Goal: Task Accomplishment & Management: Complete application form

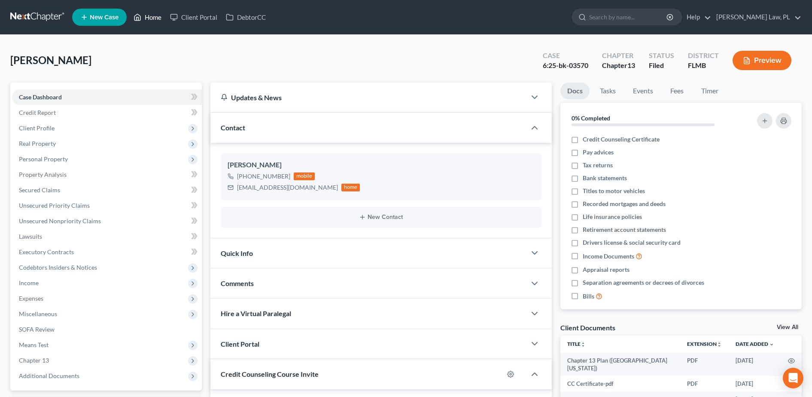
click at [143, 19] on link "Home" at bounding box center [147, 16] width 37 height 15
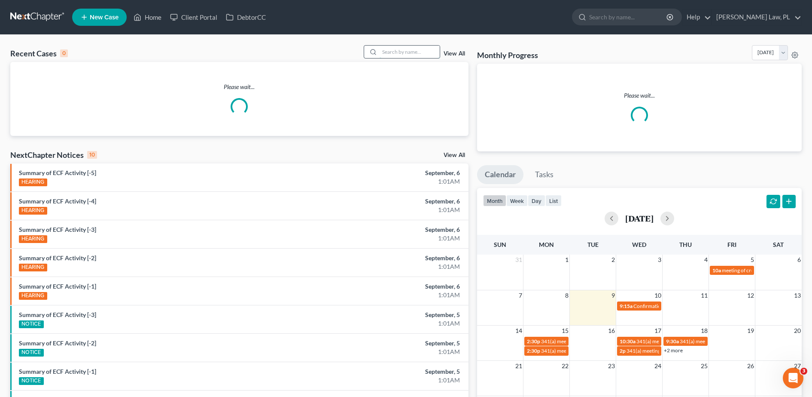
click at [400, 54] on input "search" at bounding box center [410, 52] width 60 height 12
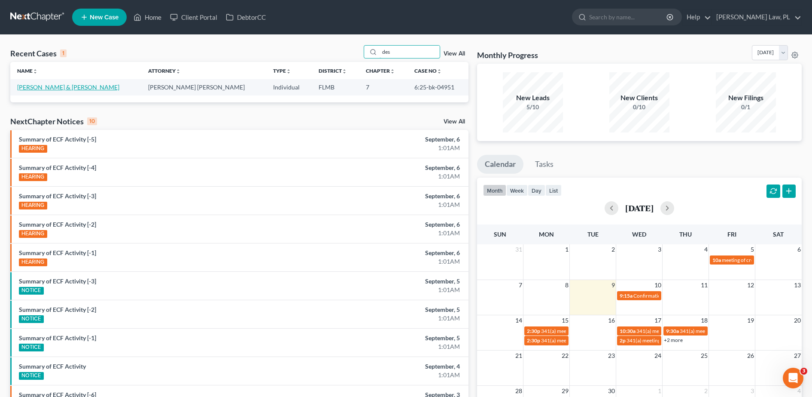
type input "des"
click at [46, 84] on link "[PERSON_NAME] & [PERSON_NAME]" at bounding box center [68, 86] width 102 height 7
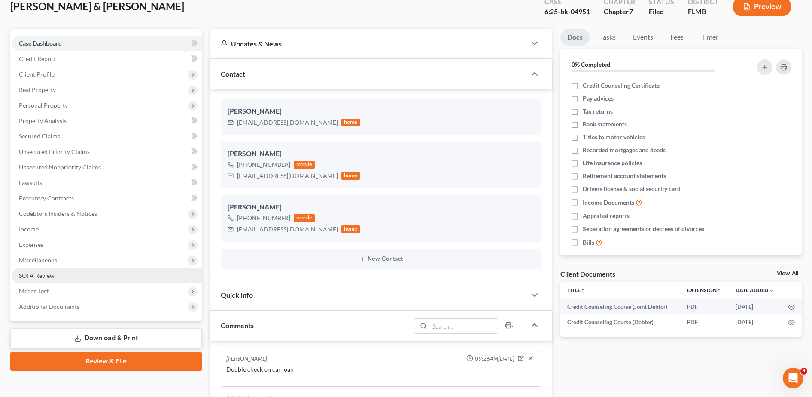
click at [47, 278] on span "SOFA Review" at bounding box center [37, 274] width 36 height 7
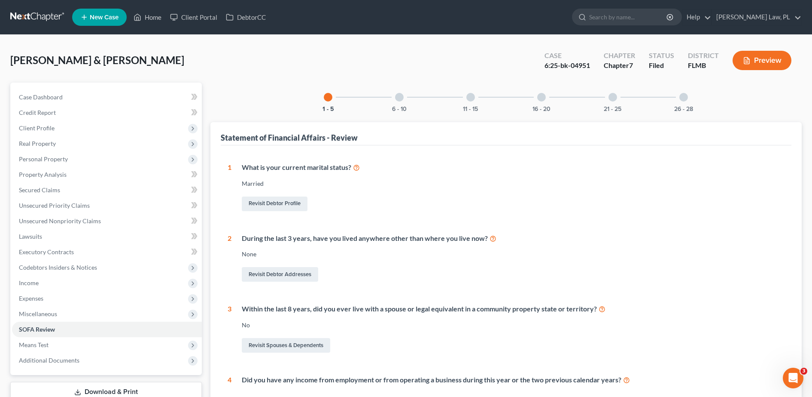
click at [400, 97] on div at bounding box center [399, 97] width 9 height 9
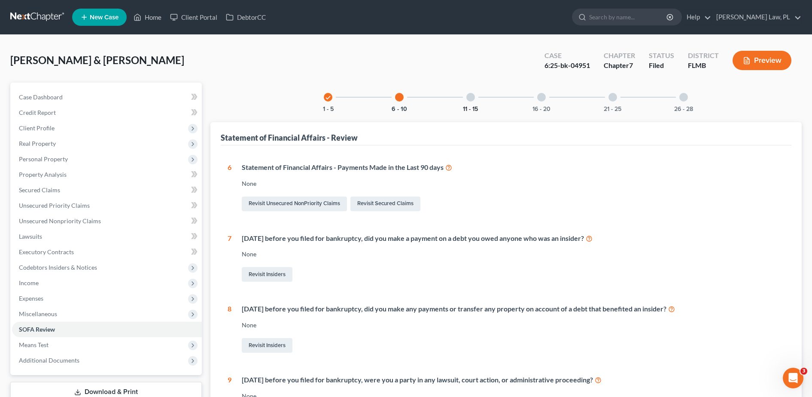
click at [473, 106] on button "11 - 15" at bounding box center [470, 109] width 15 height 6
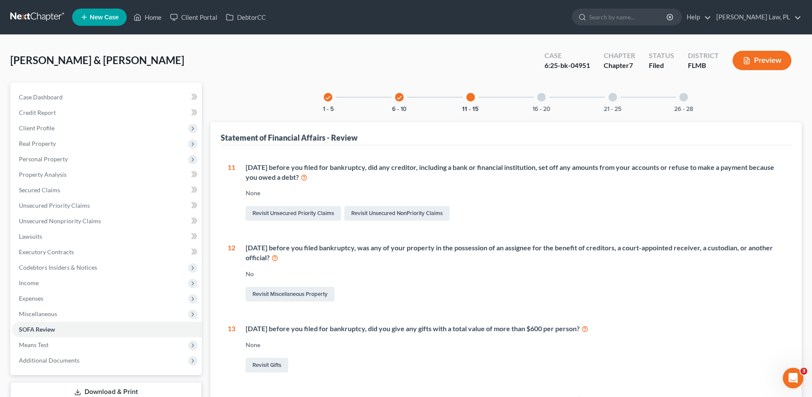
click at [544, 99] on div at bounding box center [541, 97] width 9 height 9
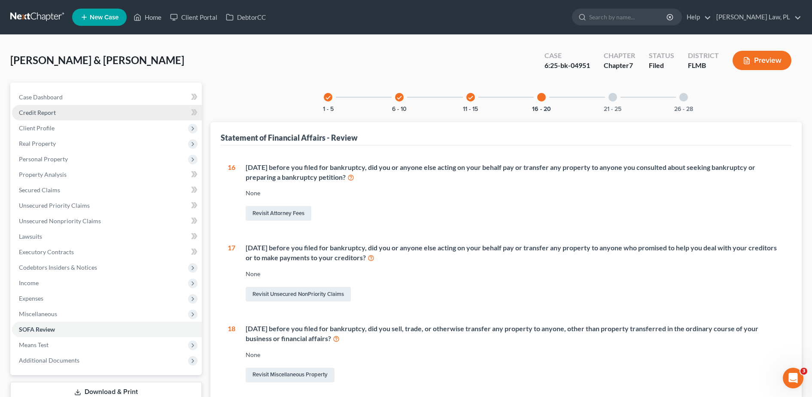
click at [60, 107] on link "Credit Report" at bounding box center [107, 112] width 190 height 15
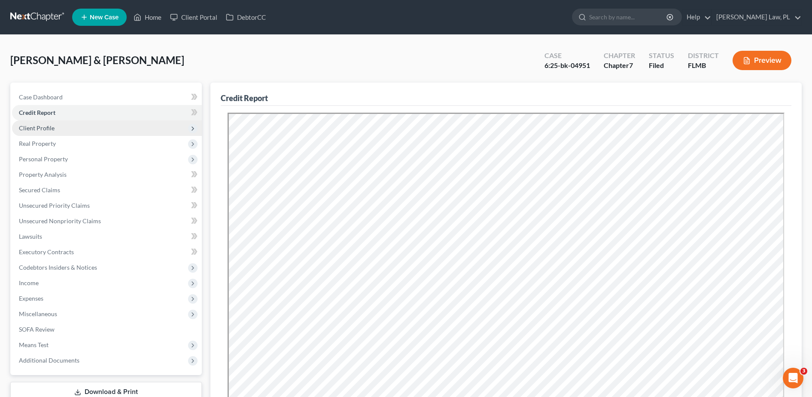
click at [65, 128] on span "Client Profile" at bounding box center [107, 127] width 190 height 15
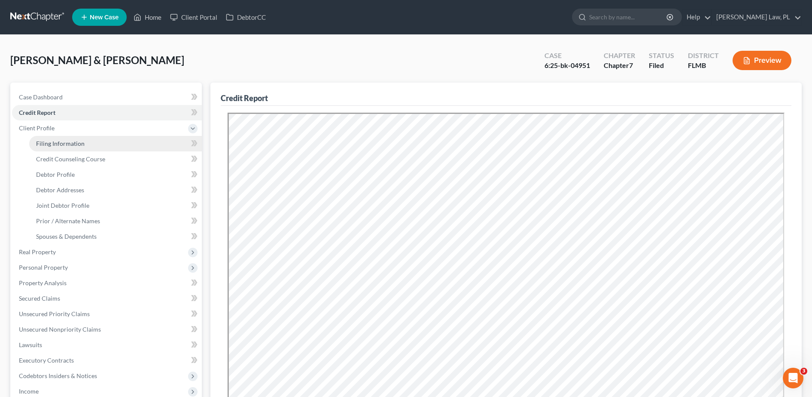
click at [63, 140] on span "Filing Information" at bounding box center [60, 143] width 49 height 7
select select "1"
select select "0"
select select "15"
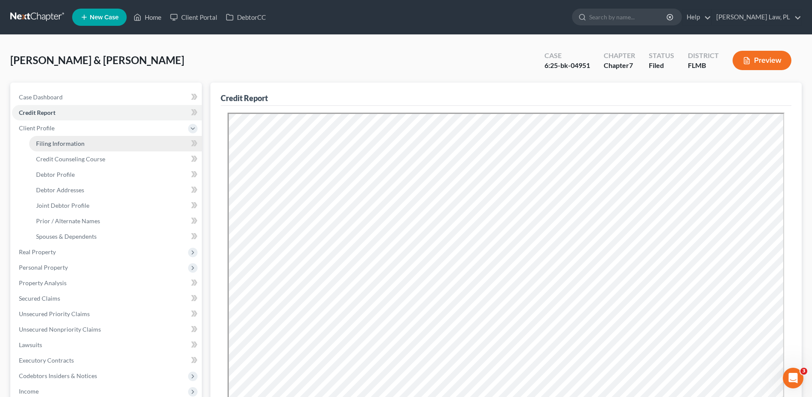
select select "0"
select select "9"
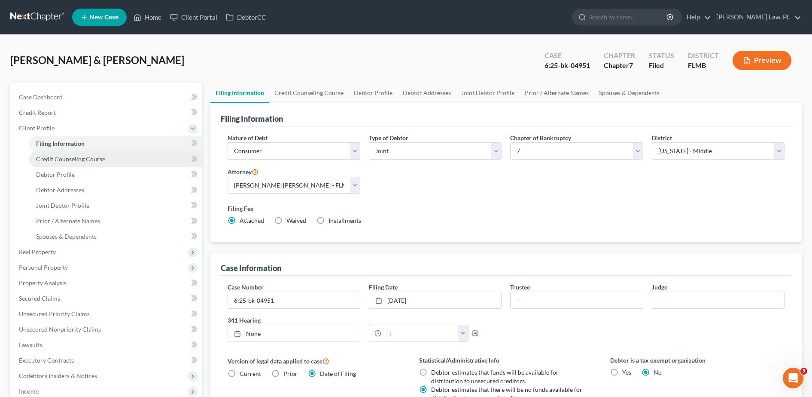
click at [63, 157] on span "Credit Counseling Course" at bounding box center [70, 158] width 69 height 7
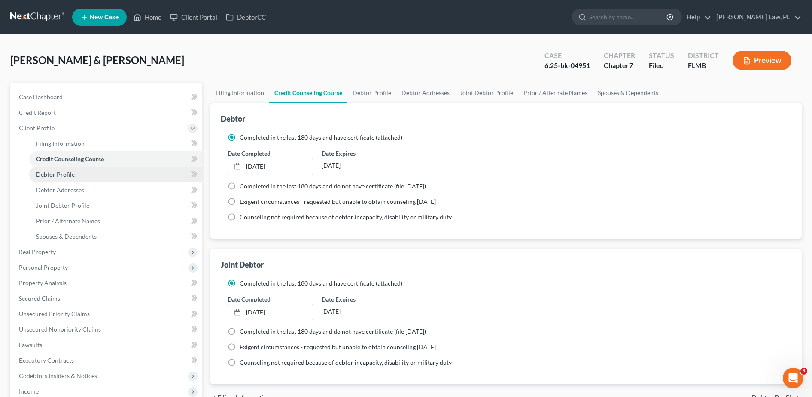
click at [58, 178] on link "Debtor Profile" at bounding box center [115, 174] width 173 height 15
select select "1"
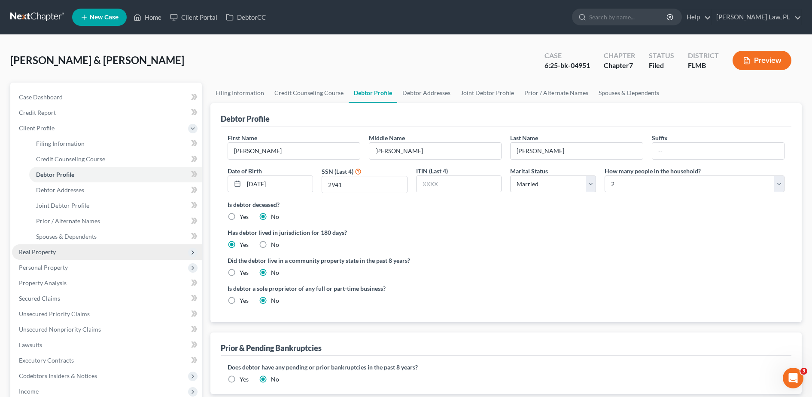
click at [60, 250] on span "Real Property" at bounding box center [107, 251] width 190 height 15
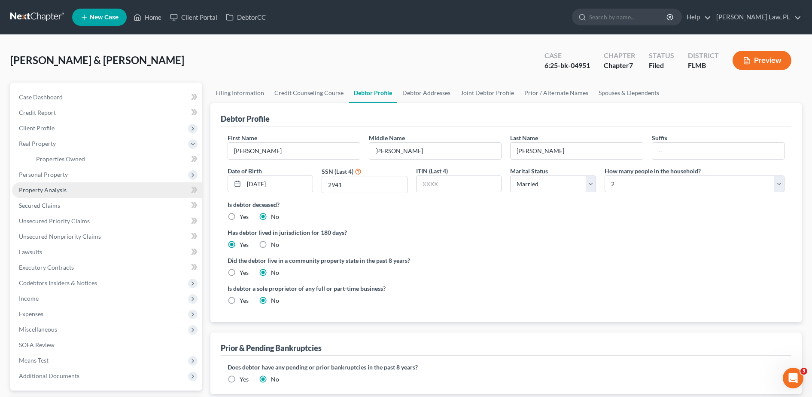
click at [41, 183] on link "Property Analysis" at bounding box center [107, 189] width 190 height 15
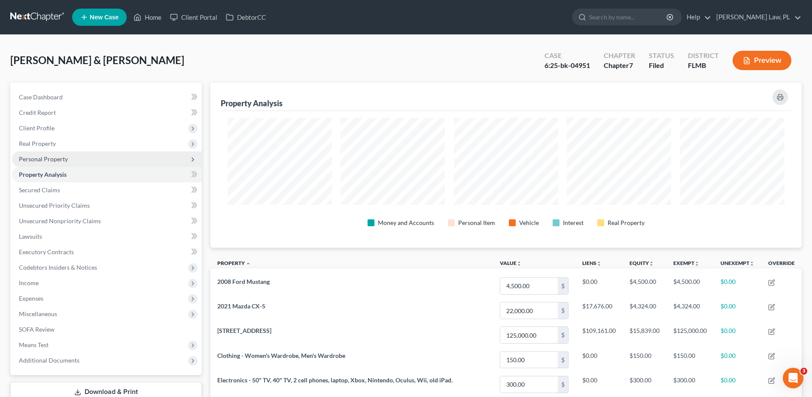
scroll to position [165, 592]
click at [26, 154] on span "Personal Property" at bounding box center [107, 158] width 190 height 15
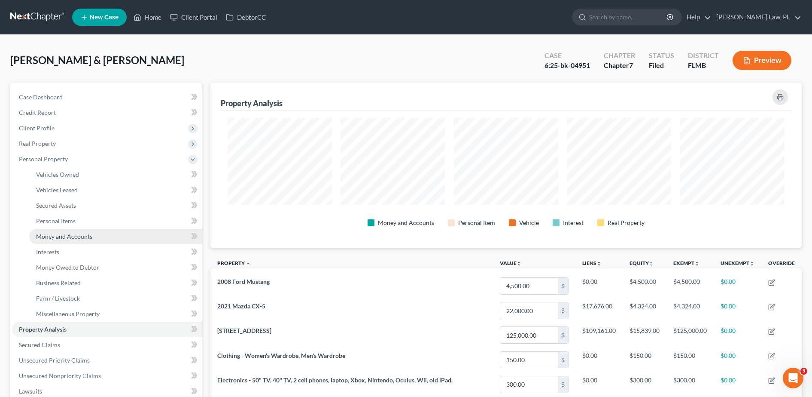
click at [67, 232] on link "Money and Accounts" at bounding box center [115, 236] width 173 height 15
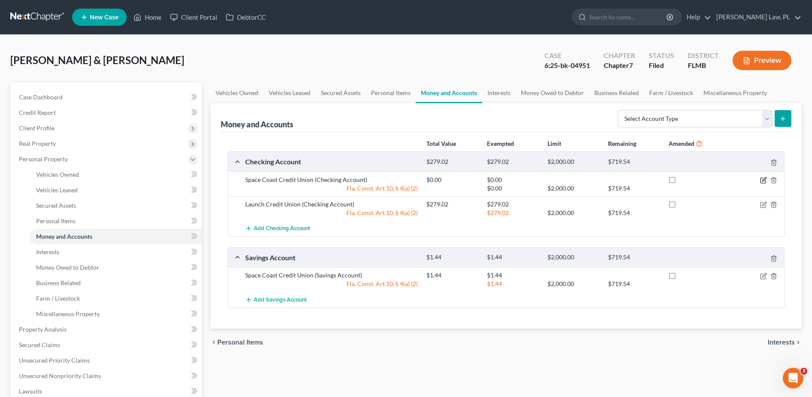
click at [760, 178] on icon "button" at bounding box center [763, 180] width 7 height 7
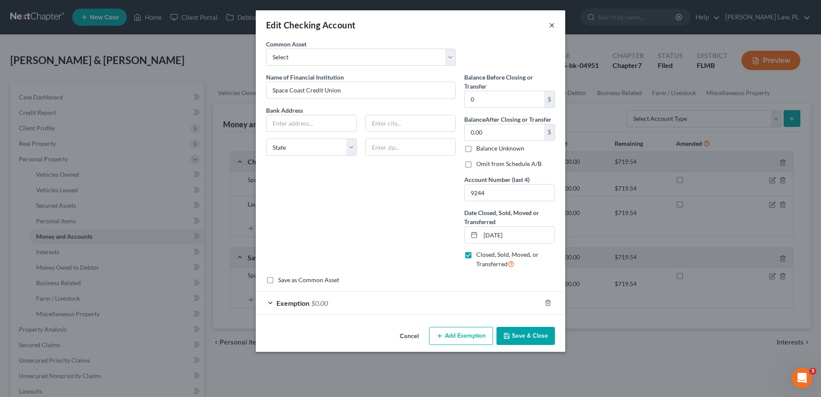
click at [551, 23] on button "×" at bounding box center [552, 25] width 6 height 10
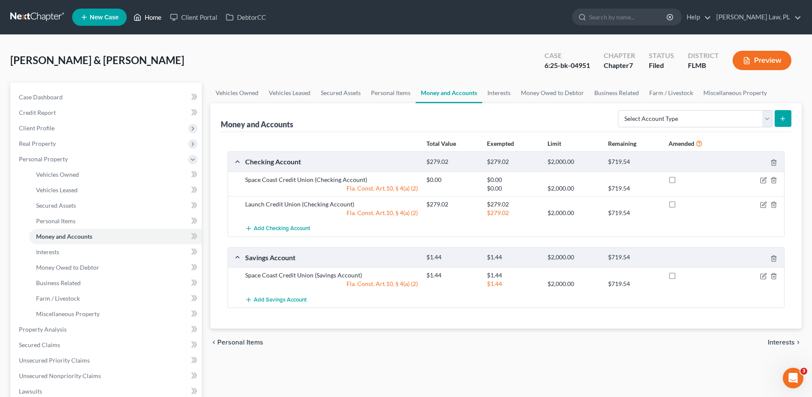
click at [154, 14] on link "Home" at bounding box center [147, 16] width 37 height 15
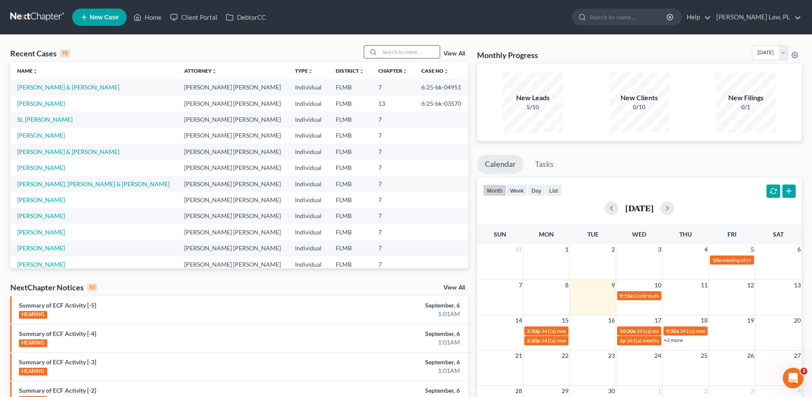
click at [400, 50] on input "search" at bounding box center [410, 52] width 60 height 12
type input "[PERSON_NAME]"
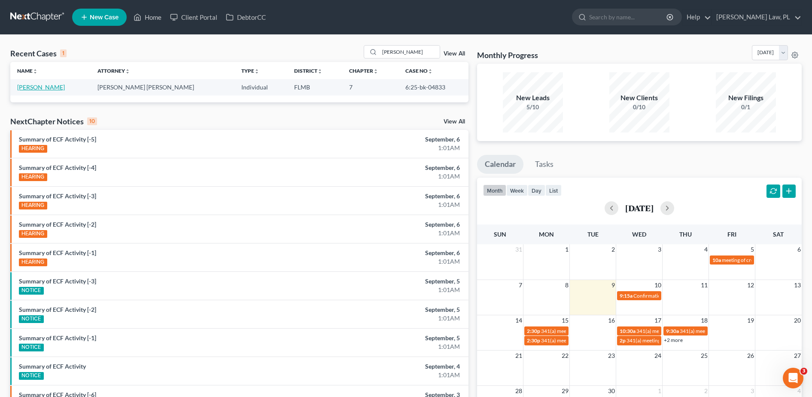
click at [41, 85] on link "[PERSON_NAME]" at bounding box center [41, 86] width 48 height 7
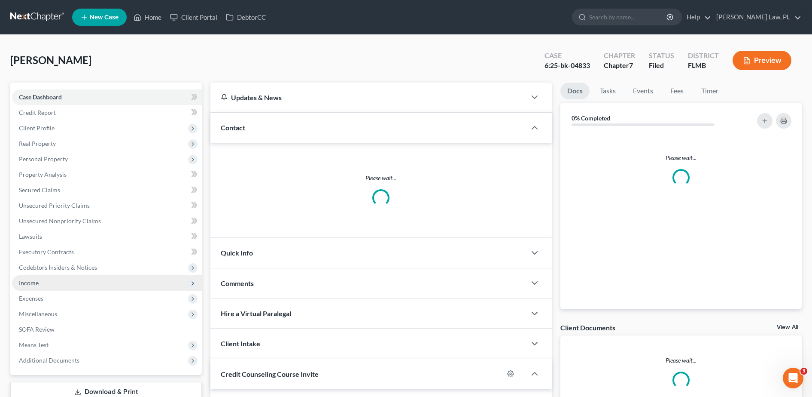
click at [56, 287] on span "Income" at bounding box center [107, 282] width 190 height 15
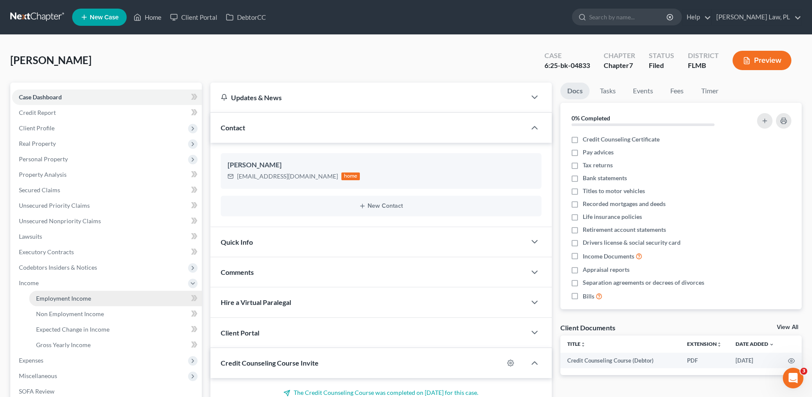
click at [66, 301] on span "Employment Income" at bounding box center [63, 297] width 55 height 7
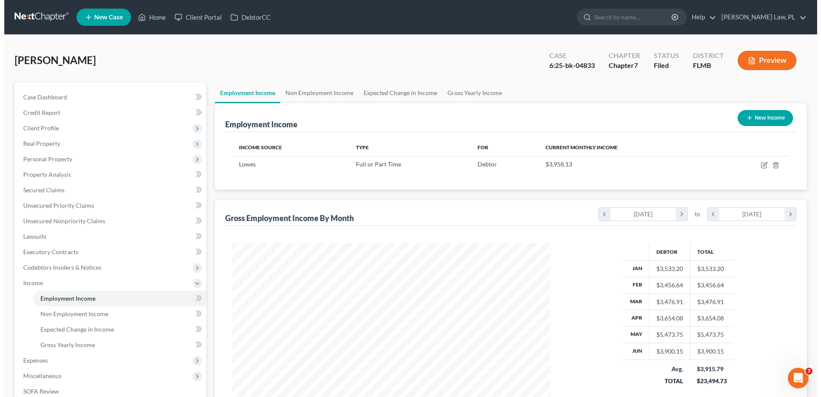
scroll to position [159, 335]
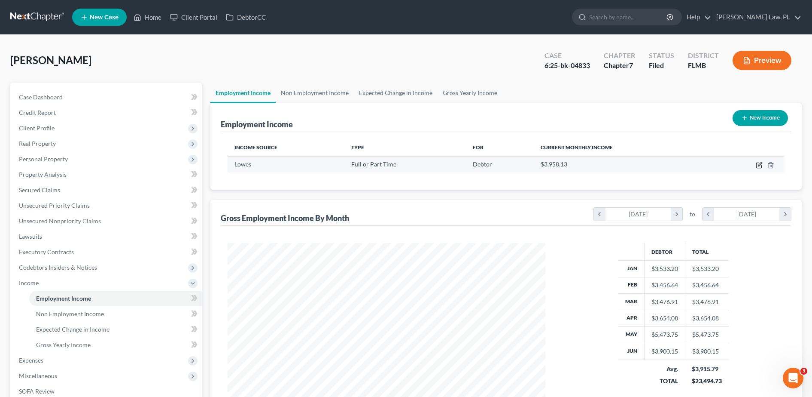
click at [760, 166] on icon "button" at bounding box center [759, 165] width 7 height 7
select select "0"
select select "28"
select select "2"
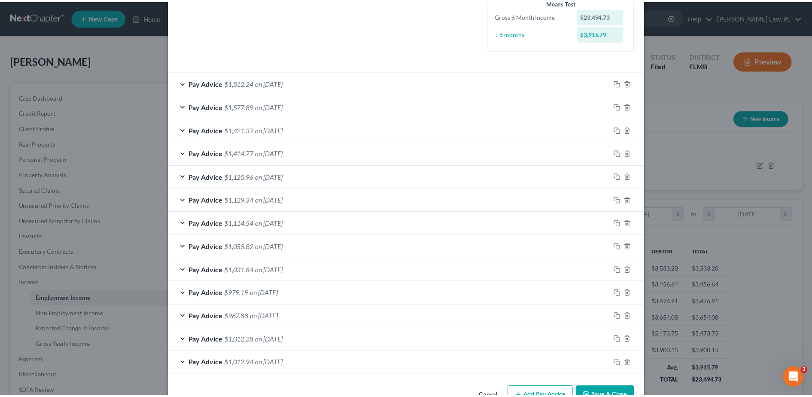
scroll to position [0, 0]
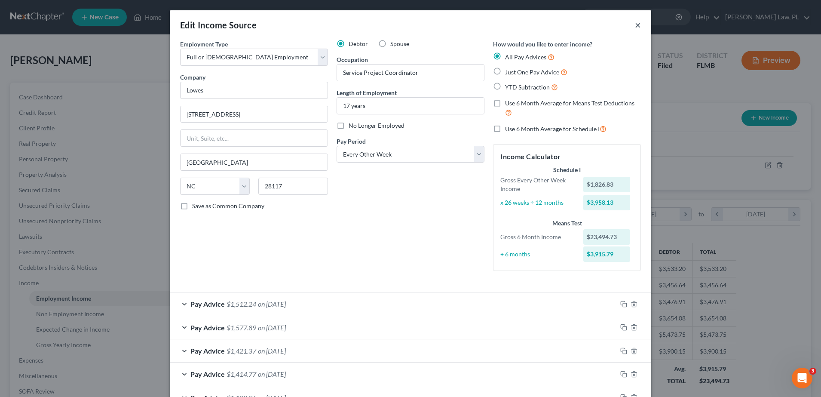
click at [634, 25] on button "×" at bounding box center [637, 25] width 6 height 10
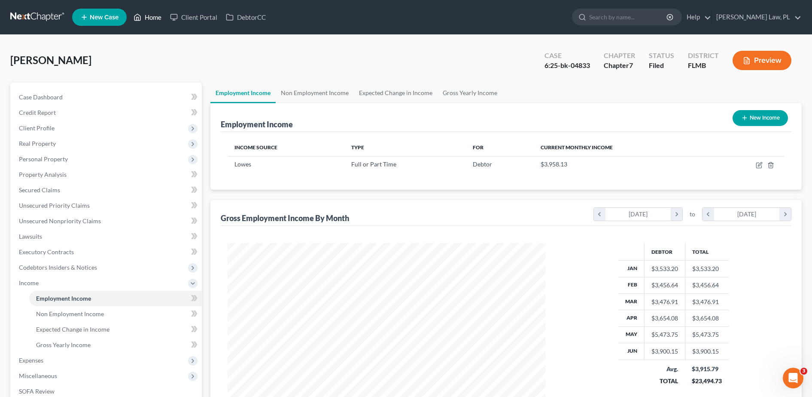
click at [151, 17] on link "Home" at bounding box center [147, 16] width 37 height 15
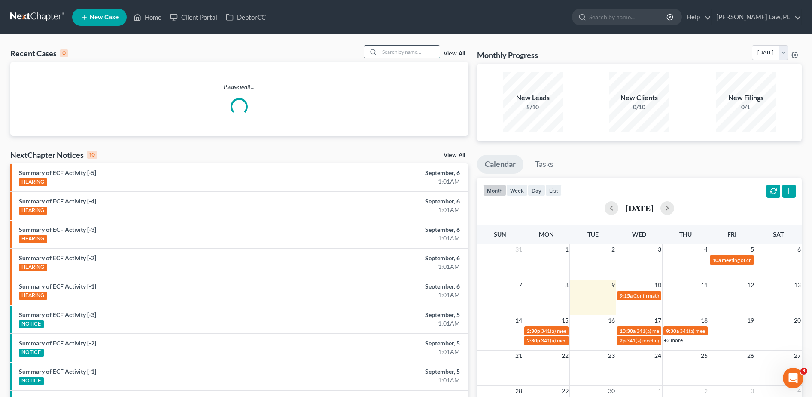
click at [407, 51] on input "search" at bounding box center [410, 52] width 60 height 12
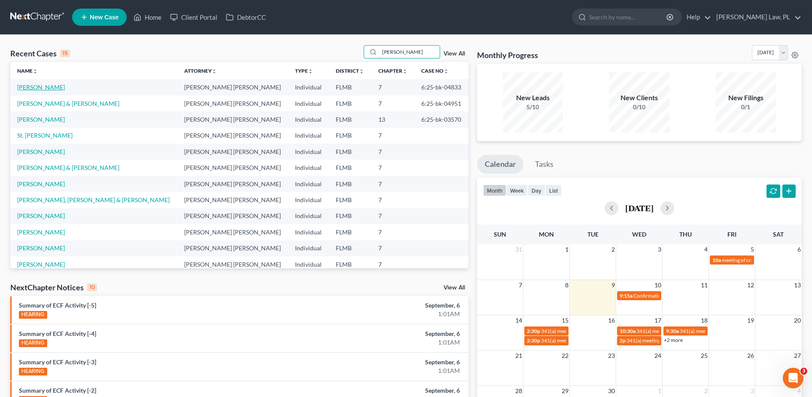
type input "[PERSON_NAME]"
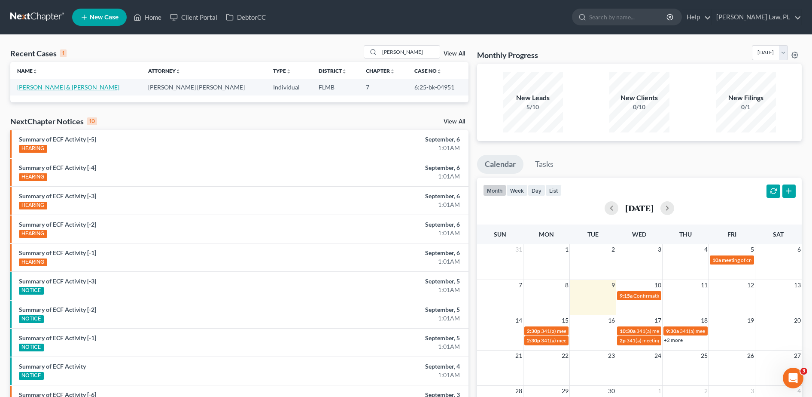
click at [47, 85] on link "[PERSON_NAME] & [PERSON_NAME]" at bounding box center [68, 86] width 102 height 7
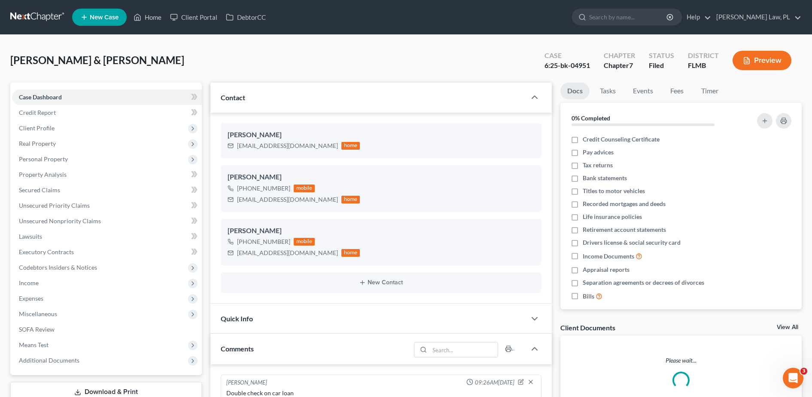
scroll to position [142, 0]
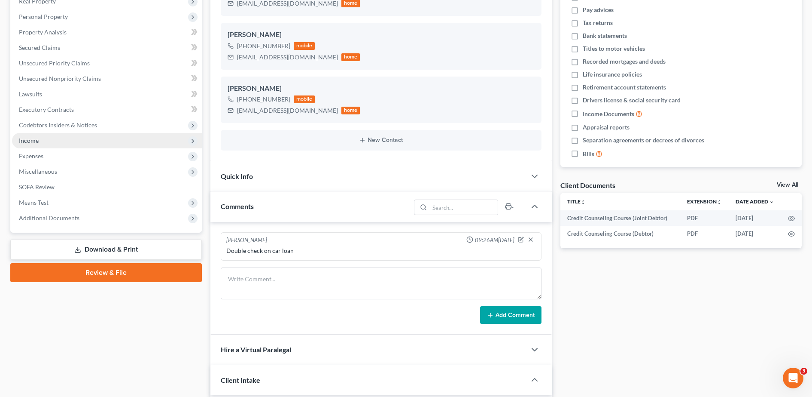
click at [76, 142] on span "Income" at bounding box center [107, 140] width 190 height 15
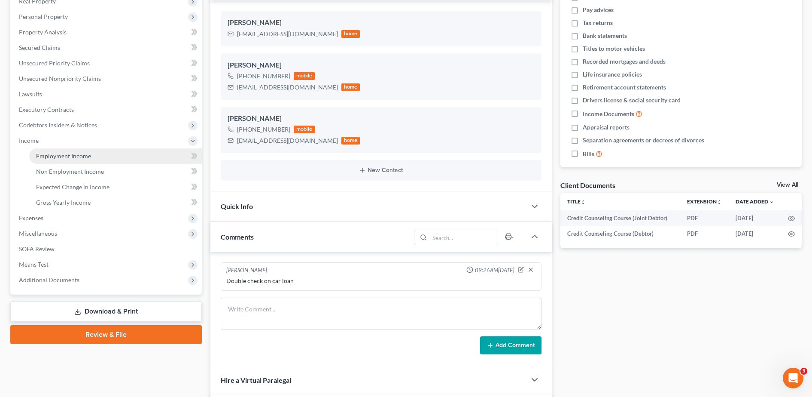
click at [78, 155] on span "Employment Income" at bounding box center [63, 155] width 55 height 7
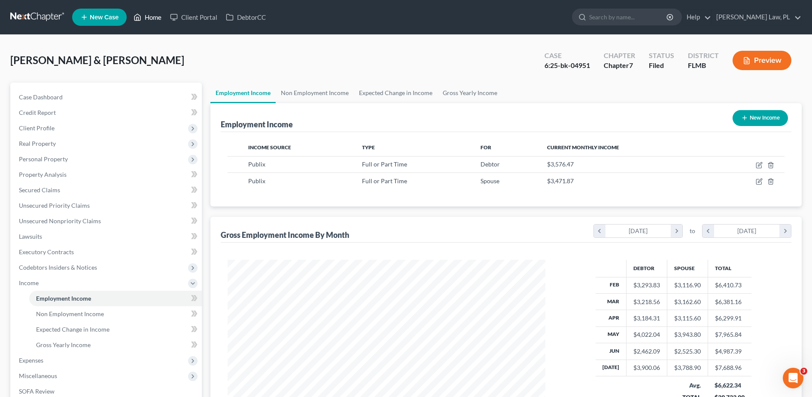
click at [153, 21] on link "Home" at bounding box center [147, 16] width 37 height 15
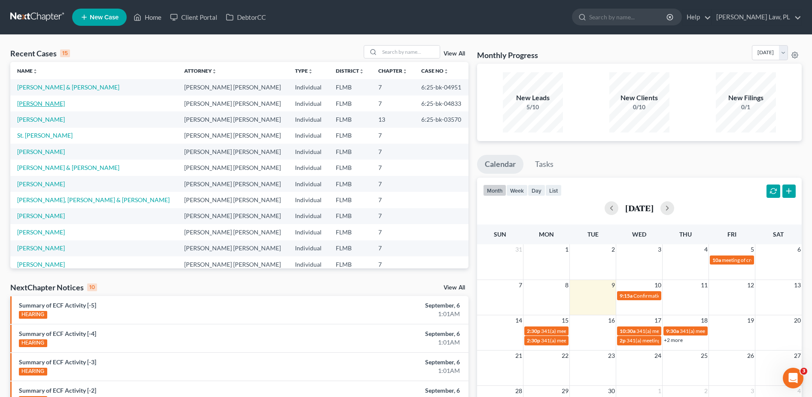
click at [46, 104] on link "[PERSON_NAME]" at bounding box center [41, 103] width 48 height 7
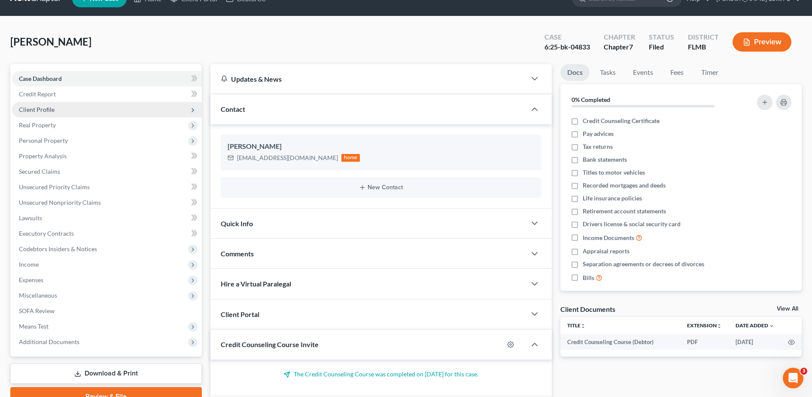
scroll to position [19, 0]
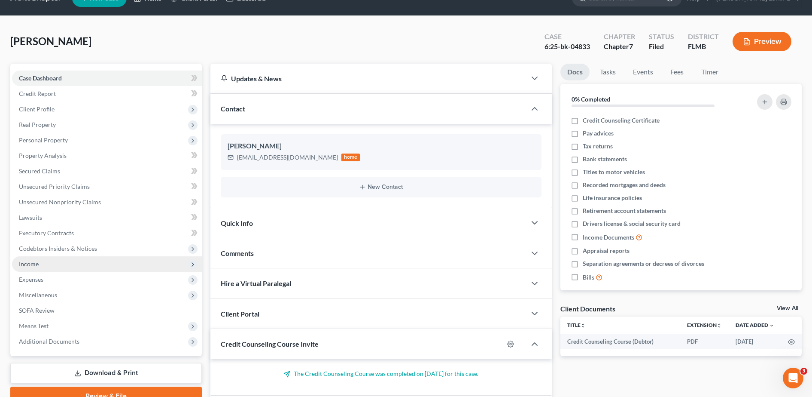
click at [49, 266] on span "Income" at bounding box center [107, 263] width 190 height 15
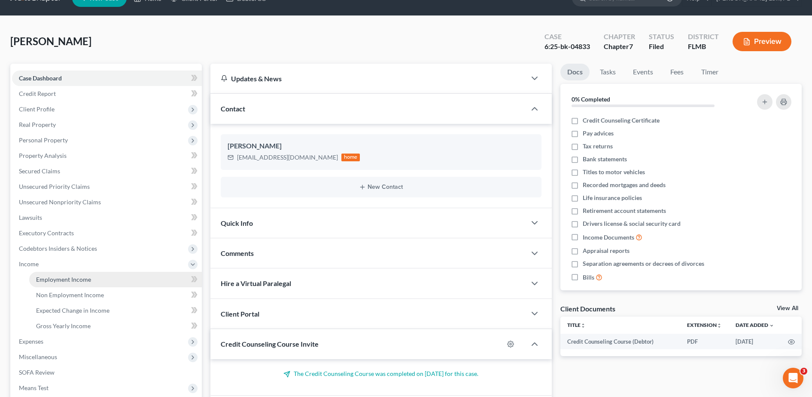
click at [63, 282] on span "Employment Income" at bounding box center [63, 278] width 55 height 7
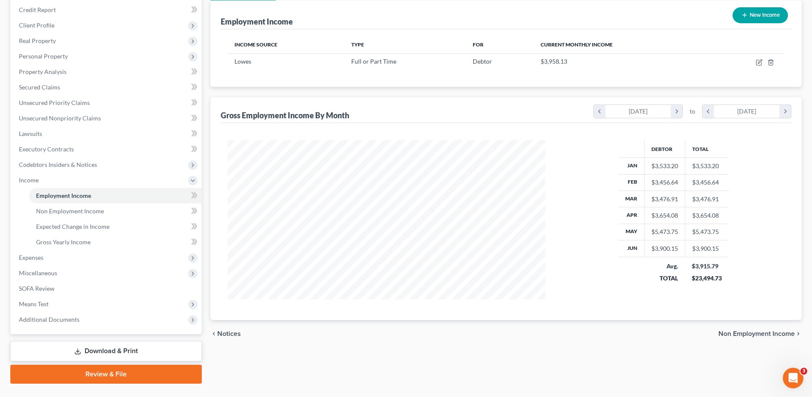
scroll to position [111, 0]
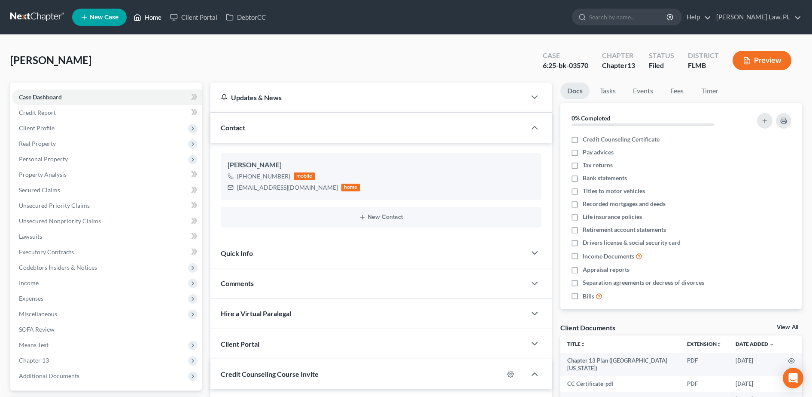
click at [149, 20] on link "Home" at bounding box center [147, 16] width 37 height 15
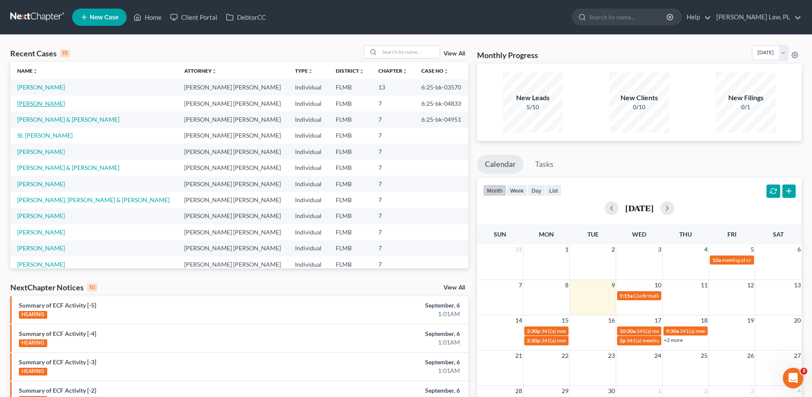
click at [37, 103] on link "[PERSON_NAME]" at bounding box center [41, 103] width 48 height 7
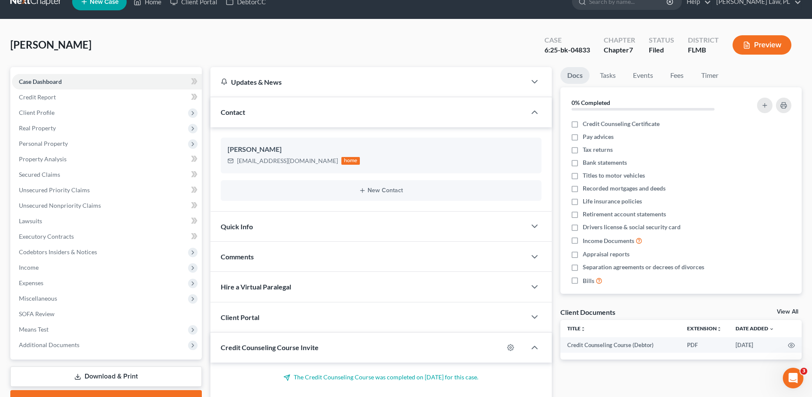
scroll to position [6, 0]
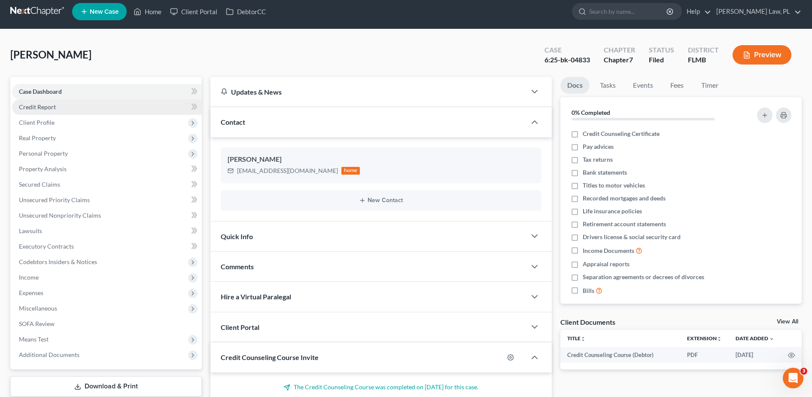
click at [75, 104] on link "Credit Report" at bounding box center [107, 106] width 190 height 15
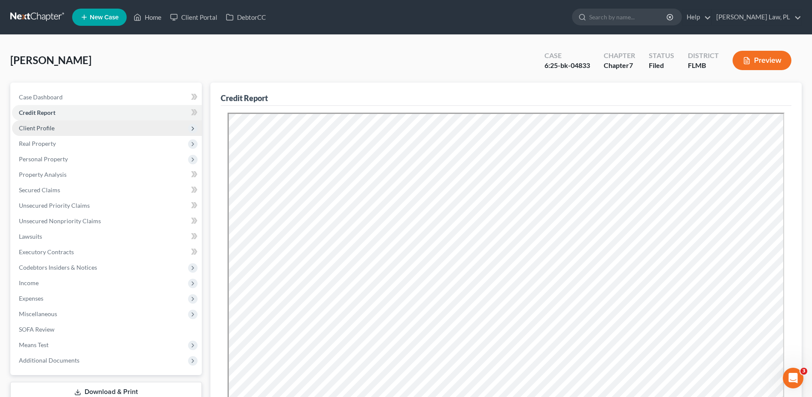
click at [88, 122] on span "Client Profile" at bounding box center [107, 127] width 190 height 15
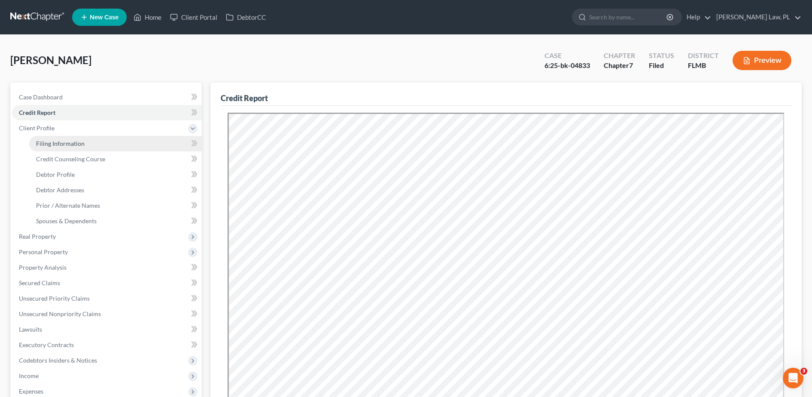
click at [76, 146] on span "Filing Information" at bounding box center [60, 143] width 49 height 7
select select "1"
select select "0"
select select "9"
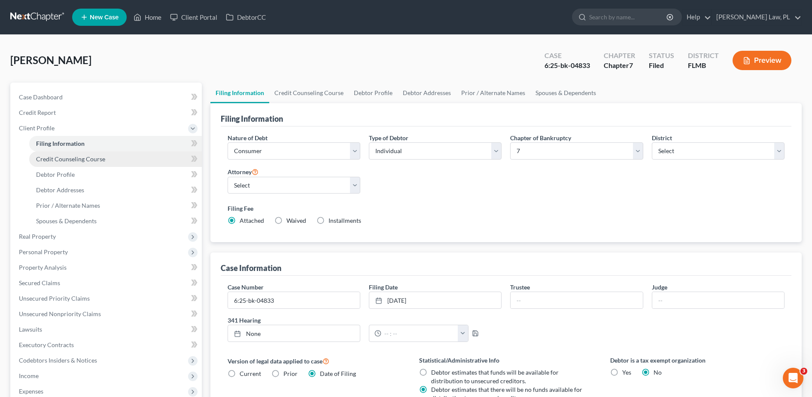
click at [73, 159] on span "Credit Counseling Course" at bounding box center [70, 158] width 69 height 7
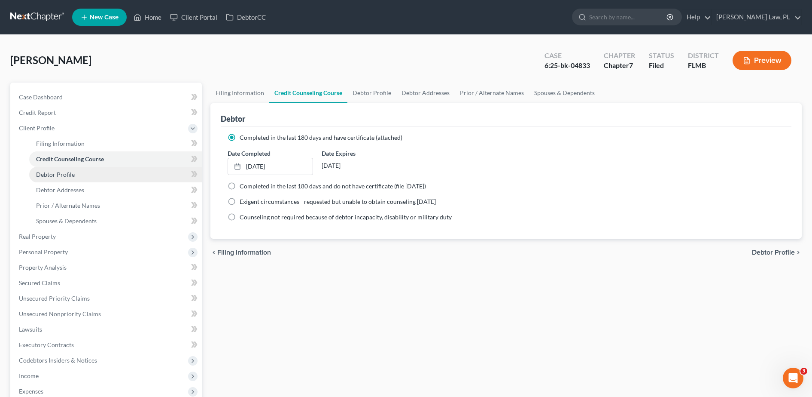
click at [76, 174] on link "Debtor Profile" at bounding box center [115, 174] width 173 height 15
select select "0"
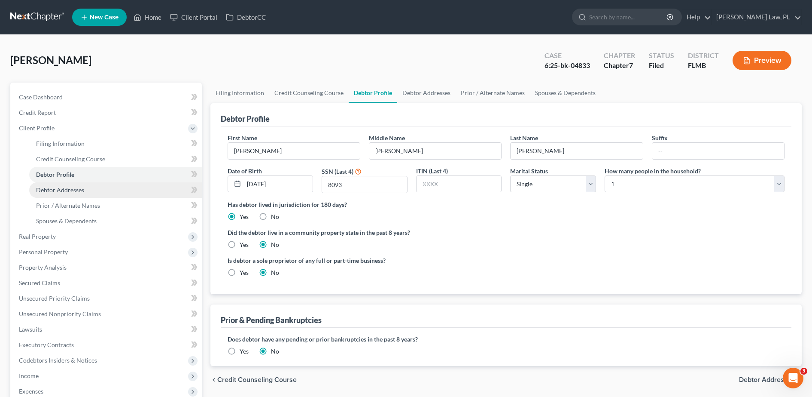
scroll to position [153, 0]
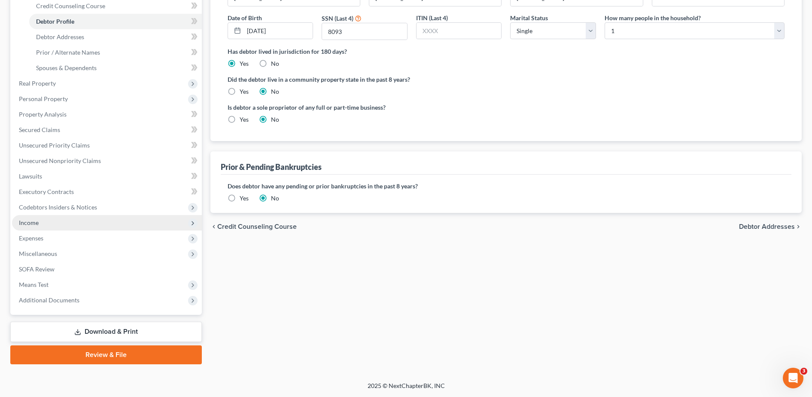
click at [65, 223] on span "Income" at bounding box center [107, 222] width 190 height 15
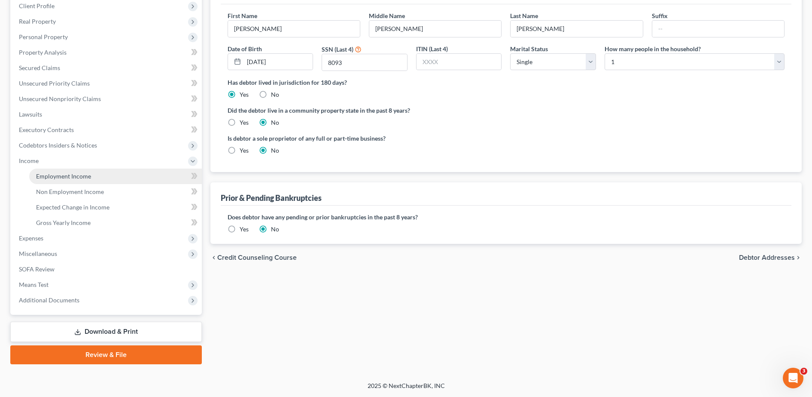
click at [60, 176] on span "Employment Income" at bounding box center [63, 175] width 55 height 7
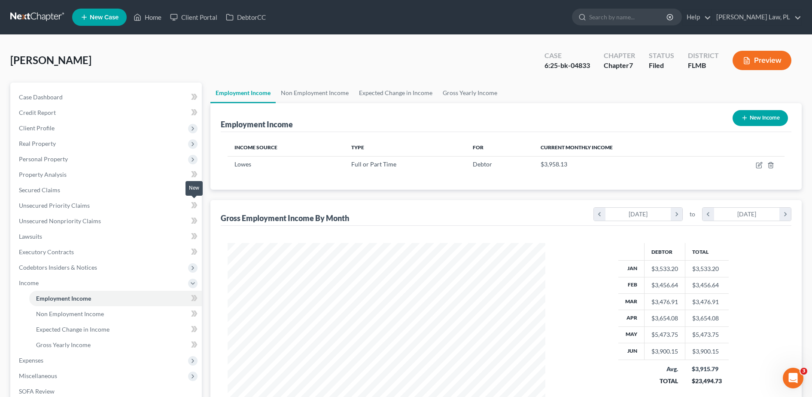
scroll to position [159, 335]
click at [49, 159] on span "Personal Property" at bounding box center [43, 158] width 49 height 7
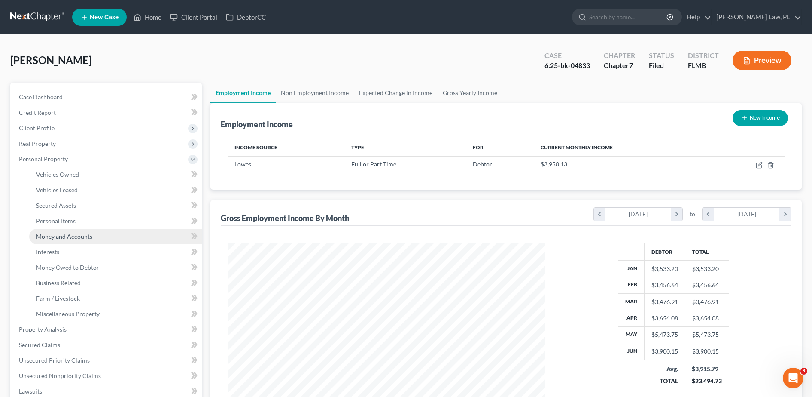
click at [75, 233] on span "Money and Accounts" at bounding box center [64, 235] width 56 height 7
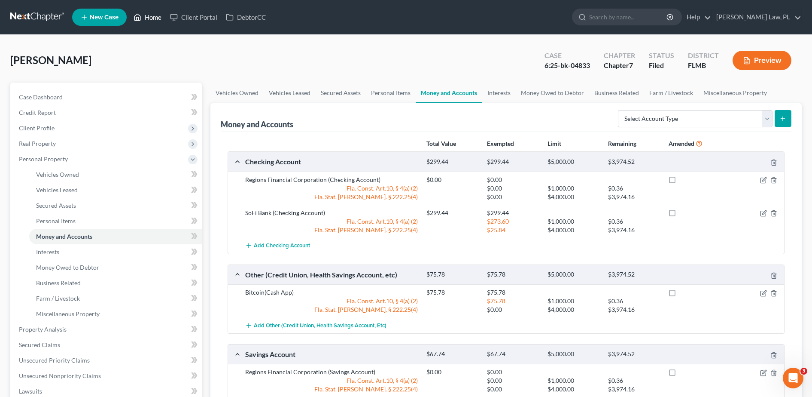
click at [140, 18] on icon at bounding box center [138, 17] width 8 height 10
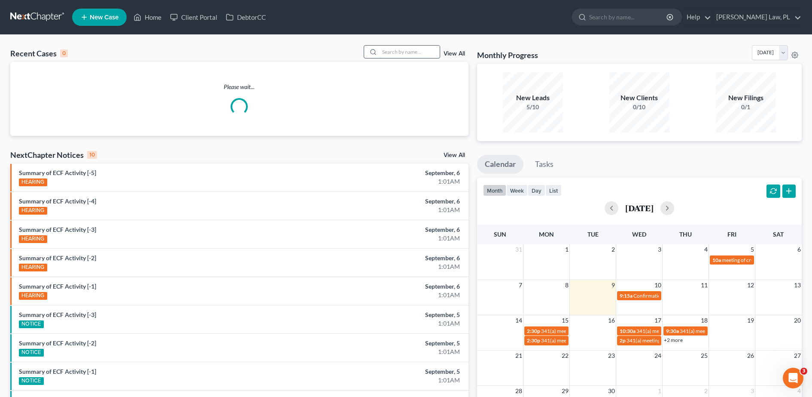
click at [405, 52] on input "search" at bounding box center [410, 52] width 60 height 12
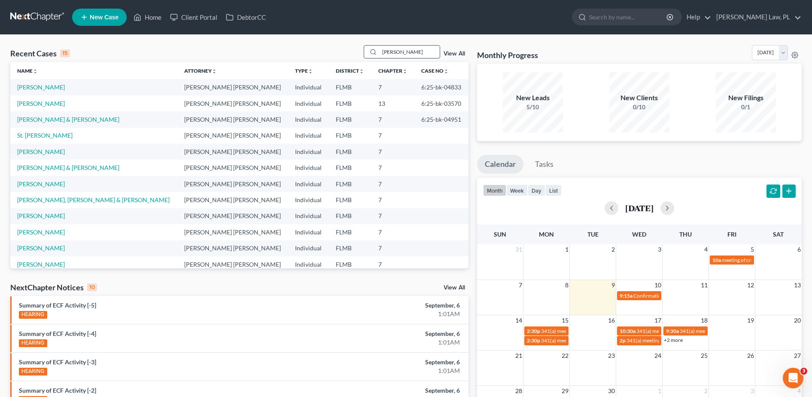
type input "phyllis"
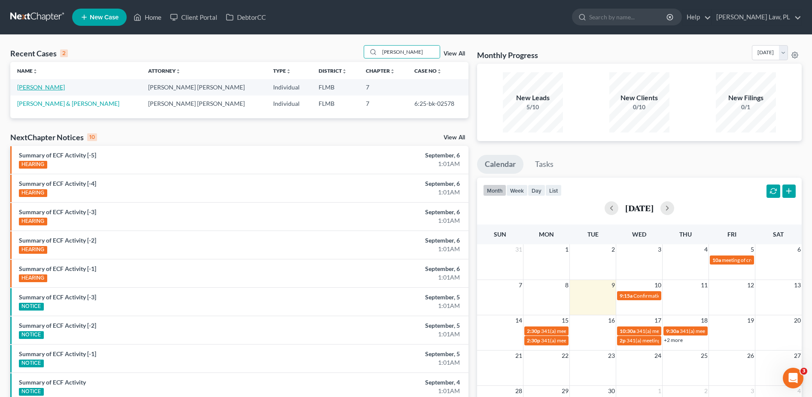
click at [47, 87] on link "Elmore, Phyllistene" at bounding box center [41, 86] width 48 height 7
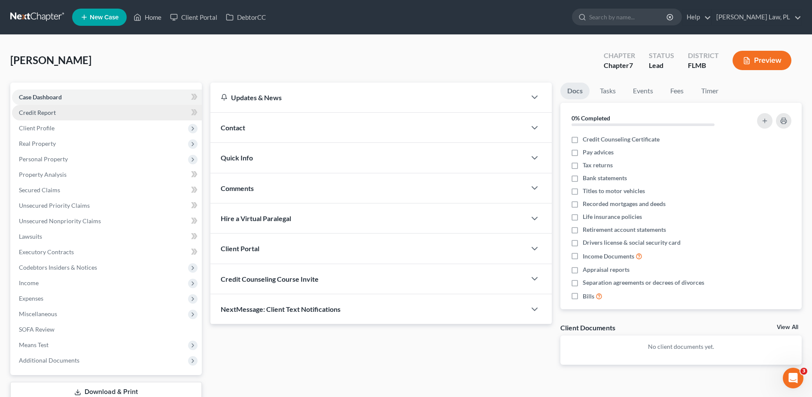
click at [66, 112] on link "Credit Report" at bounding box center [107, 112] width 190 height 15
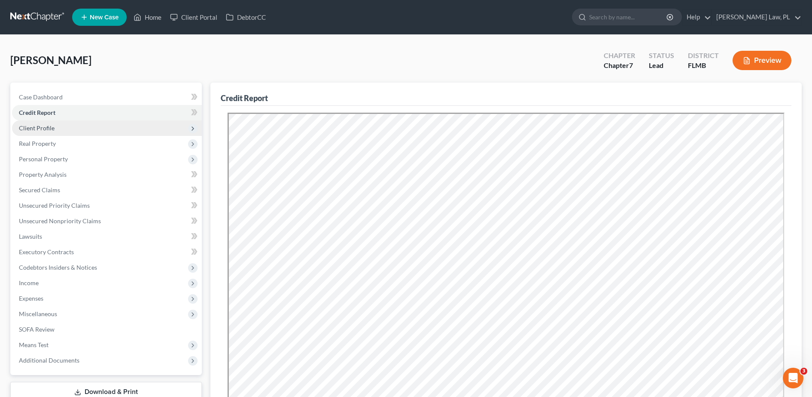
click at [61, 131] on span "Client Profile" at bounding box center [107, 127] width 190 height 15
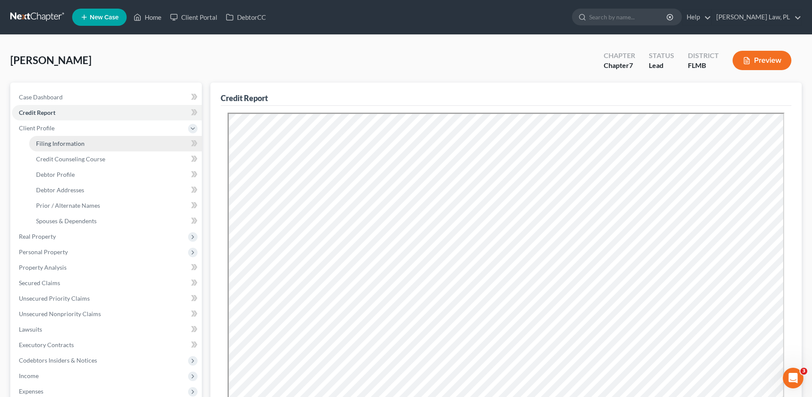
click at [67, 141] on span "Filing Information" at bounding box center [60, 143] width 49 height 7
select select "1"
select select "0"
select select "15"
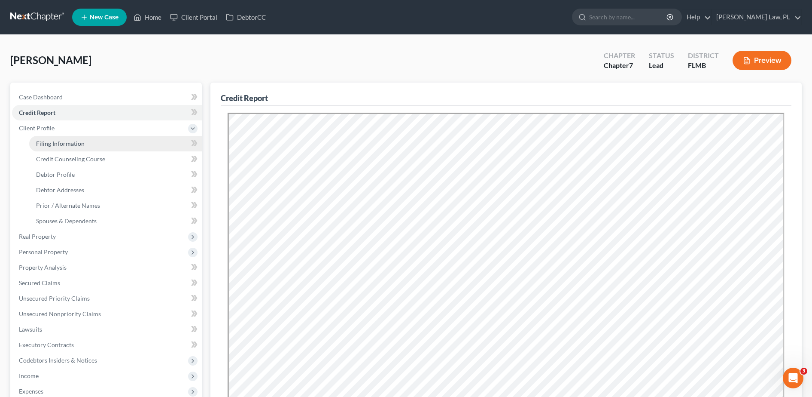
select select "0"
select select "9"
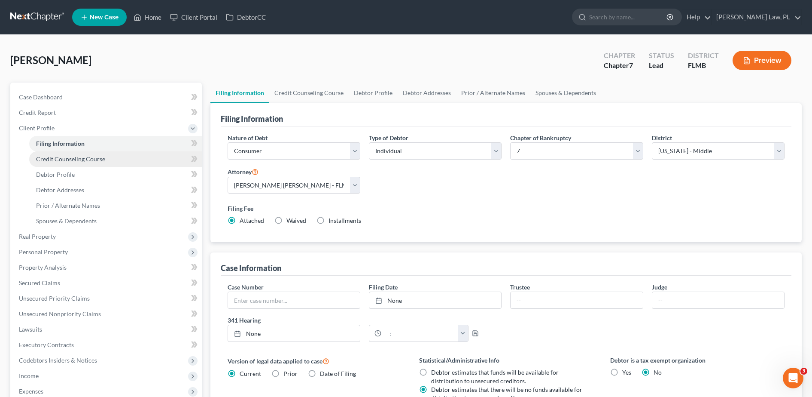
click at [76, 157] on span "Credit Counseling Course" at bounding box center [70, 158] width 69 height 7
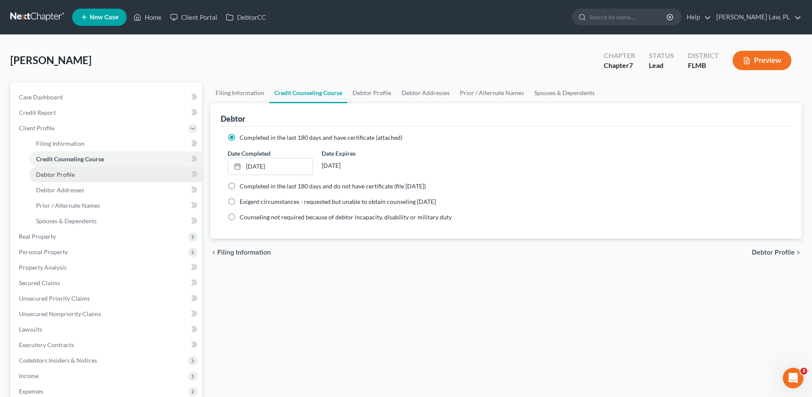
click at [78, 171] on link "Debtor Profile" at bounding box center [115, 174] width 173 height 15
select select "1"
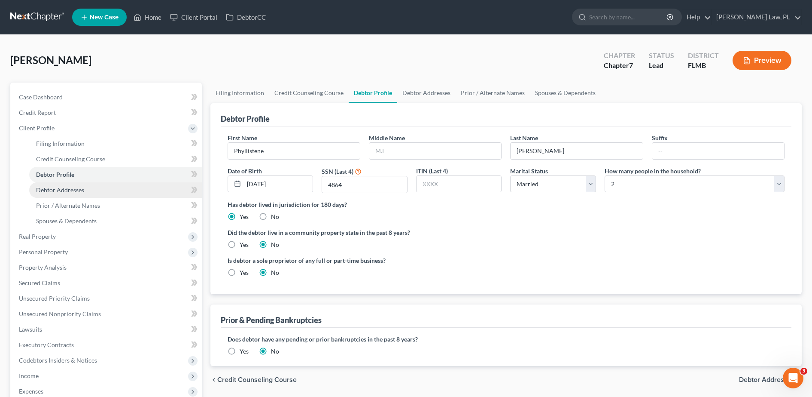
click at [79, 185] on link "Debtor Addresses" at bounding box center [115, 189] width 173 height 15
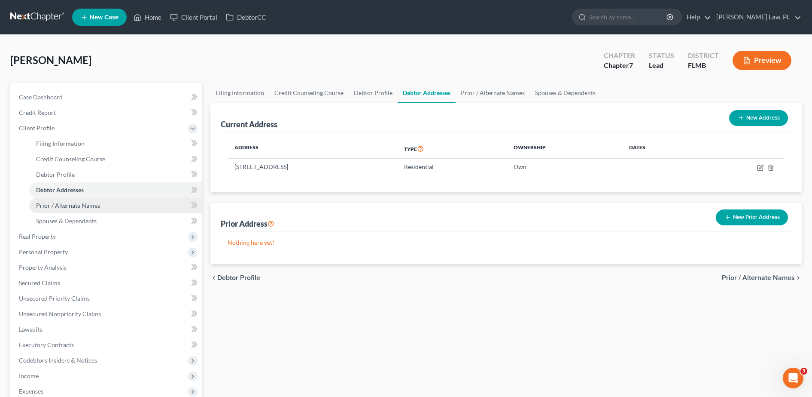
click at [80, 201] on span "Prior / Alternate Names" at bounding box center [68, 204] width 64 height 7
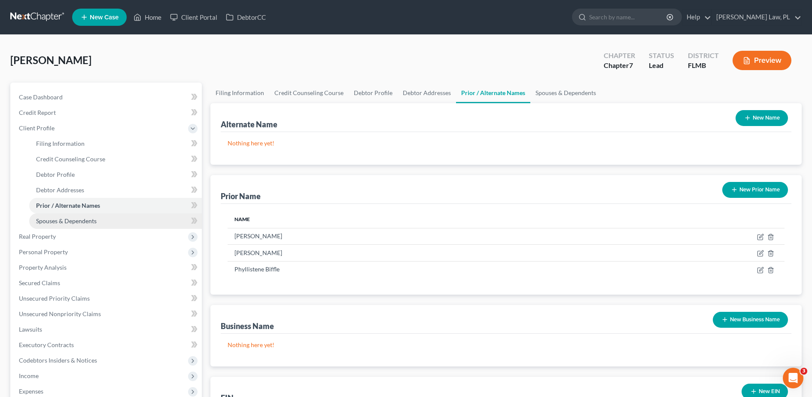
click at [83, 222] on span "Spouses & Dependents" at bounding box center [66, 220] width 61 height 7
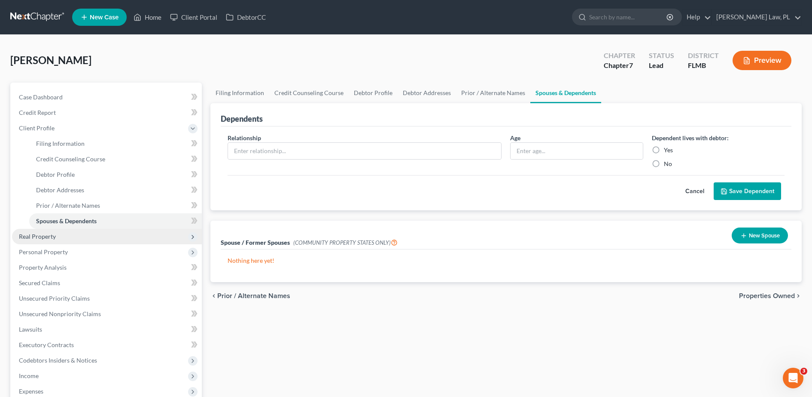
click at [70, 241] on span "Real Property" at bounding box center [107, 236] width 190 height 15
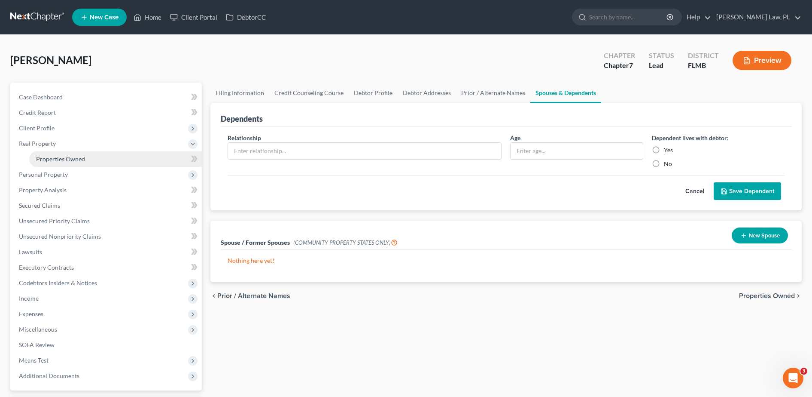
click at [84, 164] on link "Properties Owned" at bounding box center [115, 158] width 173 height 15
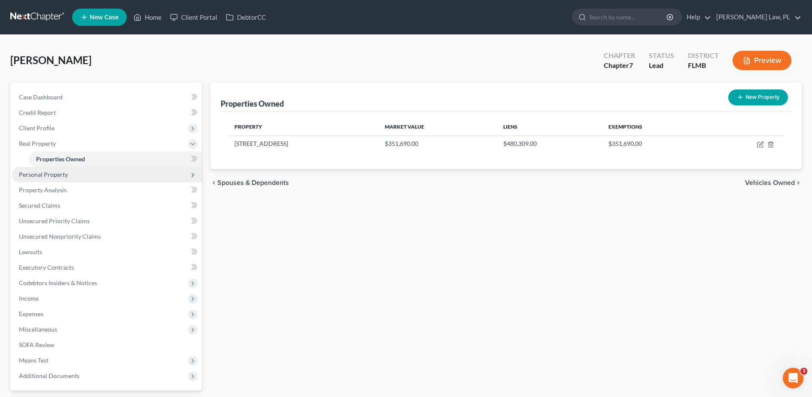
click at [70, 177] on span "Personal Property" at bounding box center [107, 174] width 190 height 15
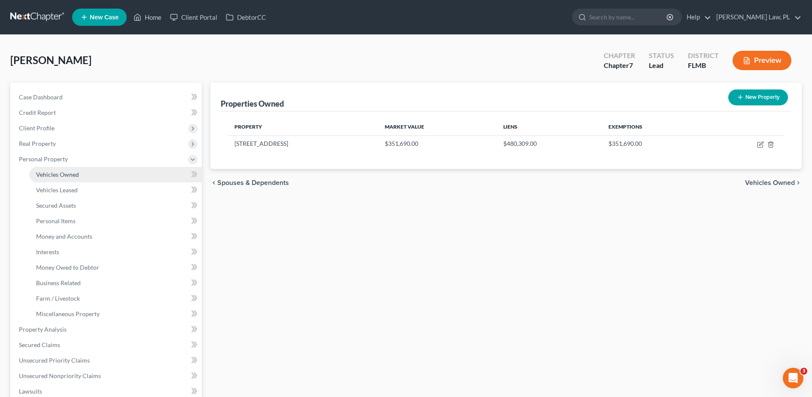
click at [79, 172] on link "Vehicles Owned" at bounding box center [115, 174] width 173 height 15
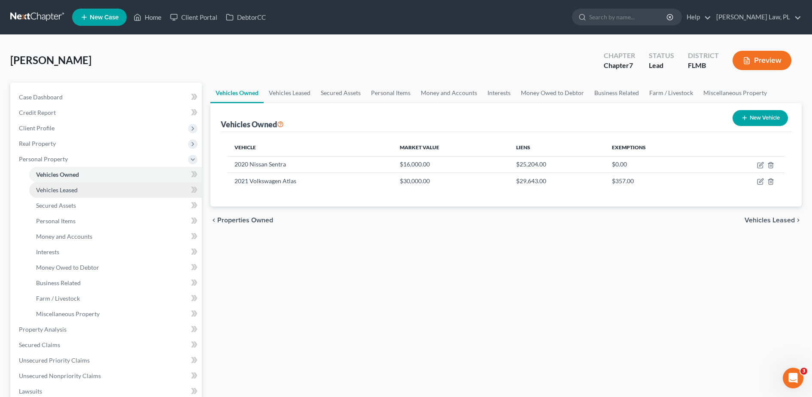
click at [83, 192] on link "Vehicles Leased" at bounding box center [115, 189] width 173 height 15
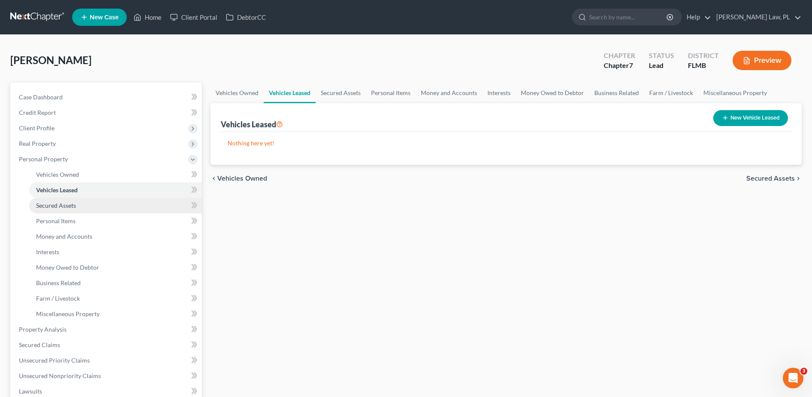
click at [84, 206] on link "Secured Assets" at bounding box center [115, 205] width 173 height 15
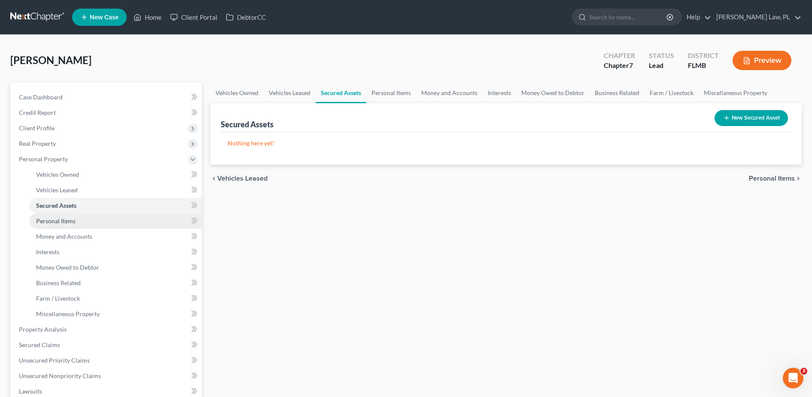
click at [85, 221] on link "Personal Items" at bounding box center [115, 220] width 173 height 15
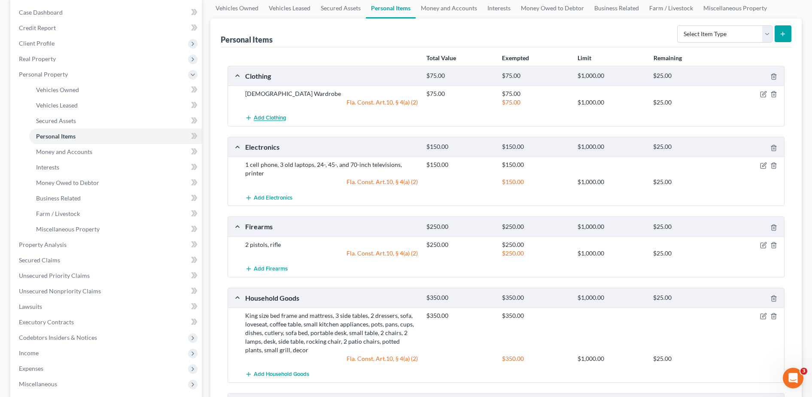
scroll to position [83, 0]
click at [74, 157] on link "Money and Accounts" at bounding box center [115, 152] width 173 height 15
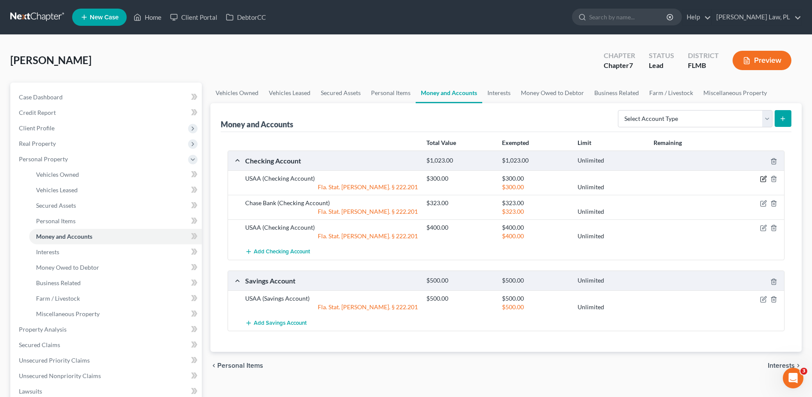
click at [766, 177] on icon "button" at bounding box center [765, 178] width 4 height 4
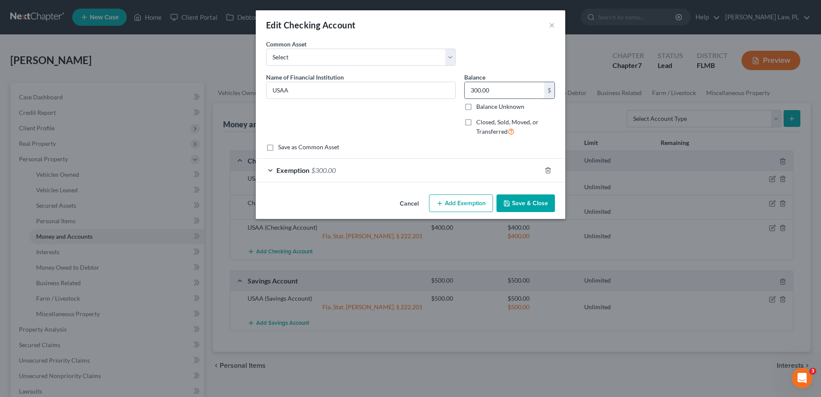
click at [505, 91] on input "300.00" at bounding box center [503, 90] width 79 height 16
type input "143.00"
click at [433, 169] on div "Exemption $300.00" at bounding box center [398, 170] width 285 height 23
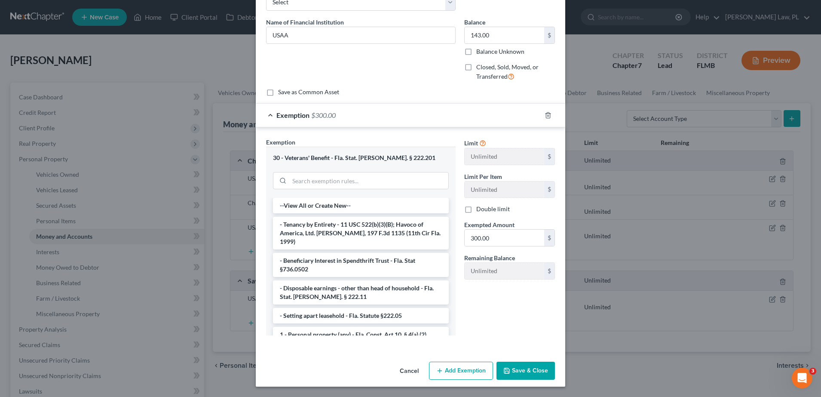
scroll to position [55, 0]
click at [502, 232] on input "300.00" at bounding box center [503, 238] width 79 height 16
type input "143.64"
click at [503, 38] on input "143.00" at bounding box center [503, 35] width 79 height 16
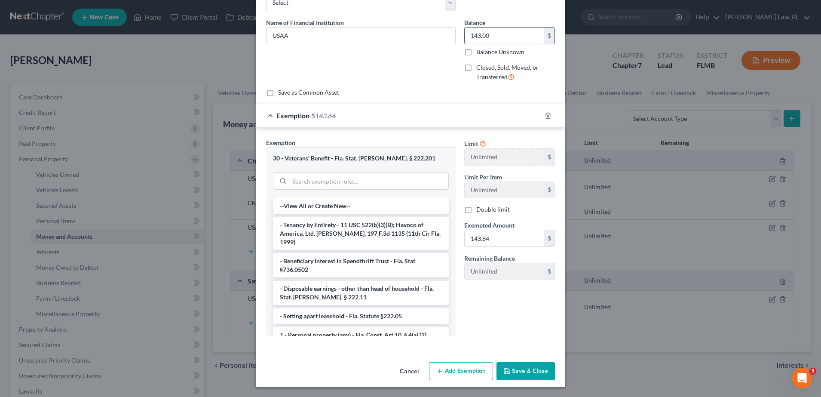
click at [495, 34] on input "143.00" at bounding box center [503, 35] width 79 height 16
type input "143.64"
click at [519, 371] on button "Save & Close" at bounding box center [525, 371] width 58 height 18
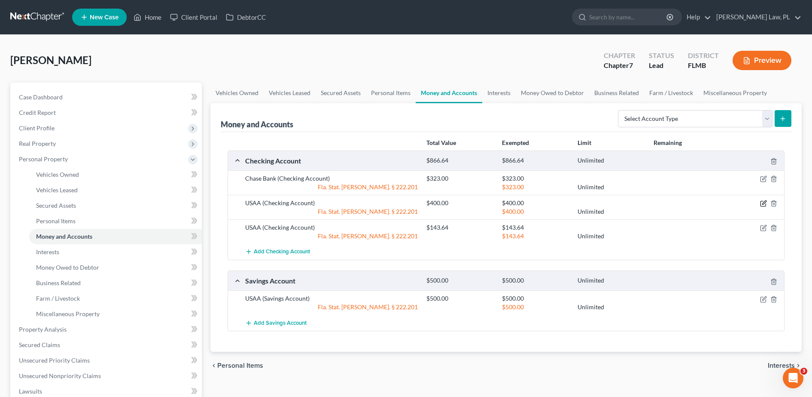
click at [766, 206] on icon "button" at bounding box center [763, 203] width 5 height 5
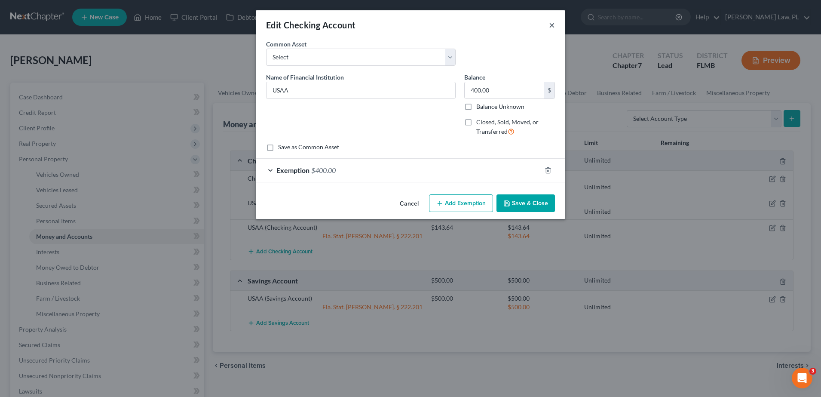
click at [552, 25] on button "×" at bounding box center [552, 25] width 6 height 10
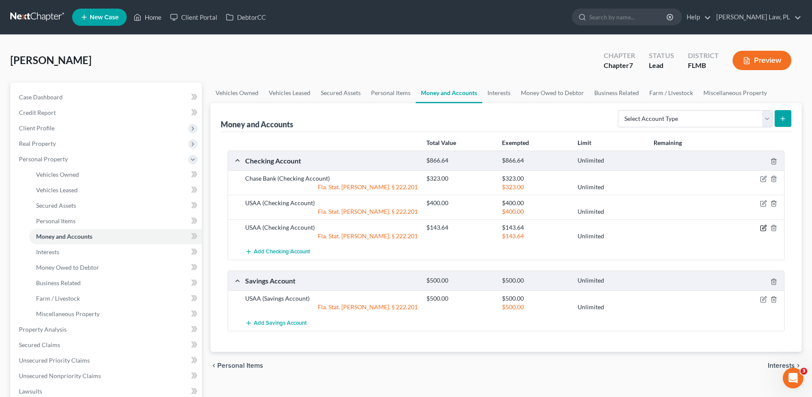
click at [765, 228] on icon "button" at bounding box center [763, 227] width 7 height 7
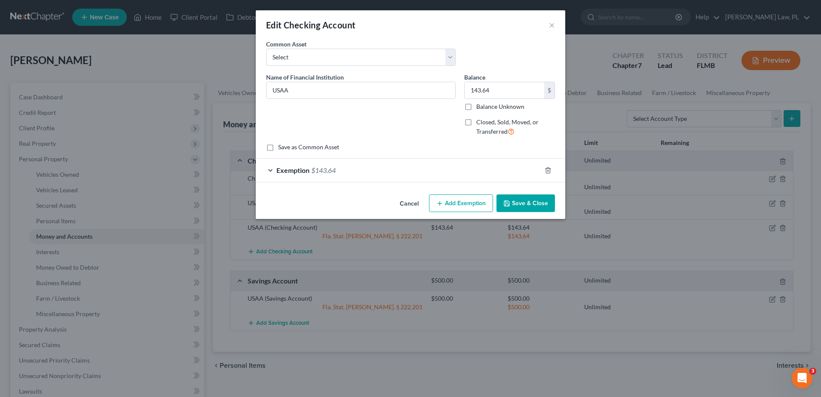
click at [448, 204] on button "Add Exemption" at bounding box center [461, 203] width 64 height 18
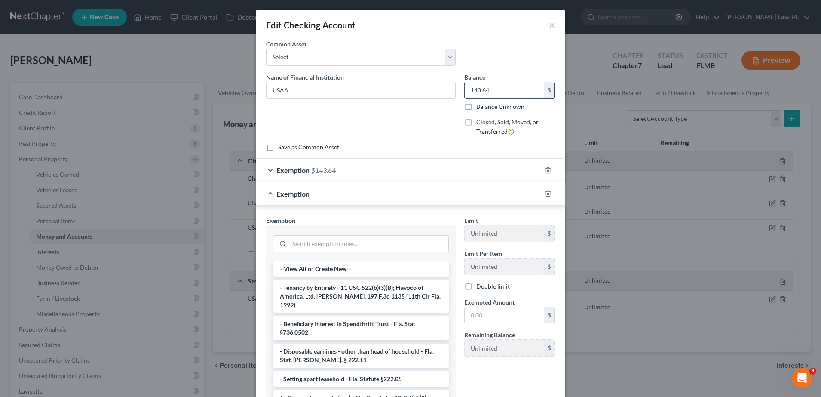
click at [498, 96] on input "143.64" at bounding box center [503, 90] width 79 height 16
type input "47.09"
click at [488, 318] on input "text" at bounding box center [503, 315] width 79 height 16
type input "47.09"
click at [361, 192] on div "Exemption $47.09" at bounding box center [398, 193] width 285 height 23
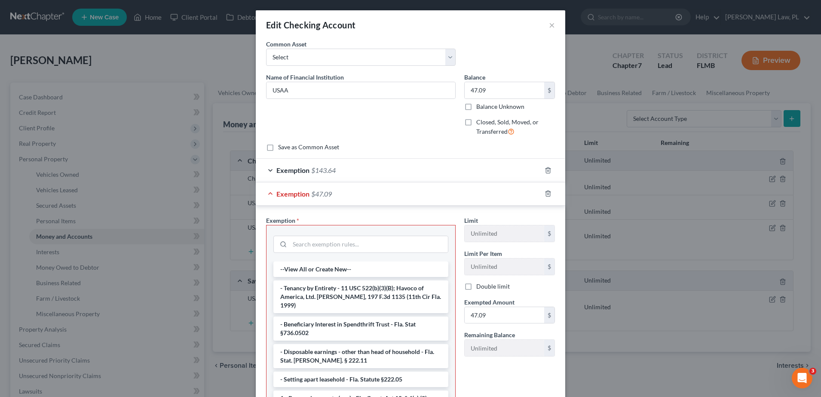
click at [331, 163] on div "Exemption $143.64" at bounding box center [398, 170] width 285 height 23
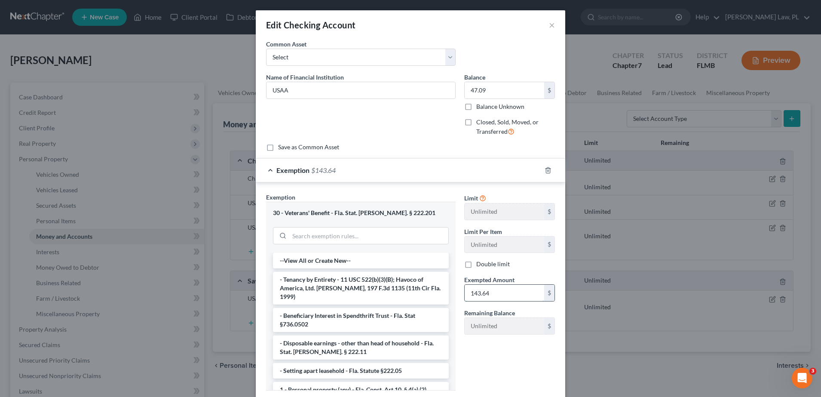
click at [488, 293] on input "143.64" at bounding box center [503, 292] width 79 height 16
type input "47.09"
click at [406, 164] on div "Exemption $47.09" at bounding box center [398, 170] width 285 height 23
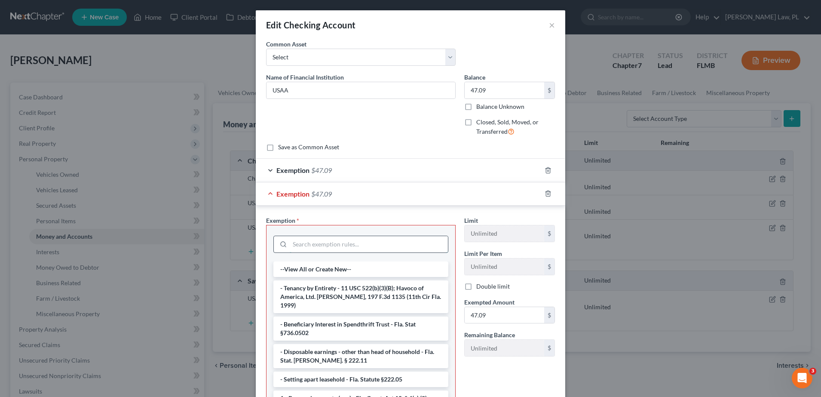
click at [336, 244] on input "search" at bounding box center [369, 244] width 158 height 16
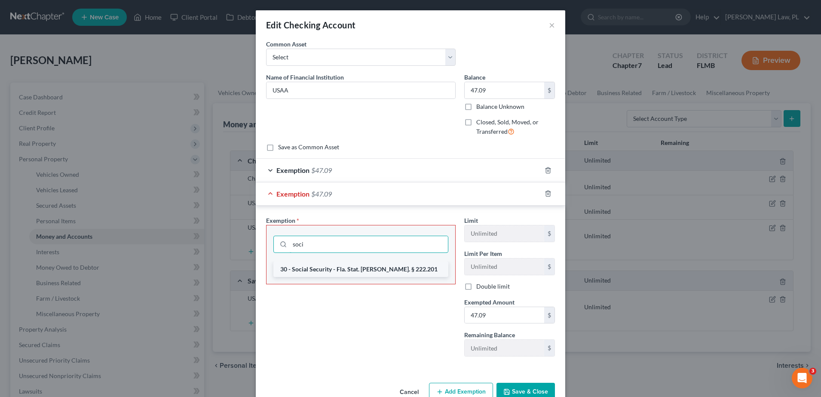
type input "soci"
click at [353, 268] on li "30 - Social Security - Fla. Stat. [PERSON_NAME]. § 222.201" at bounding box center [360, 268] width 175 height 15
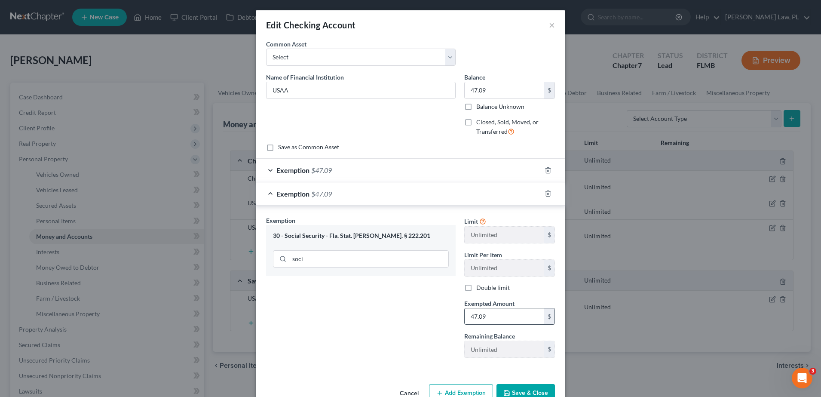
click at [501, 314] on input "47.09" at bounding box center [503, 316] width 79 height 16
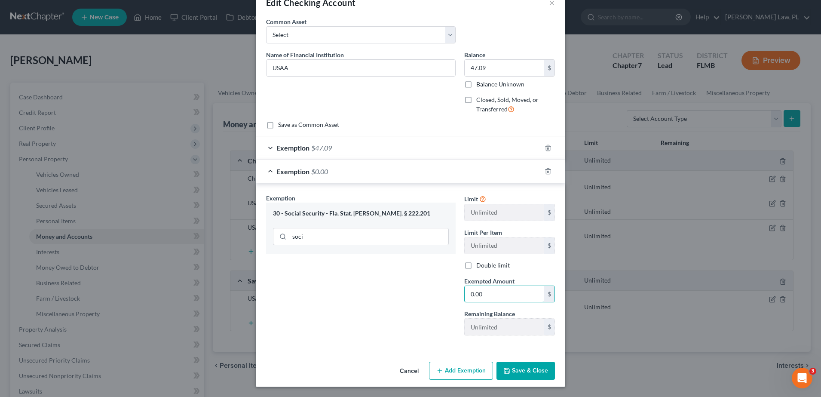
type input "0.00"
click at [537, 367] on button "Save & Close" at bounding box center [525, 370] width 58 height 18
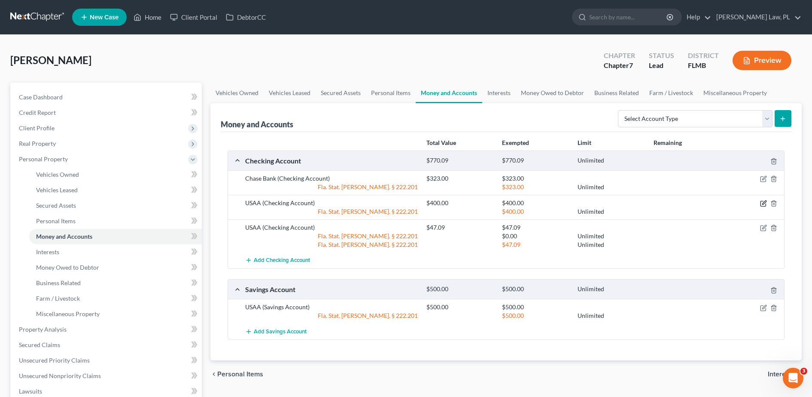
click at [765, 204] on icon "button" at bounding box center [763, 203] width 7 height 7
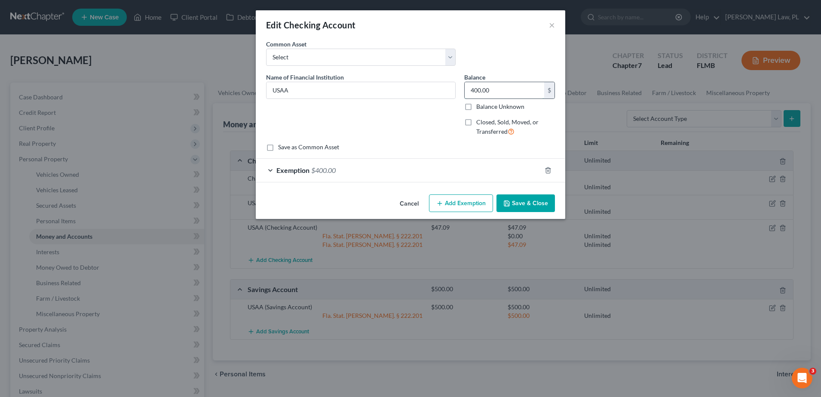
click at [517, 94] on input "400.00" at bounding box center [503, 90] width 79 height 16
type input "155.00"
click at [476, 165] on div "Exemption $400.00" at bounding box center [398, 170] width 285 height 23
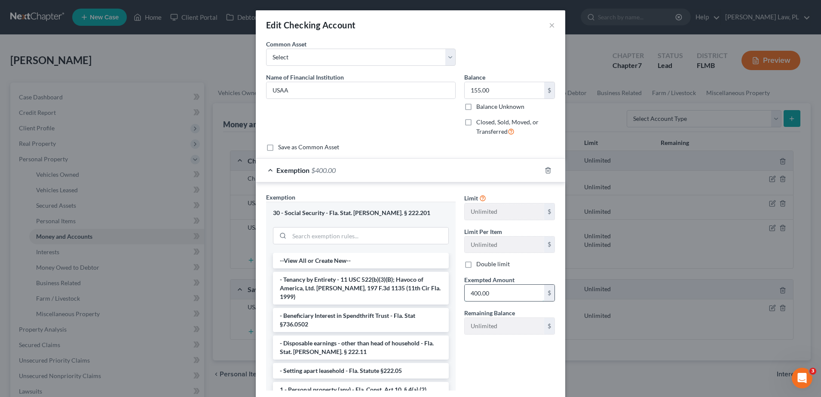
click at [500, 293] on input "400.00" at bounding box center [503, 292] width 79 height 16
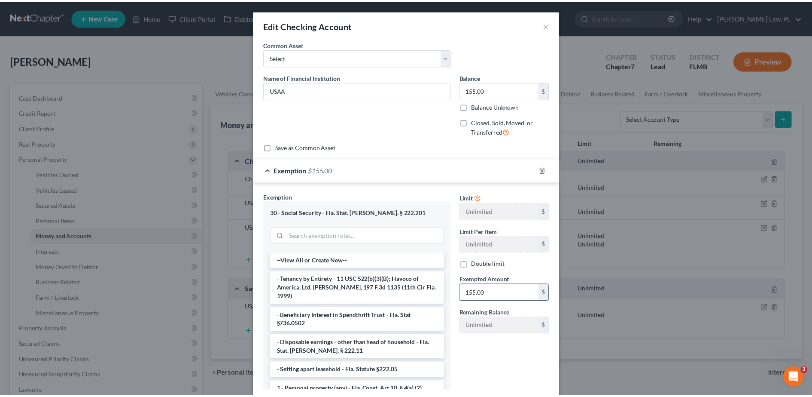
scroll to position [55, 0]
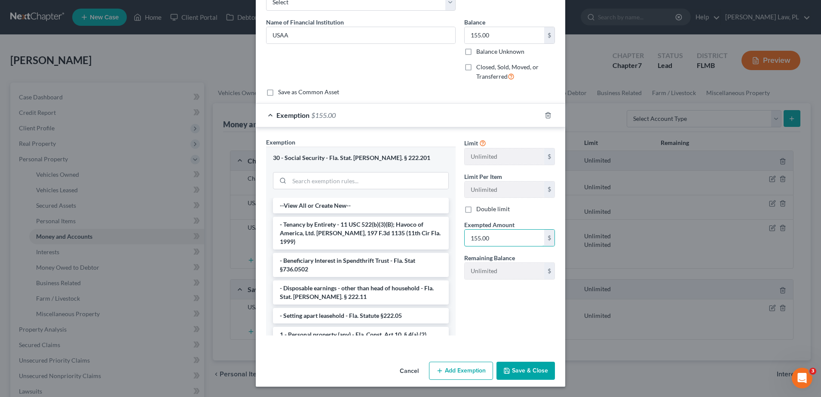
type input "155.00"
click at [516, 376] on button "Save & Close" at bounding box center [525, 370] width 58 height 18
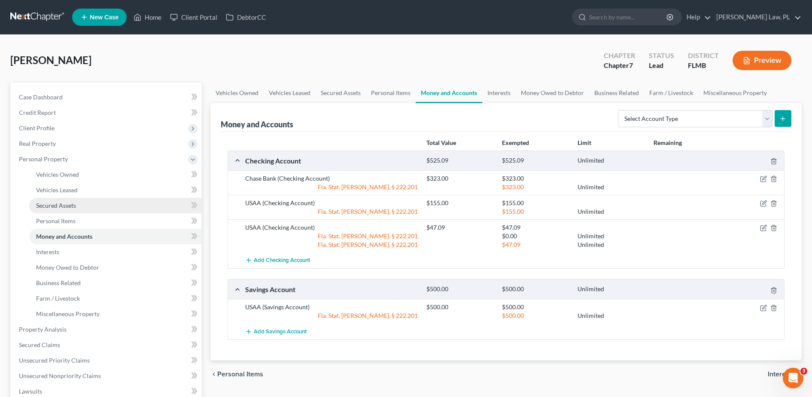
click at [75, 208] on span "Secured Assets" at bounding box center [56, 204] width 40 height 7
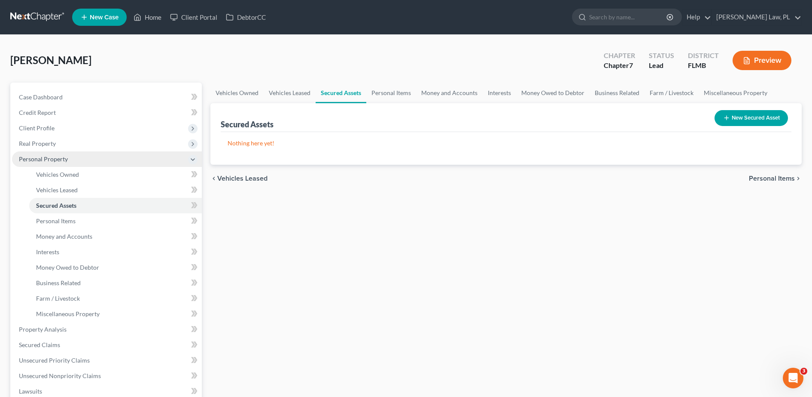
click at [70, 154] on span "Personal Property" at bounding box center [107, 158] width 190 height 15
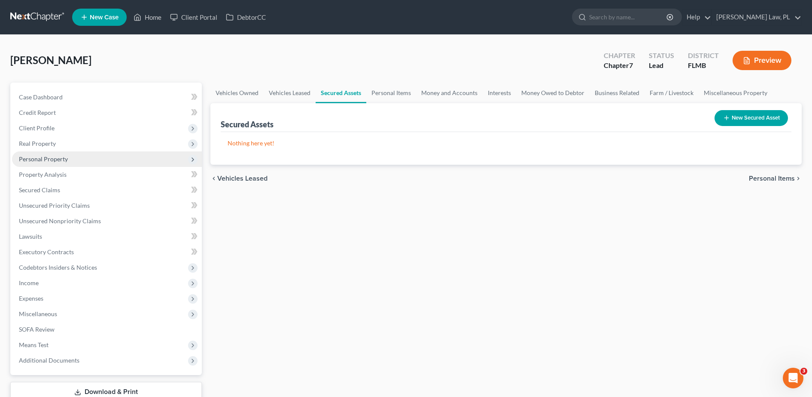
click at [62, 160] on span "Personal Property" at bounding box center [43, 158] width 49 height 7
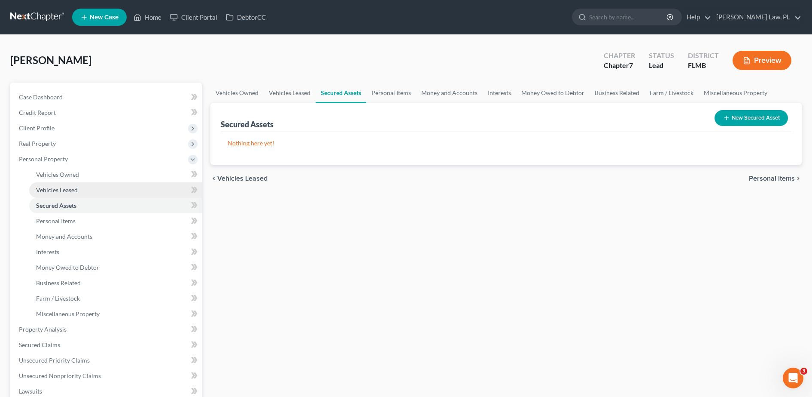
click at [64, 188] on span "Vehicles Leased" at bounding box center [57, 189] width 42 height 7
click at [66, 202] on span "Secured Assets" at bounding box center [56, 204] width 40 height 7
click at [66, 220] on span "Personal Items" at bounding box center [56, 220] width 40 height 7
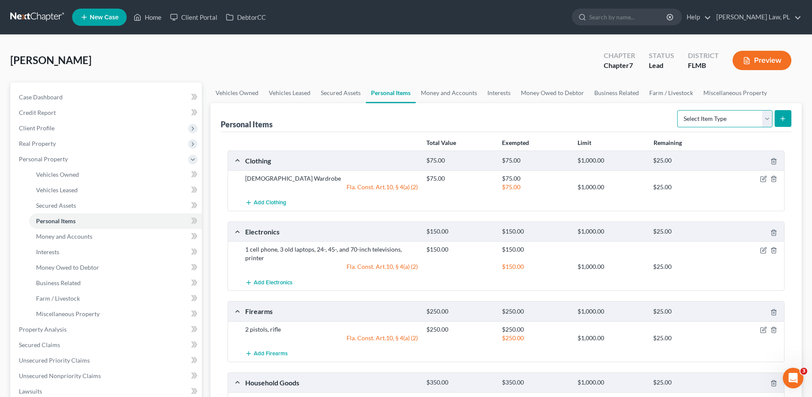
click at [732, 126] on select "Select Item Type Clothing Collectibles Of Value Electronics Firearms Household …" at bounding box center [724, 118] width 95 height 17
click at [720, 124] on select "Select Item Type Clothing Collectibles Of Value Electronics Firearms Household …" at bounding box center [724, 118] width 95 height 17
click at [105, 312] on link "Miscellaneous Property" at bounding box center [115, 313] width 173 height 15
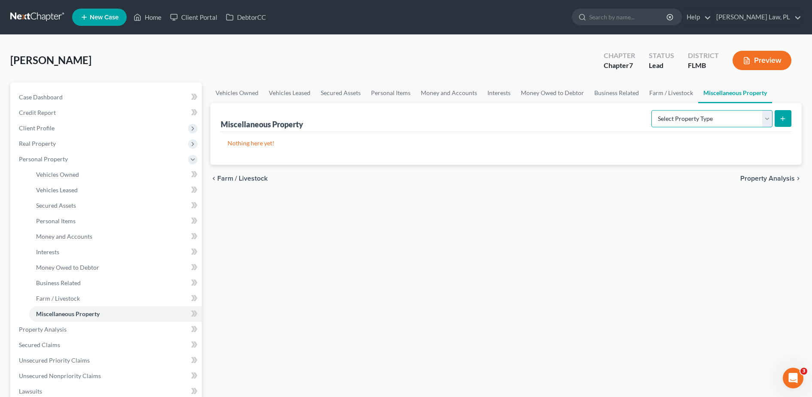
click at [686, 126] on select "Select Property Type Assigned for Creditor Benefit Within 1 Year Holding for An…" at bounding box center [712, 118] width 121 height 17
click at [678, 121] on select "Select Property Type Assigned for Creditor Benefit Within 1 Year Holding for An…" at bounding box center [712, 118] width 121 height 17
click at [78, 297] on span "Farm / Livestock" at bounding box center [58, 297] width 44 height 7
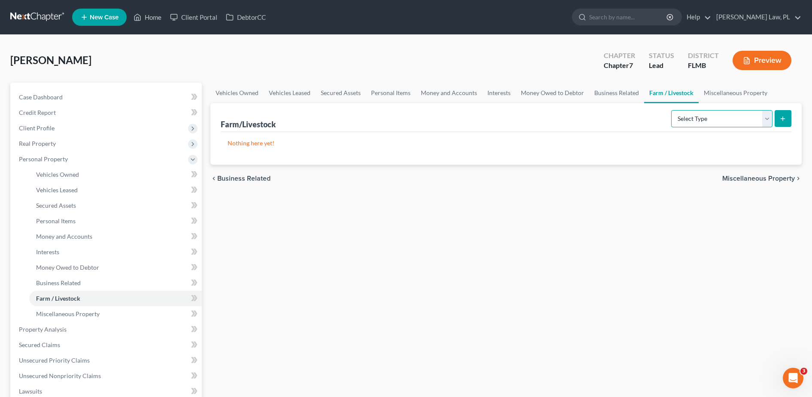
click at [690, 116] on select "Select Type Animals & Livestock Crops: Growing or Harvested Farming Equipment F…" at bounding box center [721, 118] width 101 height 17
click at [73, 286] on span "Business Related" at bounding box center [58, 282] width 45 height 7
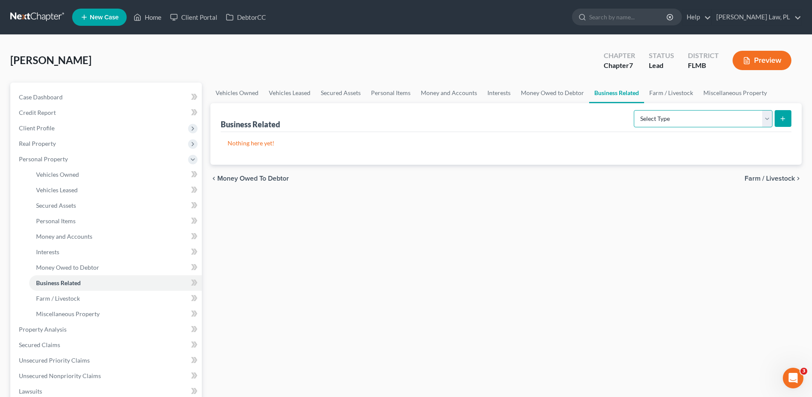
click at [671, 124] on select "Select Type Customer Lists Franchises Inventory Licenses Machinery Office Equip…" at bounding box center [703, 118] width 139 height 17
select select "patent"
click at [634, 110] on select "Select Type Customer Lists Franchises Inventory Licenses Machinery Office Equip…" at bounding box center [703, 118] width 139 height 17
click at [777, 110] on button "submit" at bounding box center [783, 118] width 17 height 17
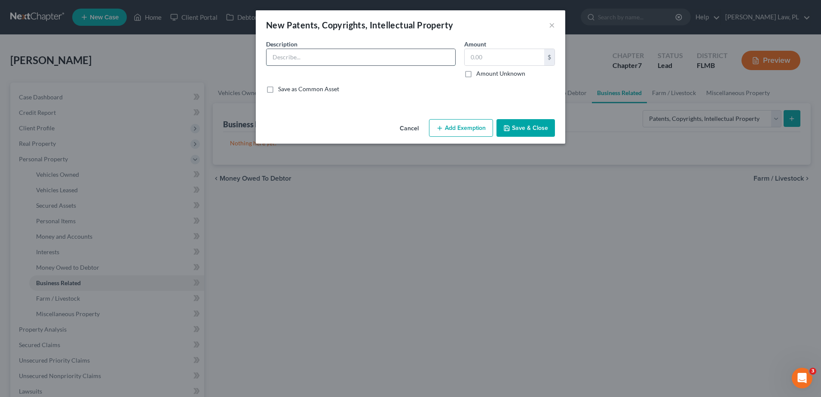
click at [342, 65] on input "text" at bounding box center [360, 57] width 189 height 16
click at [290, 58] on input "Book: Quilt of Souls:" at bounding box center [360, 57] width 189 height 16
paste input "—"
click at [341, 52] on input "Book—Quilt of Souls:" at bounding box center [360, 57] width 189 height 16
drag, startPoint x: 362, startPoint y: 55, endPoint x: 291, endPoint y: 55, distance: 71.3
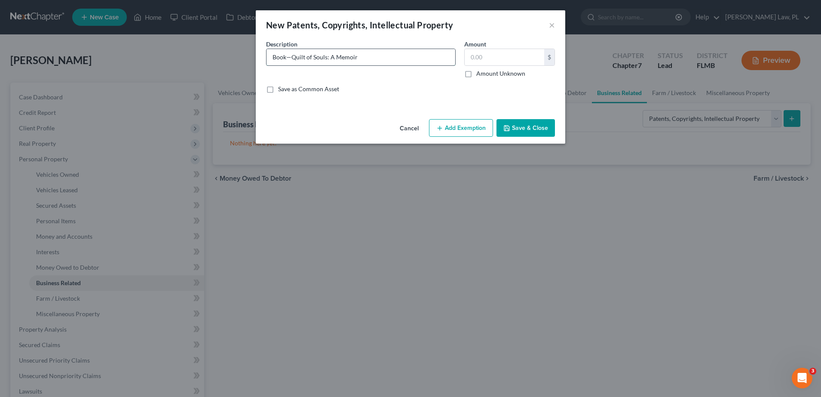
click at [291, 55] on input "Book—Quilt of Souls: A Memoir" at bounding box center [360, 57] width 189 height 16
type input "Book—Quilt of Souls: A Memoir"
click at [473, 58] on input "text" at bounding box center [503, 57] width 79 height 16
type input "0.0"
click at [521, 138] on div "Cancel Add Exemption Save & Close" at bounding box center [410, 130] width 309 height 28
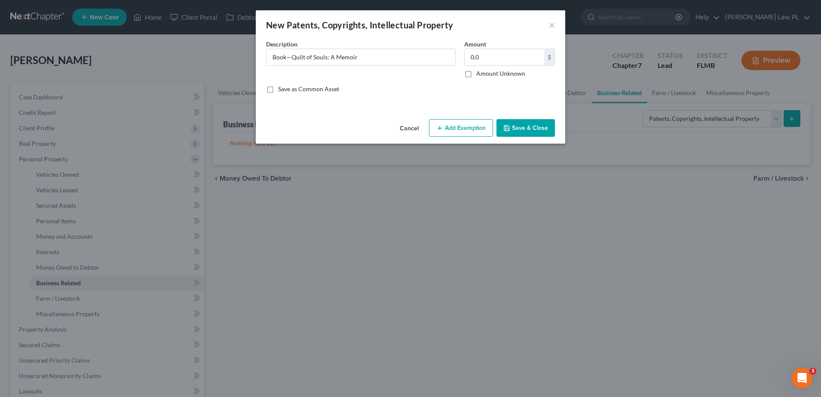
click at [519, 130] on button "Save & Close" at bounding box center [525, 128] width 58 height 18
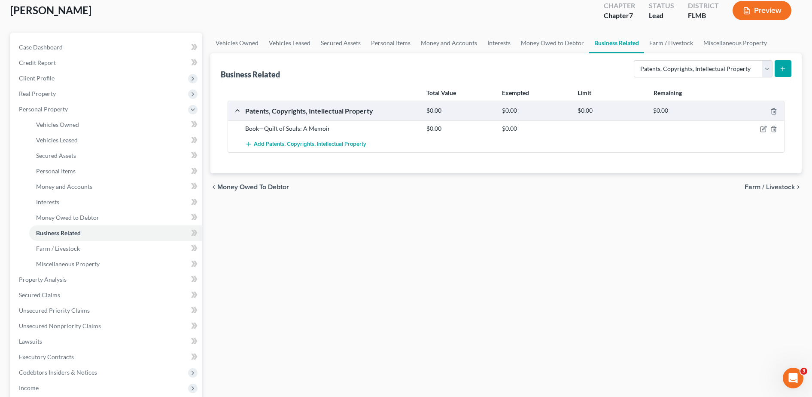
scroll to position [51, 0]
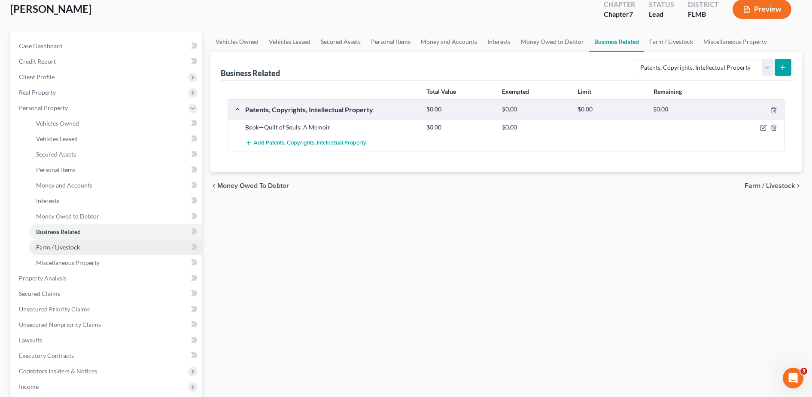
click at [88, 250] on link "Farm / Livestock" at bounding box center [115, 246] width 173 height 15
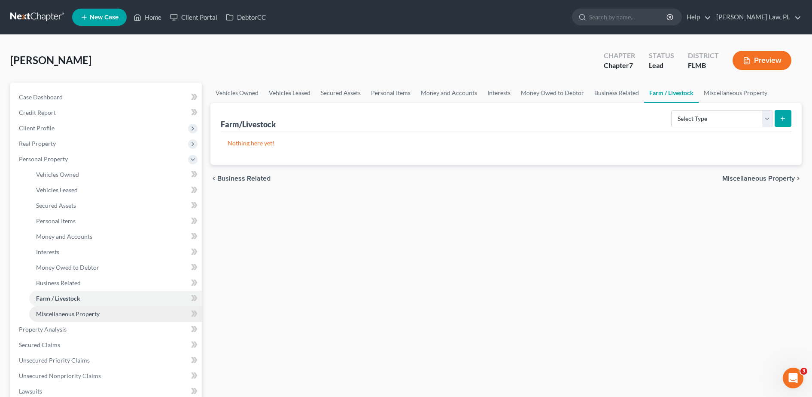
click at [86, 309] on link "Miscellaneous Property" at bounding box center [115, 313] width 173 height 15
click at [73, 296] on span "Farm / Livestock" at bounding box center [58, 297] width 44 height 7
click at [73, 287] on link "Business Related" at bounding box center [115, 282] width 173 height 15
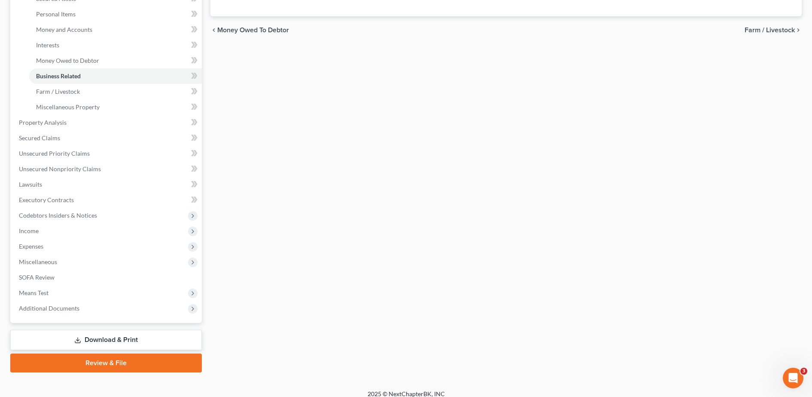
scroll to position [199, 0]
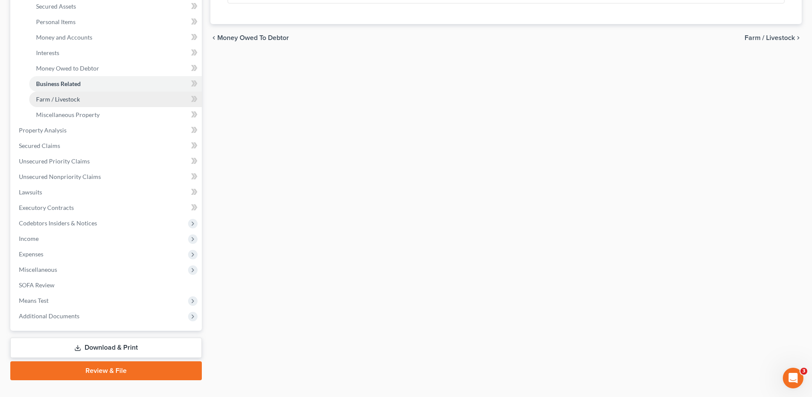
click at [92, 104] on link "Farm / Livestock" at bounding box center [115, 99] width 173 height 15
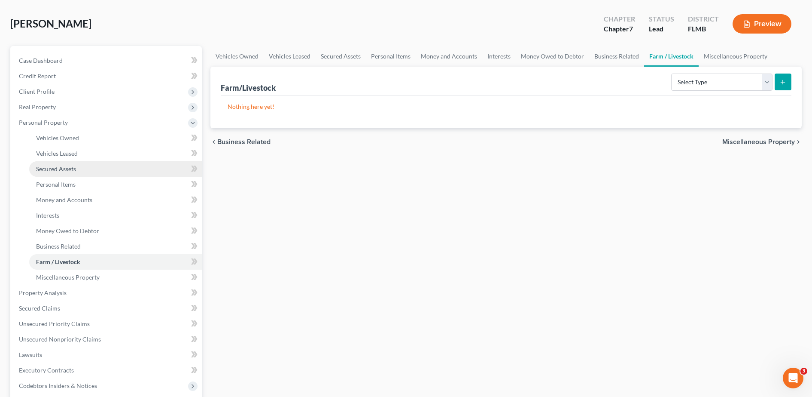
scroll to position [41, 0]
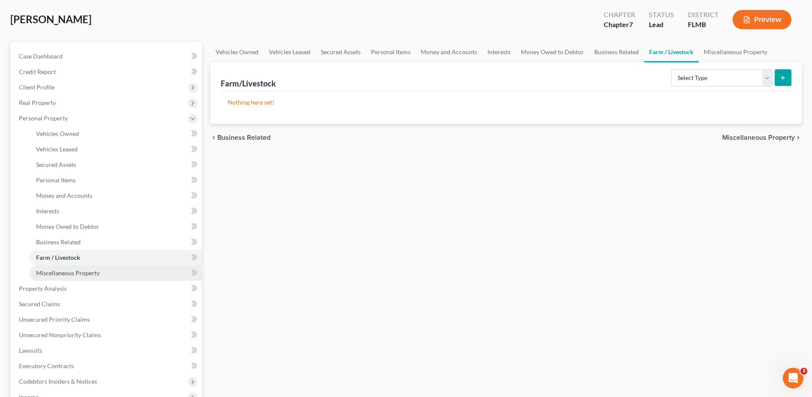
click at [63, 270] on span "Miscellaneous Property" at bounding box center [68, 272] width 64 height 7
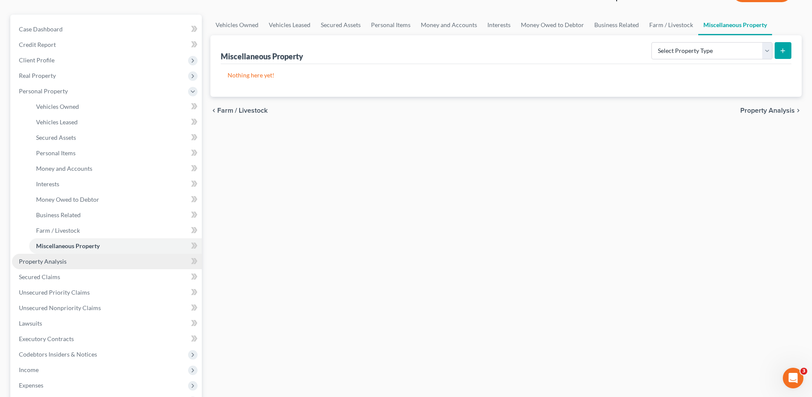
click at [56, 260] on span "Property Analysis" at bounding box center [43, 260] width 48 height 7
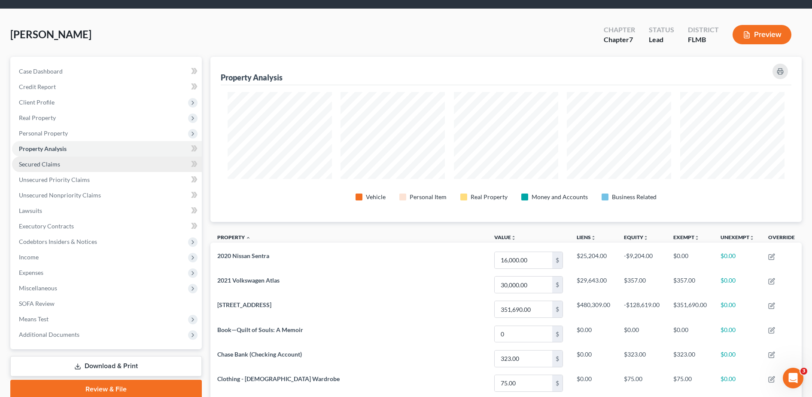
click at [58, 169] on link "Secured Claims" at bounding box center [107, 163] width 190 height 15
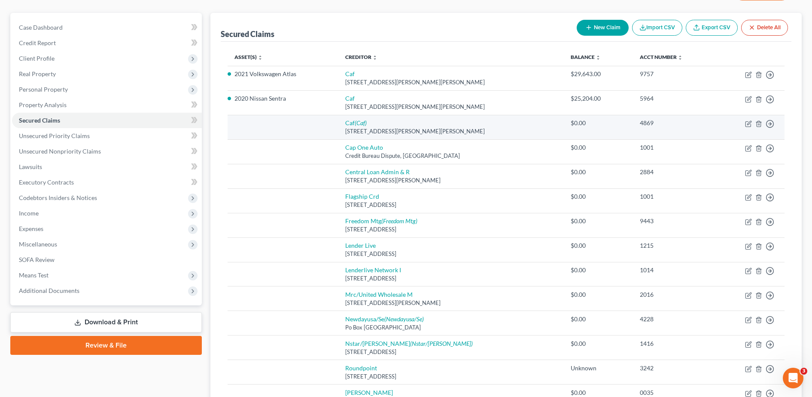
scroll to position [223, 0]
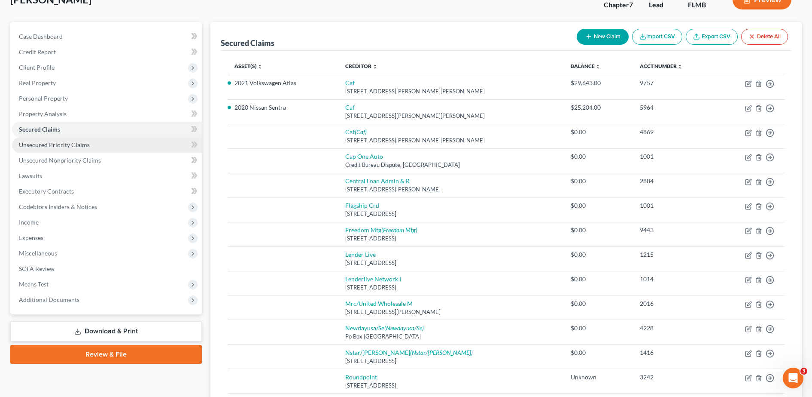
click at [71, 147] on span "Unsecured Priority Claims" at bounding box center [54, 144] width 71 height 7
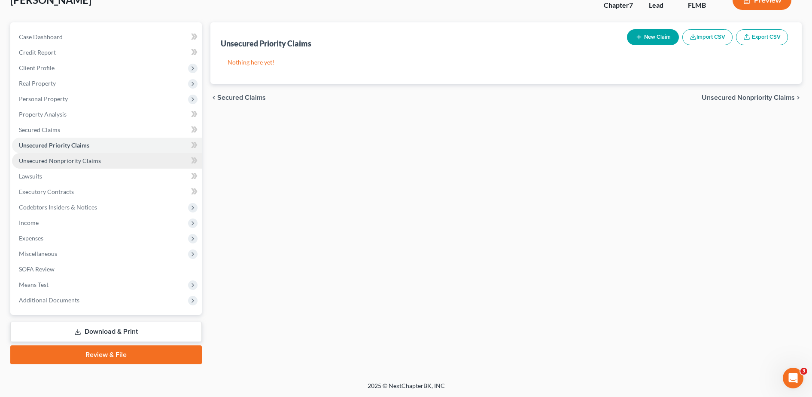
click at [66, 162] on span "Unsecured Nonpriority Claims" at bounding box center [60, 160] width 82 height 7
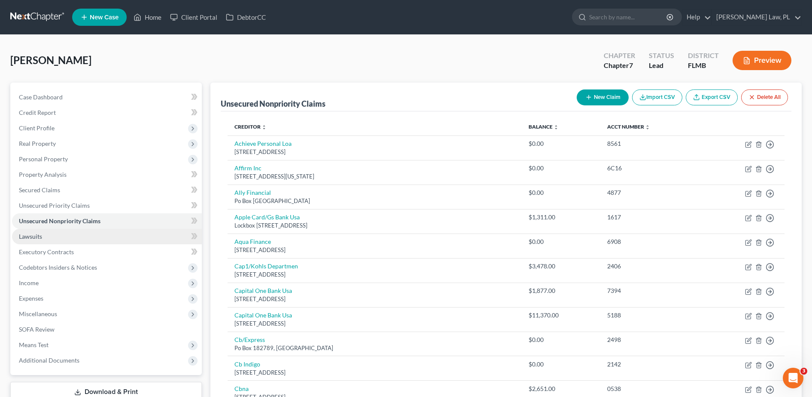
click at [49, 233] on link "Lawsuits" at bounding box center [107, 236] width 190 height 15
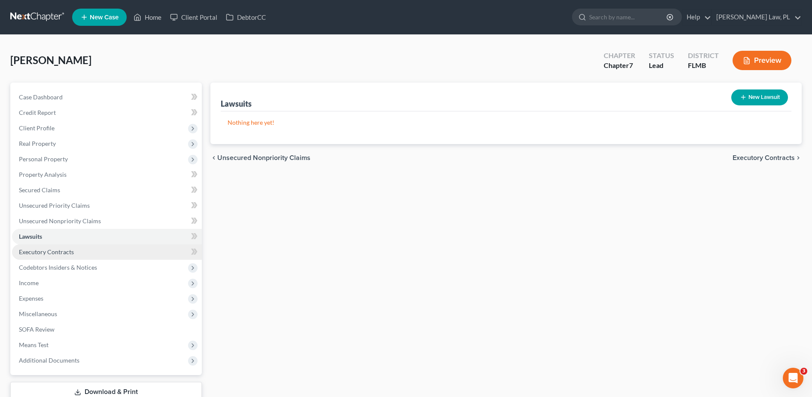
click at [58, 250] on span "Executory Contracts" at bounding box center [46, 251] width 55 height 7
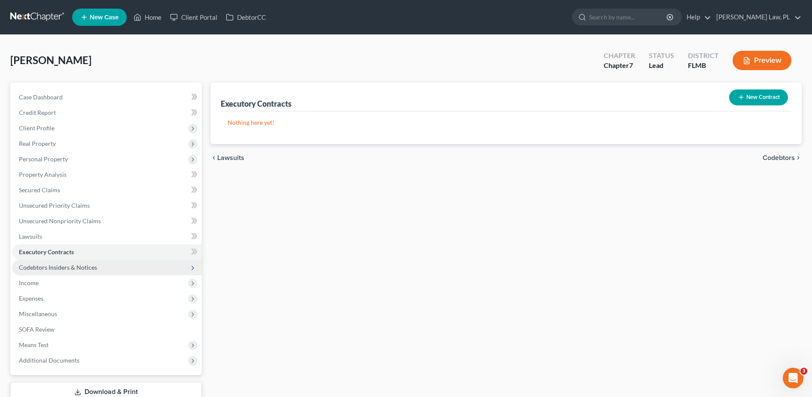
click at [69, 268] on span "Codebtors Insiders & Notices" at bounding box center [58, 266] width 78 height 7
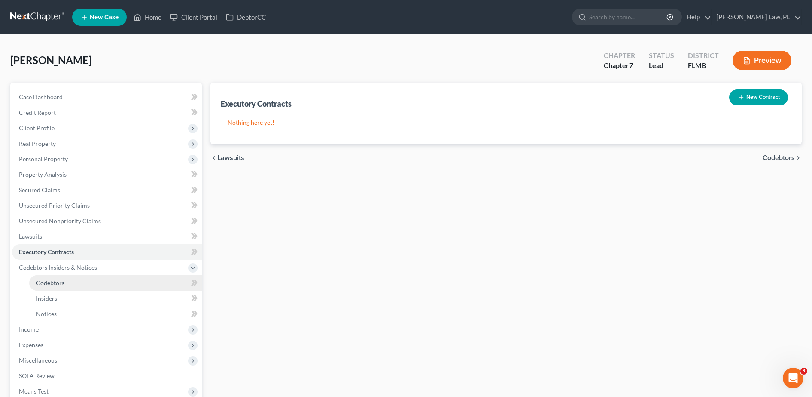
click at [75, 284] on link "Codebtors" at bounding box center [115, 282] width 173 height 15
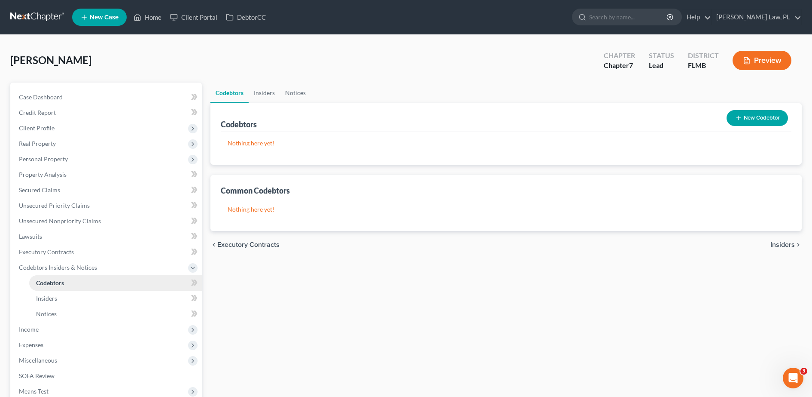
click at [88, 289] on link "Codebtors" at bounding box center [115, 282] width 173 height 15
click at [76, 294] on link "Insiders" at bounding box center [115, 297] width 173 height 15
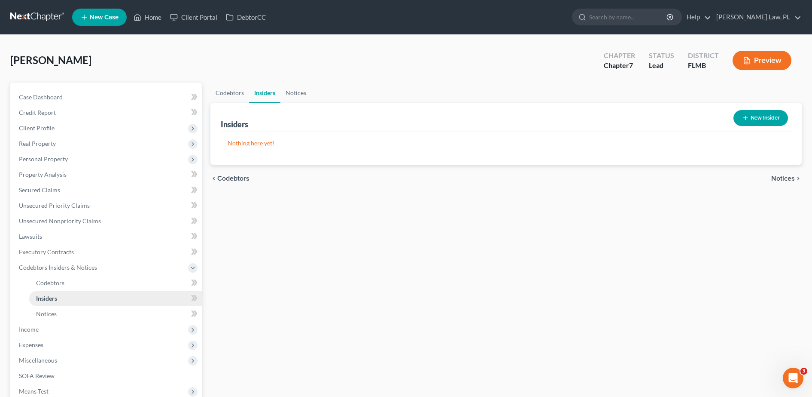
click at [56, 302] on link "Insiders" at bounding box center [115, 297] width 173 height 15
click at [55, 316] on span "Notices" at bounding box center [46, 313] width 21 height 7
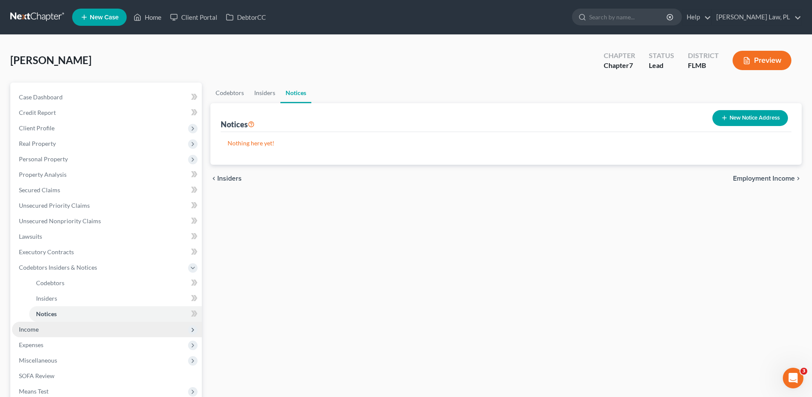
click at [31, 335] on span "Income" at bounding box center [107, 328] width 190 height 15
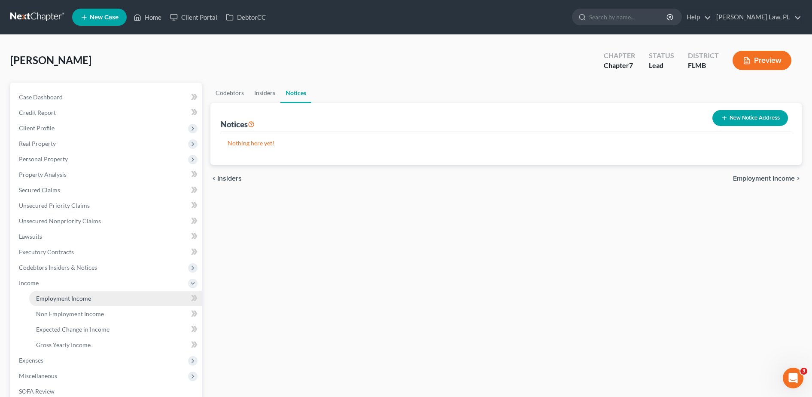
click at [68, 294] on span "Employment Income" at bounding box center [63, 297] width 55 height 7
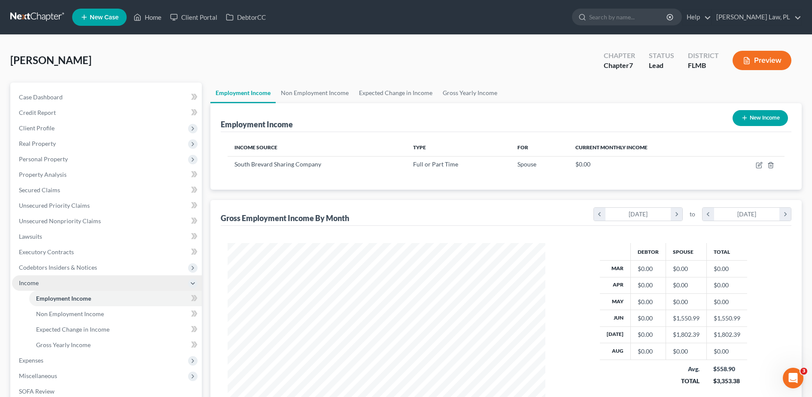
scroll to position [79, 0]
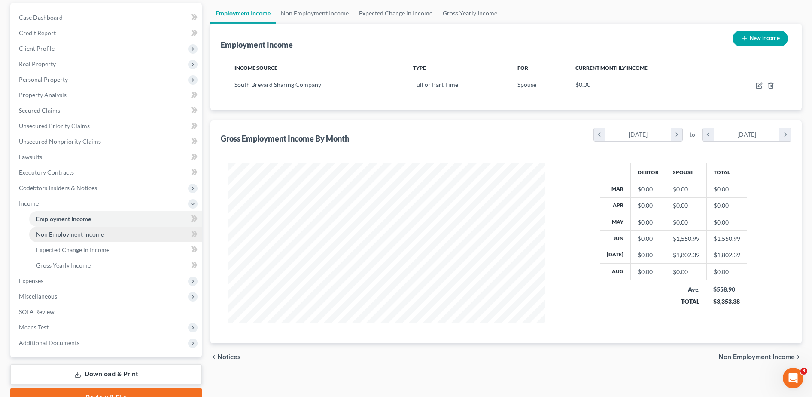
click at [63, 237] on span "Non Employment Income" at bounding box center [70, 233] width 68 height 7
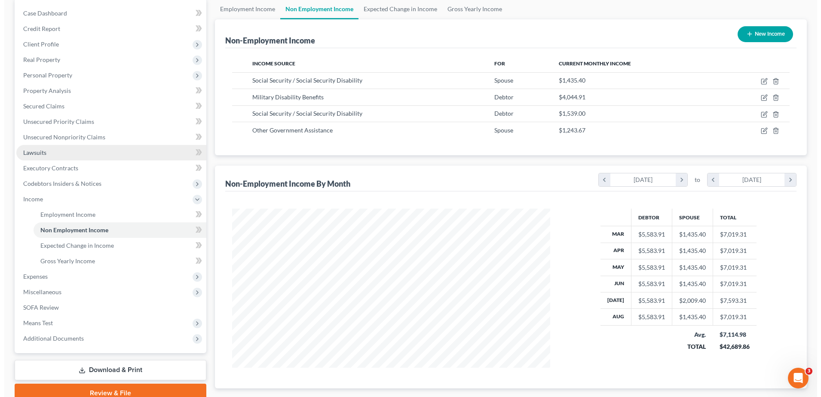
scroll to position [99, 0]
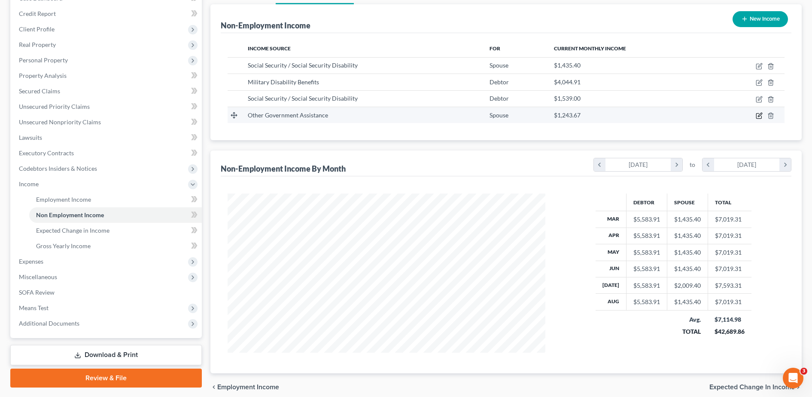
click at [758, 116] on icon "button" at bounding box center [759, 115] width 7 height 7
select select "5"
select select "3"
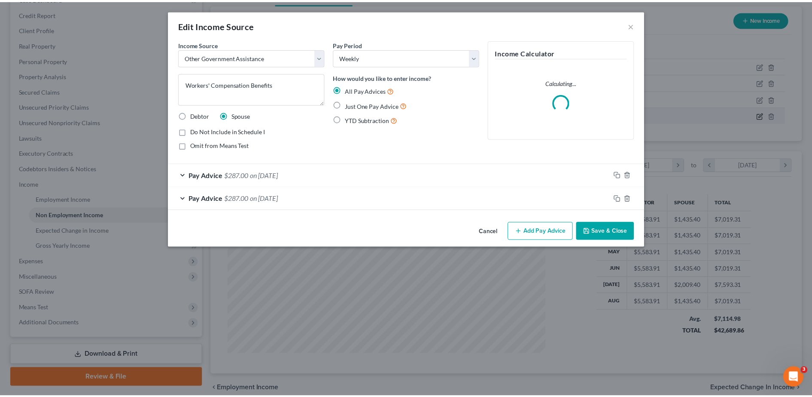
scroll to position [161, 339]
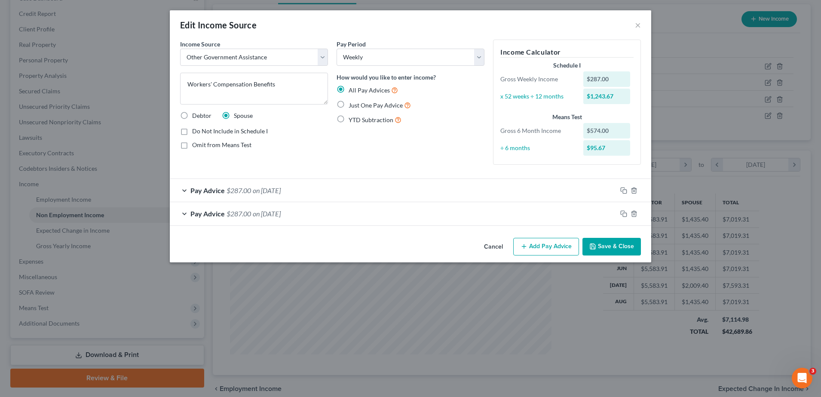
click at [394, 108] on span "Just One Pay Advice" at bounding box center [375, 104] width 54 height 7
click at [357, 106] on input "Just One Pay Advice" at bounding box center [355, 103] width 6 height 6
radio input "true"
click at [634, 213] on icon "button" at bounding box center [633, 213] width 7 height 7
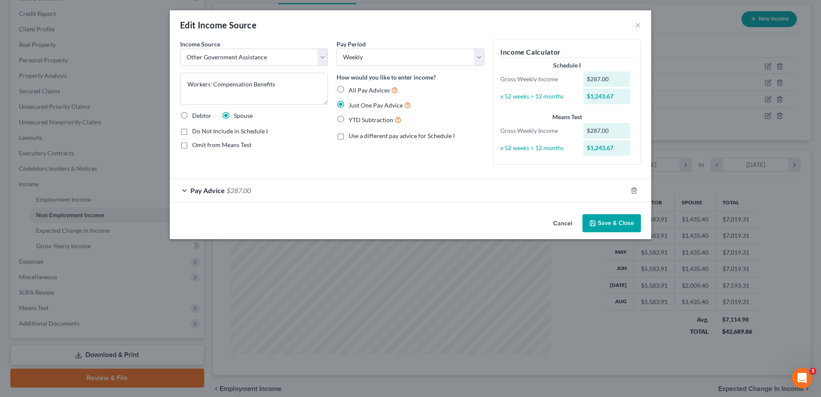
click at [613, 228] on button "Save & Close" at bounding box center [611, 223] width 58 height 18
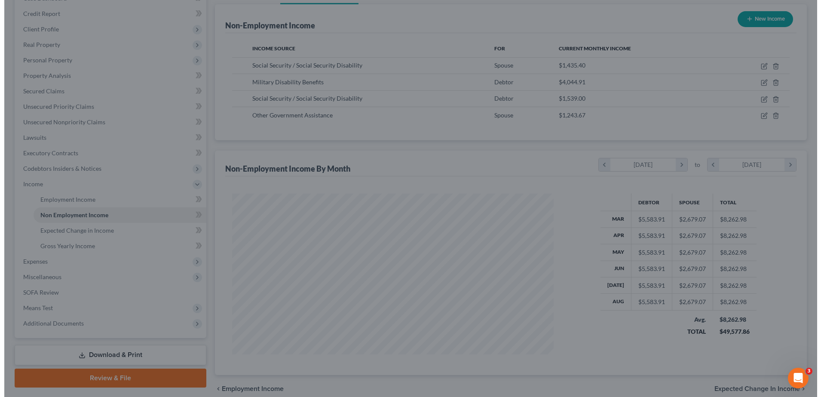
scroll to position [429425, 429249]
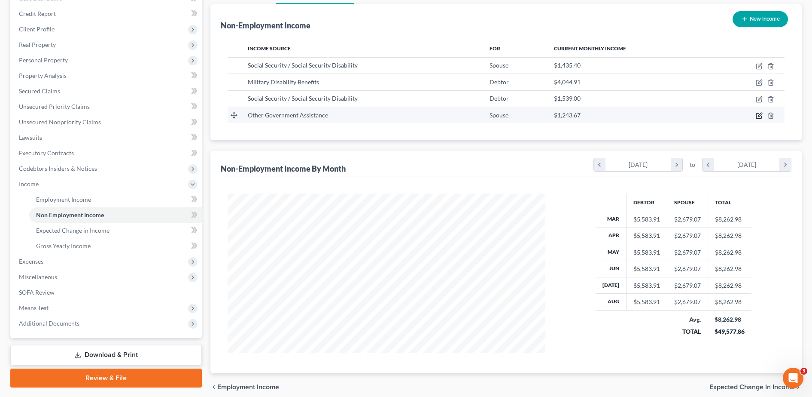
click at [760, 115] on icon "button" at bounding box center [759, 115] width 7 height 7
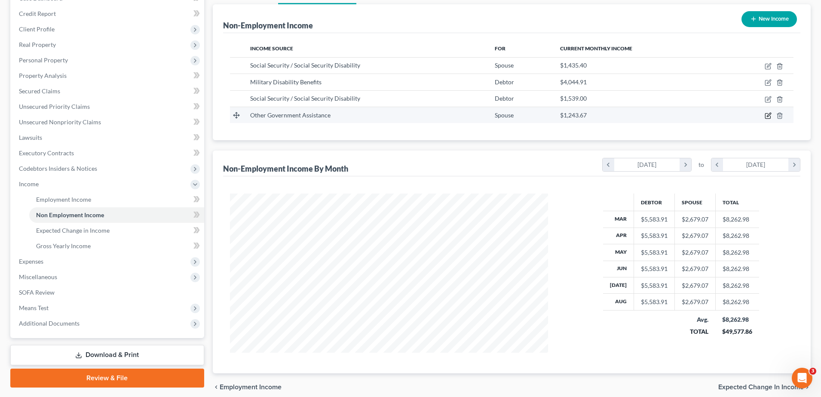
select select "5"
select select "3"
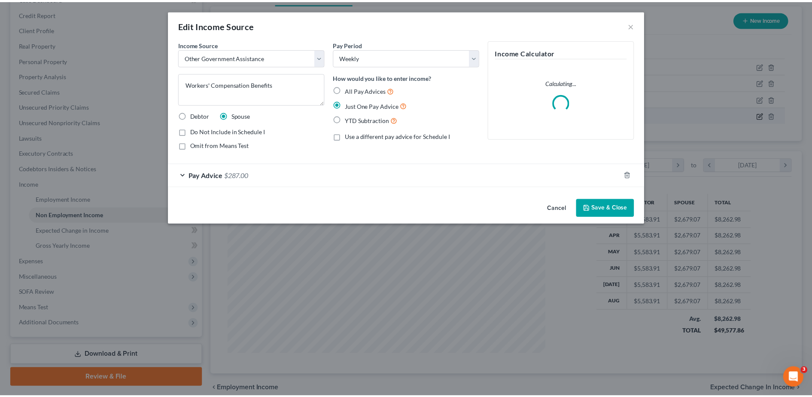
scroll to position [161, 339]
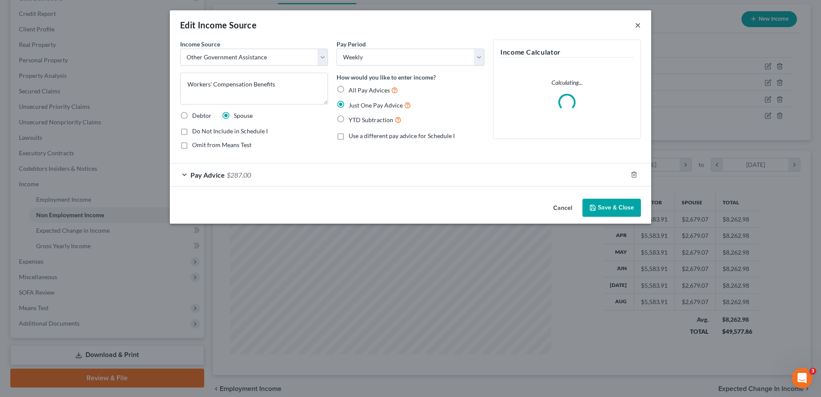
click at [637, 26] on button "×" at bounding box center [637, 25] width 6 height 10
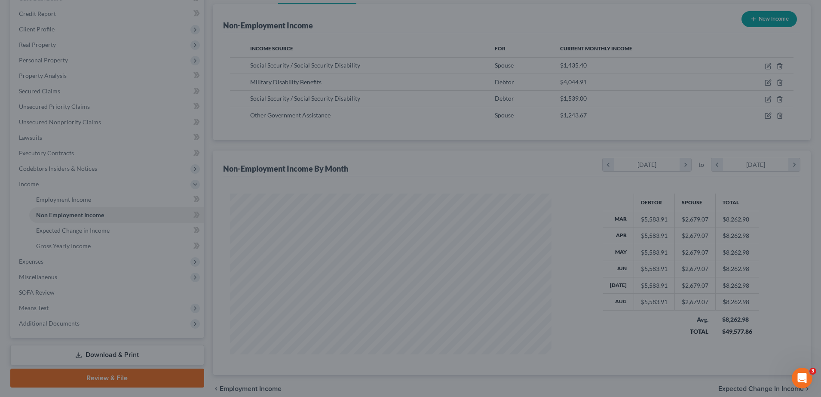
scroll to position [429425, 429249]
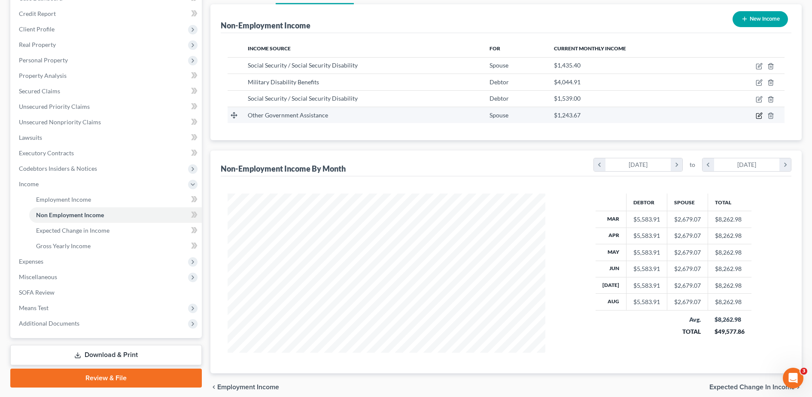
click at [760, 116] on icon "button" at bounding box center [760, 115] width 4 height 4
select select "5"
select select "3"
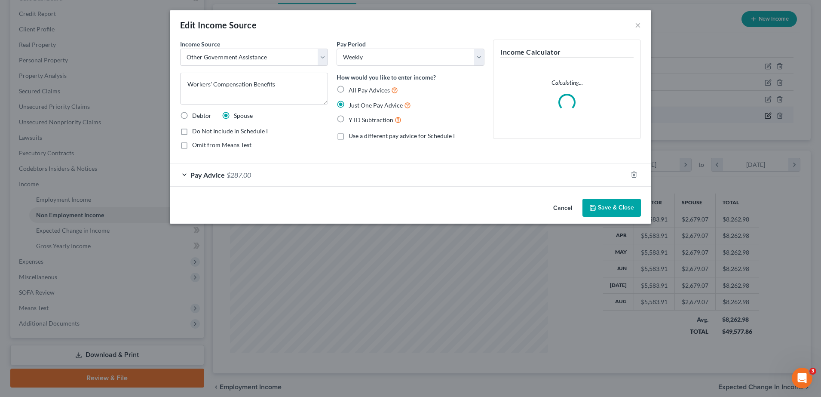
scroll to position [161, 339]
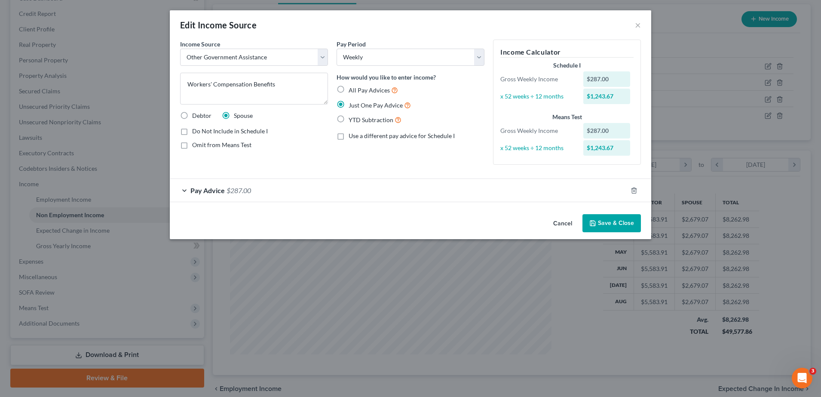
click at [368, 89] on span "All Pay Advices" at bounding box center [368, 89] width 41 height 7
click at [357, 89] on input "All Pay Advices" at bounding box center [355, 88] width 6 height 6
radio input "true"
click at [342, 189] on div "Pay Advice $287.00 on 07/28/2025" at bounding box center [393, 190] width 447 height 23
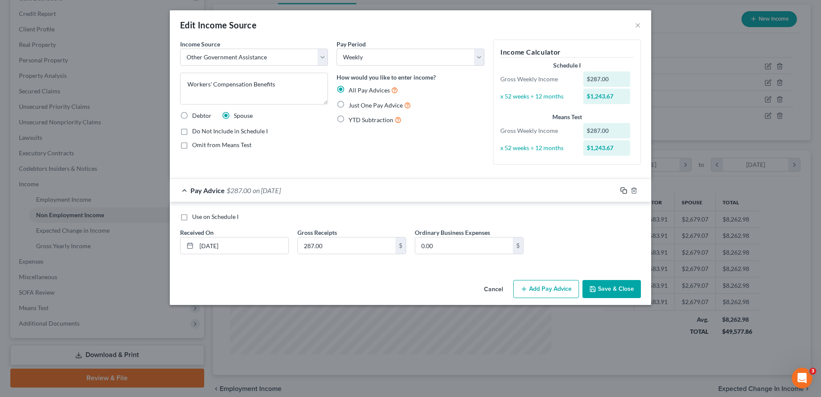
click at [623, 190] on icon "button" at bounding box center [623, 190] width 7 height 7
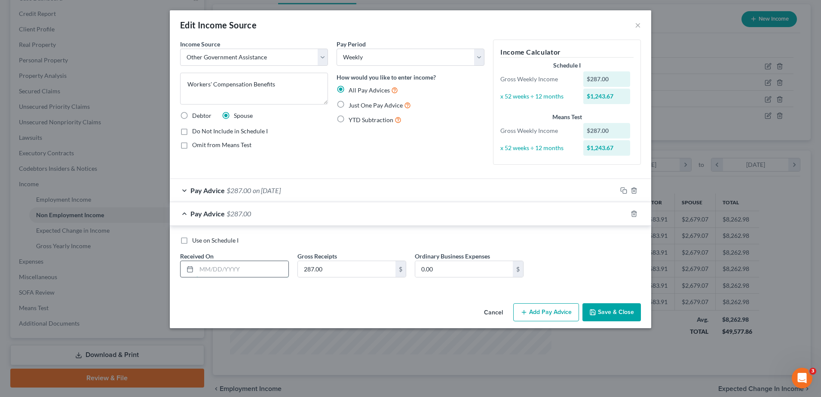
click at [254, 270] on input "text" at bounding box center [242, 269] width 92 height 16
type input "7/21/2025"
click at [325, 217] on div "Pay Advice $287.00 on 07/21/2025" at bounding box center [393, 213] width 447 height 23
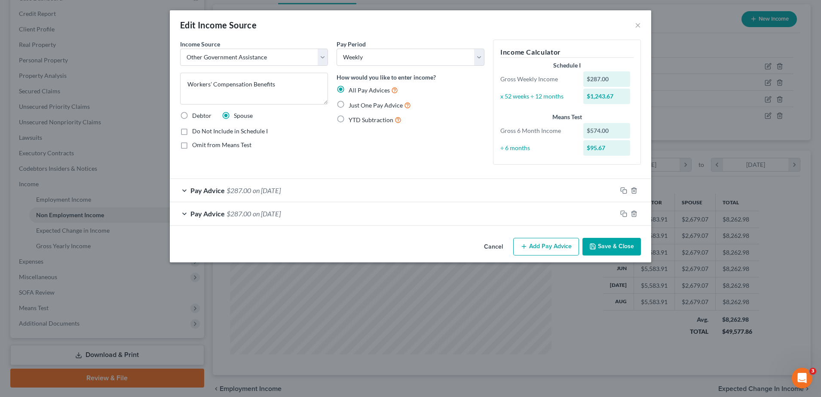
click at [534, 244] on button "Add Pay Advice" at bounding box center [546, 247] width 66 height 18
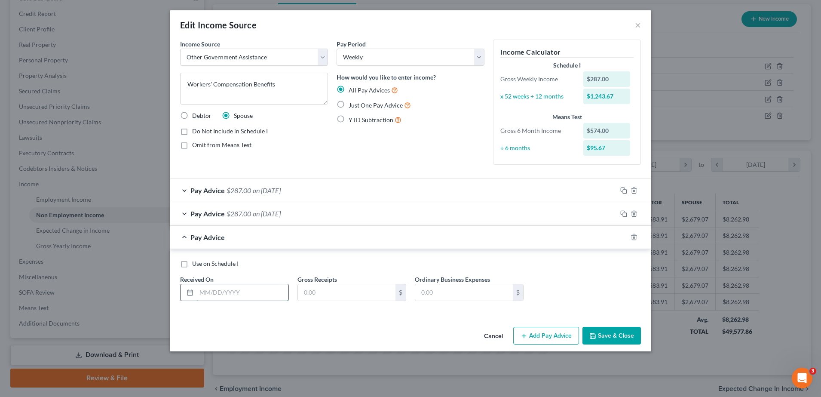
click at [241, 297] on input "text" at bounding box center [242, 292] width 92 height 16
type input "08/4/25"
click at [336, 302] on div "Use on Schedule I Received On * 08/4/25 Gross Receipts $ Ordinary Business Expe…" at bounding box center [410, 283] width 469 height 49
click at [331, 299] on input "text" at bounding box center [347, 292] width 98 height 16
type input "287.00"
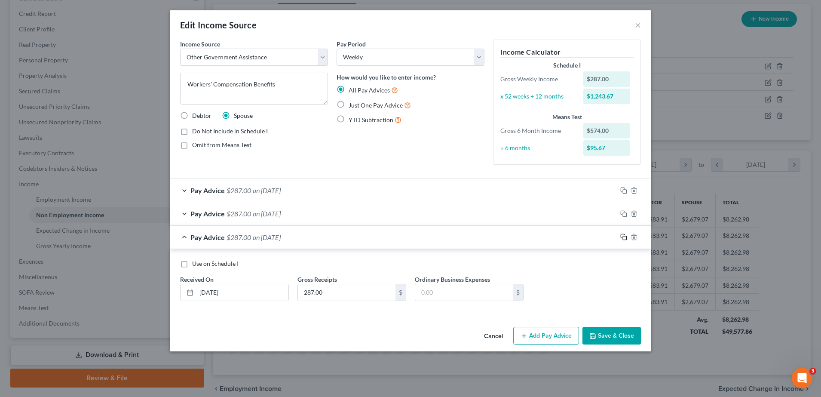
click at [622, 236] on rect "button" at bounding box center [624, 238] width 4 height 4
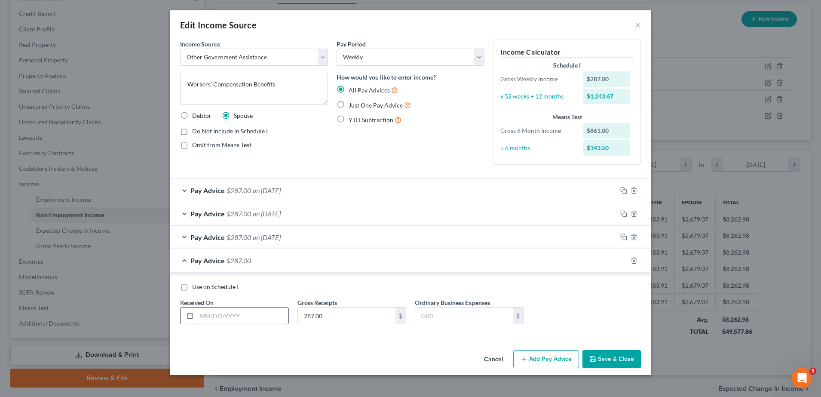
click at [262, 314] on input "text" at bounding box center [242, 315] width 92 height 16
type input "8/11/25"
click at [625, 261] on icon "button" at bounding box center [623, 260] width 7 height 7
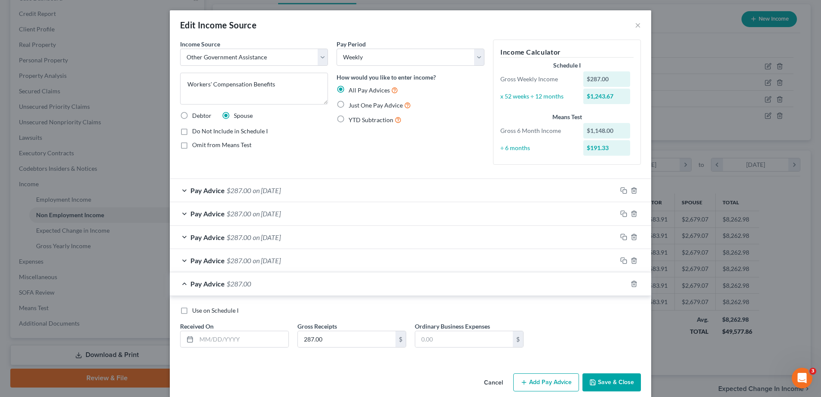
click at [235, 350] on div "Use on Schedule I Received On * Gross Receipts 287.00 $ Ordinary Business Expen…" at bounding box center [410, 330] width 469 height 49
click at [232, 341] on input "text" at bounding box center [242, 339] width 92 height 16
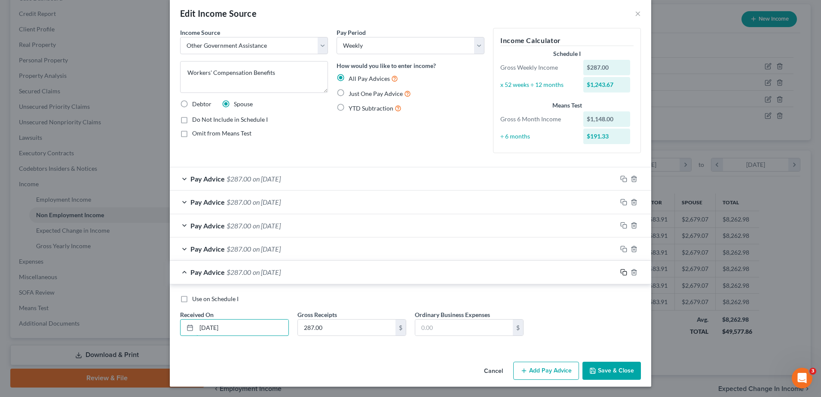
type input "8/18/25"
click at [621, 273] on icon "button" at bounding box center [623, 271] width 7 height 7
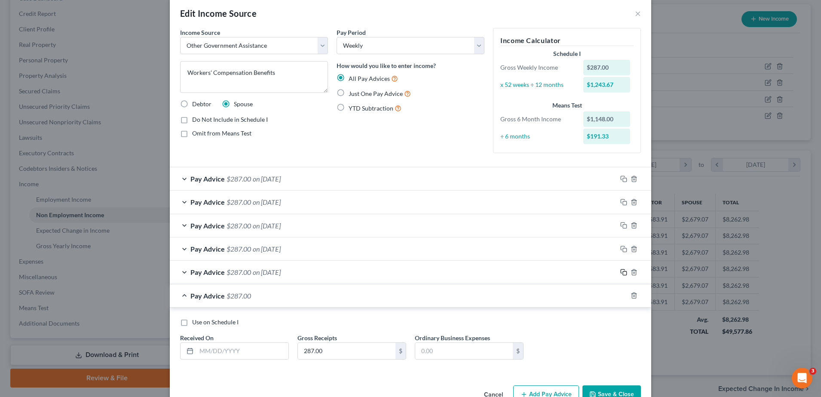
scroll to position [0, 0]
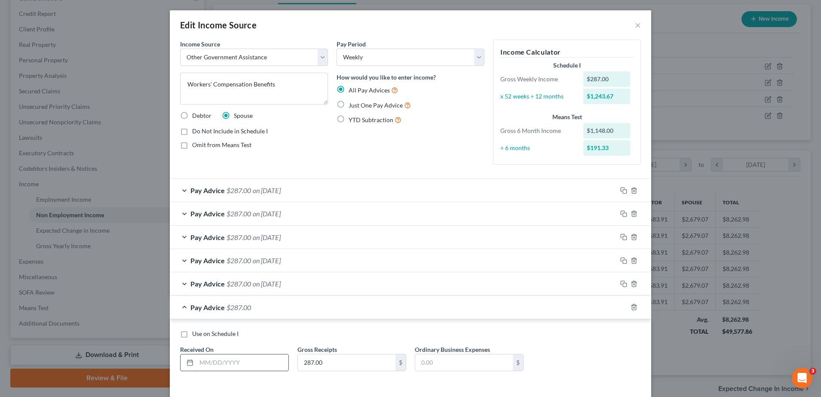
click at [242, 366] on input "text" at bounding box center [242, 362] width 92 height 16
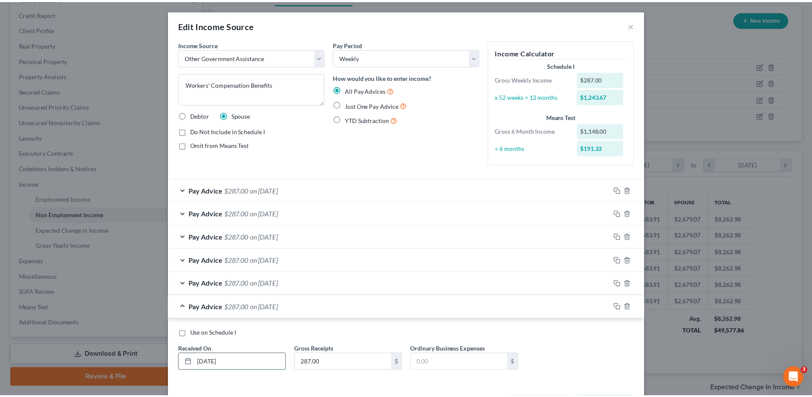
scroll to position [35, 0]
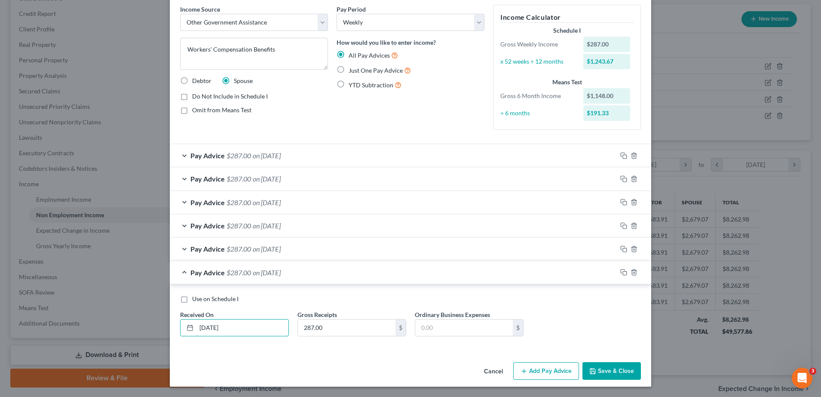
type input "8/25/25"
click at [598, 369] on button "Save & Close" at bounding box center [611, 371] width 58 height 18
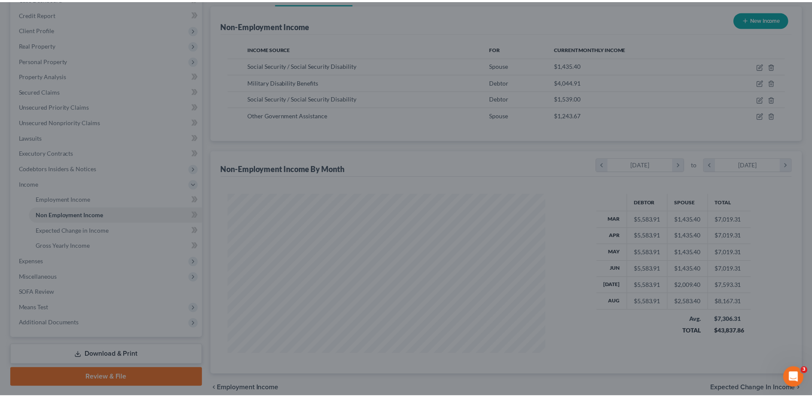
scroll to position [429425, 429249]
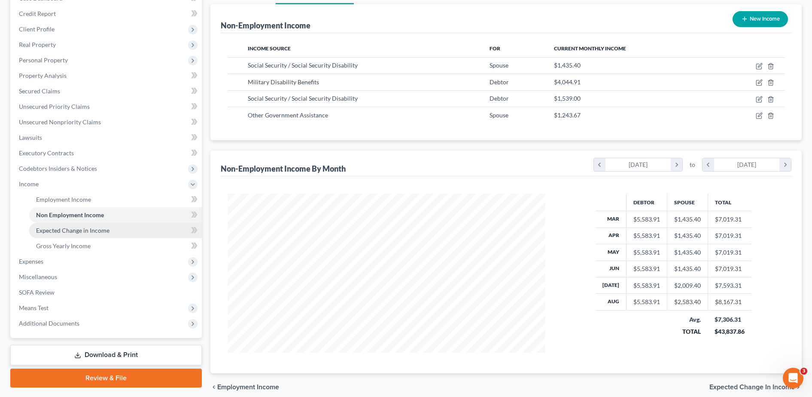
click at [110, 228] on link "Expected Change in Income" at bounding box center [115, 230] width 173 height 15
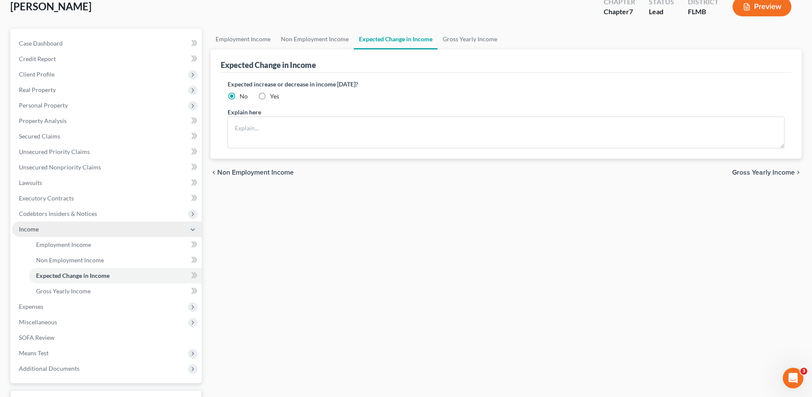
scroll to position [55, 0]
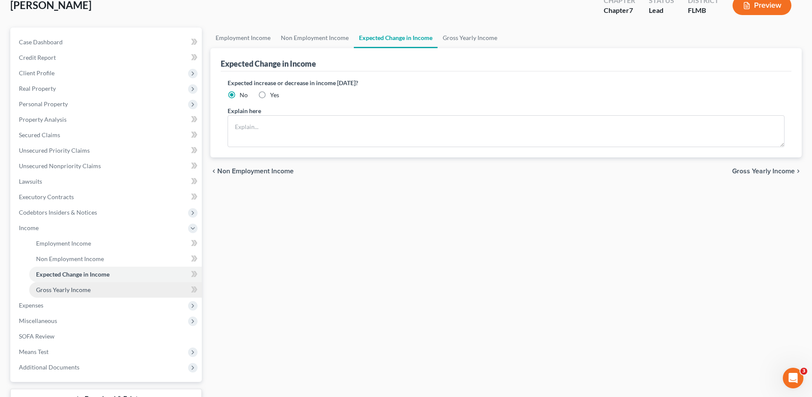
click at [92, 288] on link "Gross Yearly Income" at bounding box center [115, 289] width 173 height 15
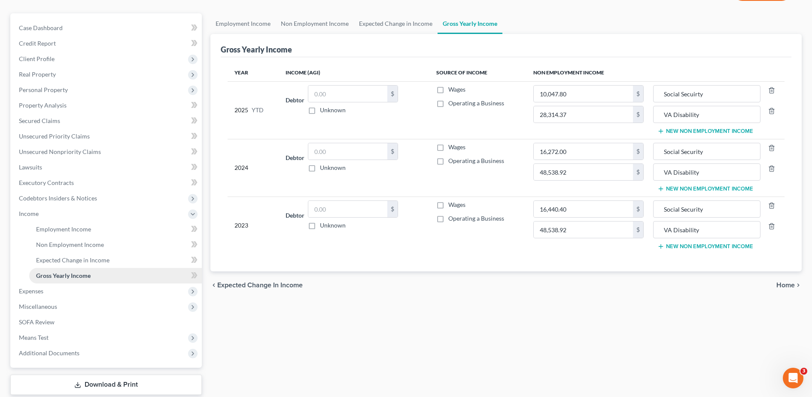
scroll to position [69, 0]
click at [61, 295] on span "Expenses" at bounding box center [107, 291] width 190 height 15
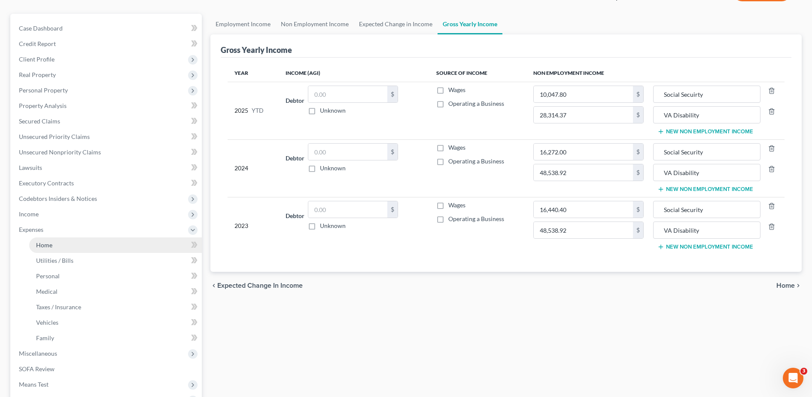
click at [70, 243] on link "Home" at bounding box center [115, 244] width 173 height 15
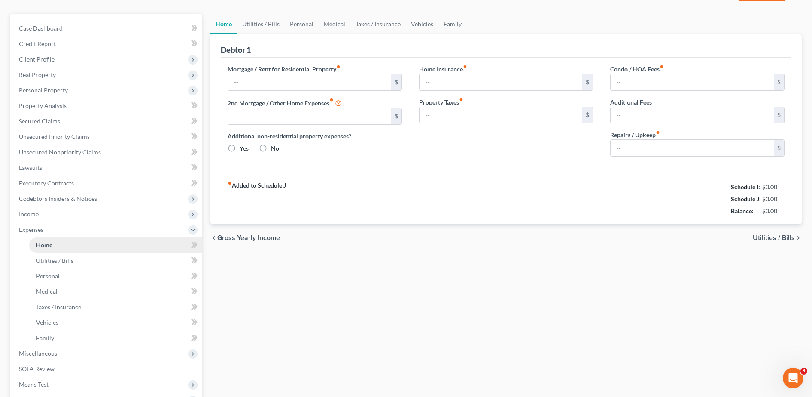
scroll to position [28, 0]
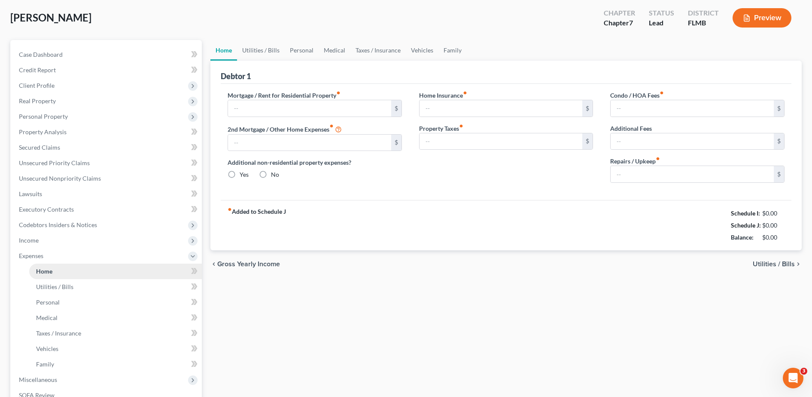
type input "2,947.00"
type input "0.00"
radio input "true"
type input "0.00"
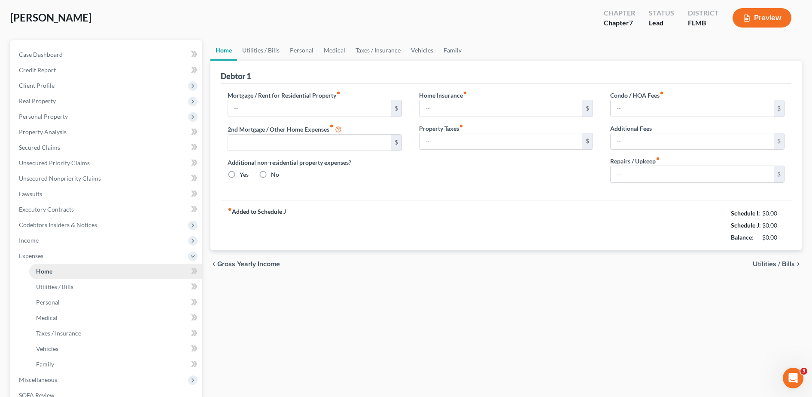
type input "431.00"
type input "0.00"
type input "100.00"
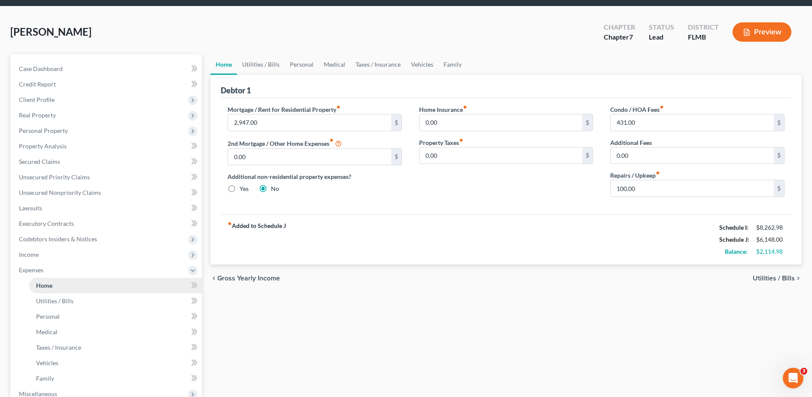
scroll to position [29, 0]
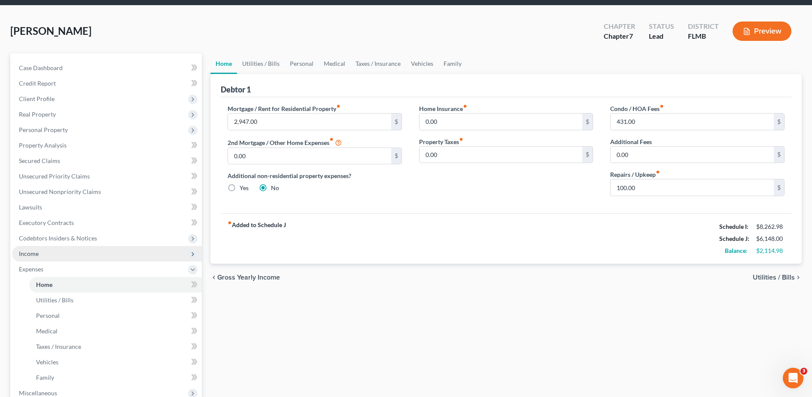
click at [56, 254] on span "Income" at bounding box center [107, 253] width 190 height 15
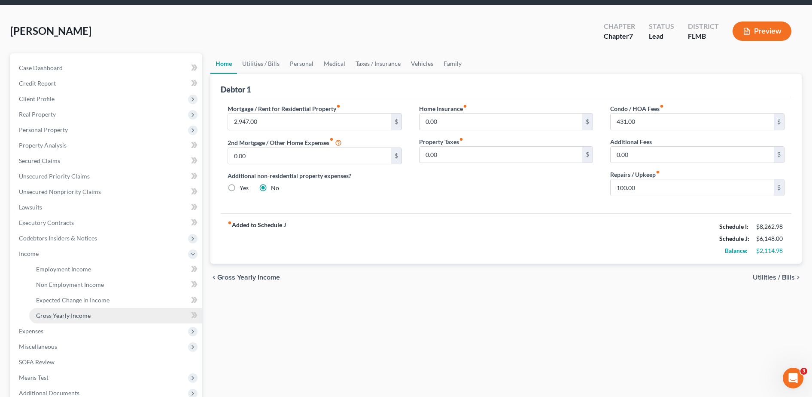
click at [79, 315] on span "Gross Yearly Income" at bounding box center [63, 314] width 55 height 7
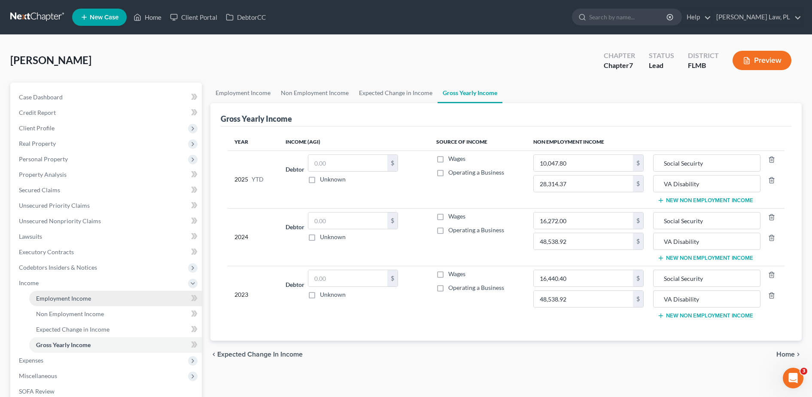
drag, startPoint x: 70, startPoint y: 302, endPoint x: 54, endPoint y: 302, distance: 15.5
click at [54, 302] on link "Employment Income" at bounding box center [115, 297] width 173 height 15
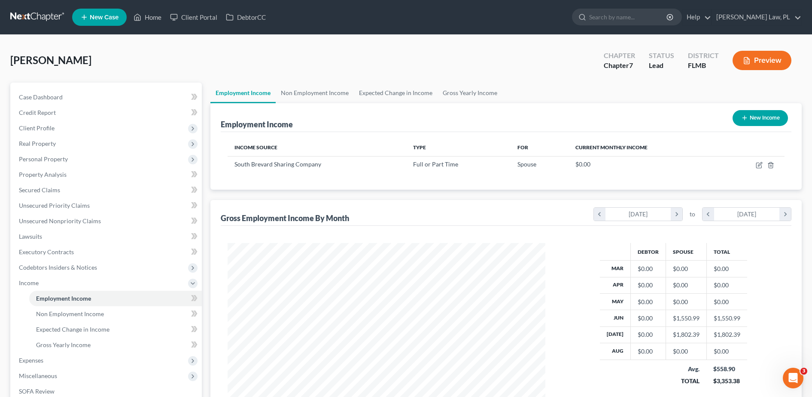
scroll to position [159, 335]
click at [68, 319] on link "Non Employment Income" at bounding box center [115, 313] width 173 height 15
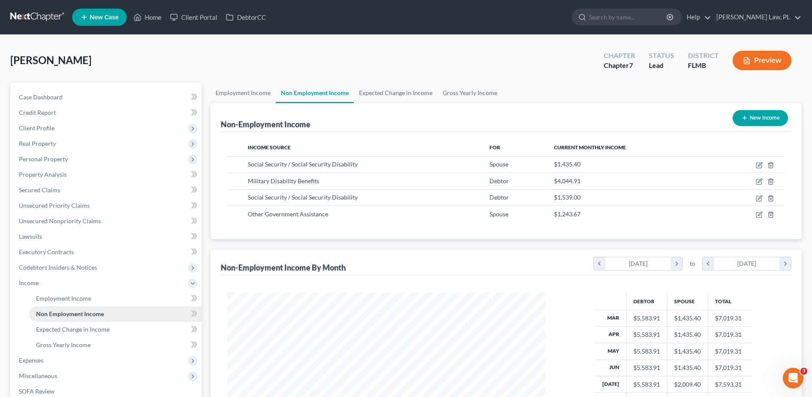
scroll to position [159, 335]
click at [67, 345] on span "Gross Yearly Income" at bounding box center [63, 344] width 55 height 7
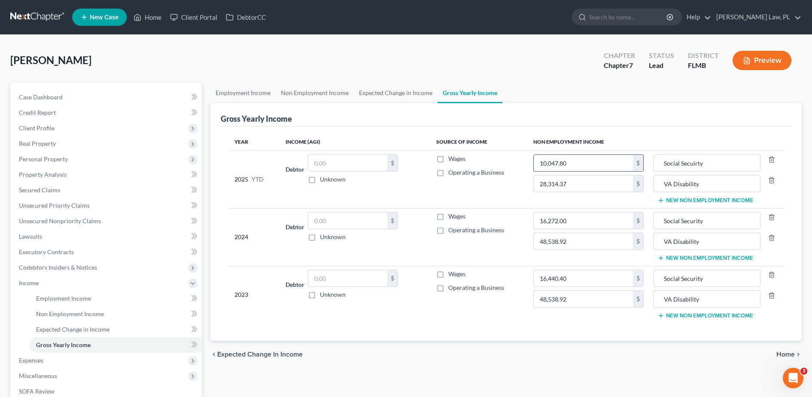
click at [597, 164] on input "10,047.80" at bounding box center [583, 163] width 99 height 16
type input "12,312.00"
click at [534, 126] on div "Year Income (AGI) Source of Income Non Employment Income 2025 YTD Debtor $ Unkn…" at bounding box center [506, 233] width 571 height 214
click at [73, 304] on link "Employment Income" at bounding box center [115, 297] width 173 height 15
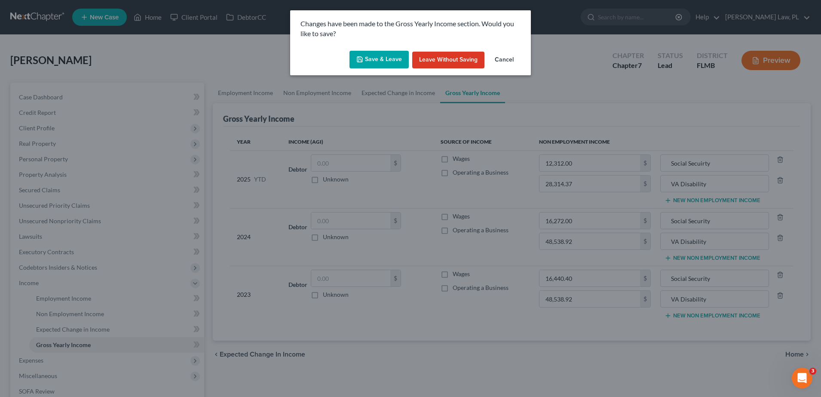
click at [504, 59] on button "Cancel" at bounding box center [504, 60] width 33 height 17
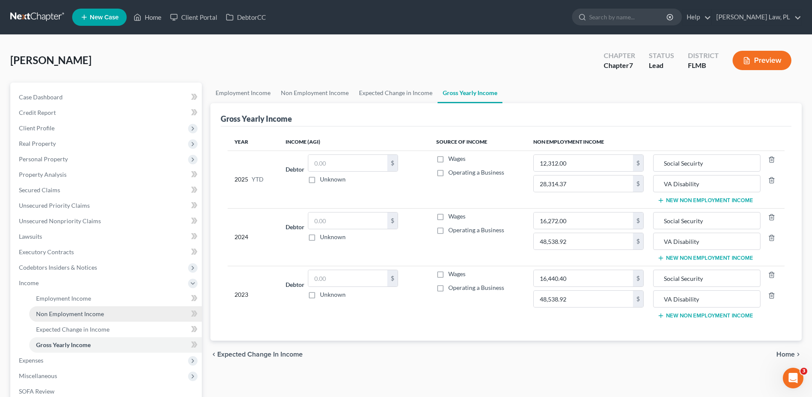
click at [88, 316] on span "Non Employment Income" at bounding box center [70, 313] width 68 height 7
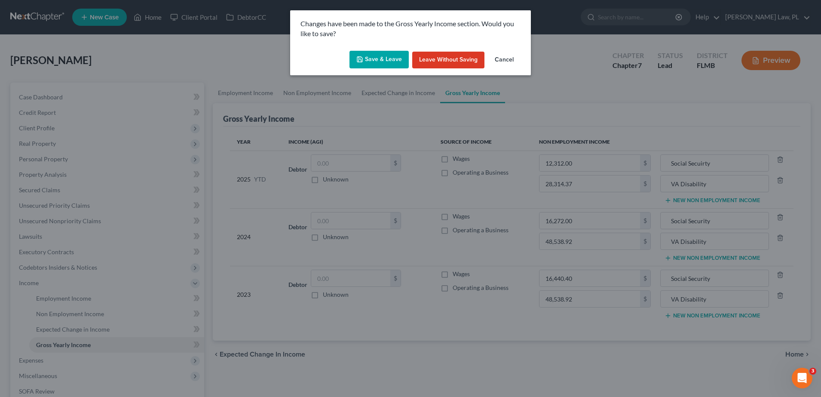
click at [374, 49] on div "Save & Leave Leave without Saving Cancel" at bounding box center [410, 61] width 241 height 28
click at [373, 54] on button "Save & Leave" at bounding box center [378, 60] width 59 height 18
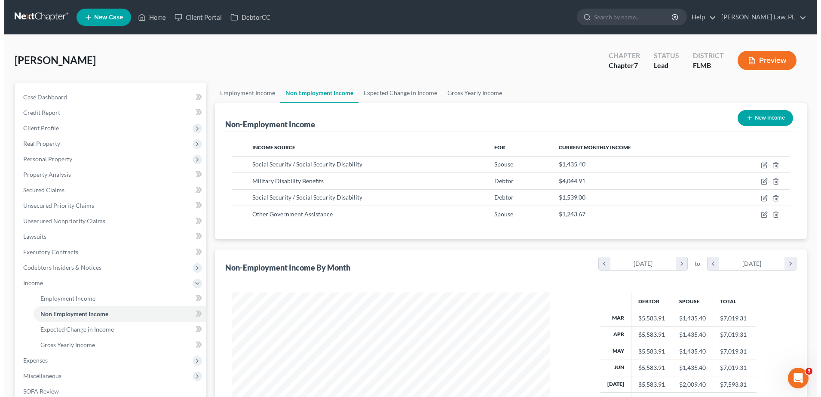
scroll to position [159, 335]
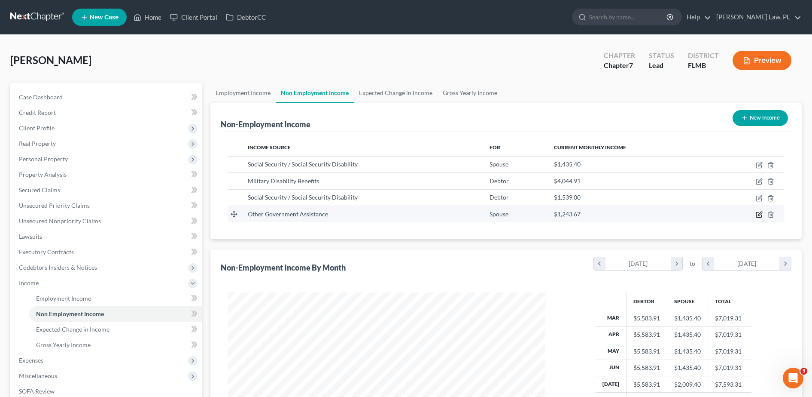
click at [760, 214] on icon "button" at bounding box center [759, 214] width 7 height 7
select select "5"
select select "3"
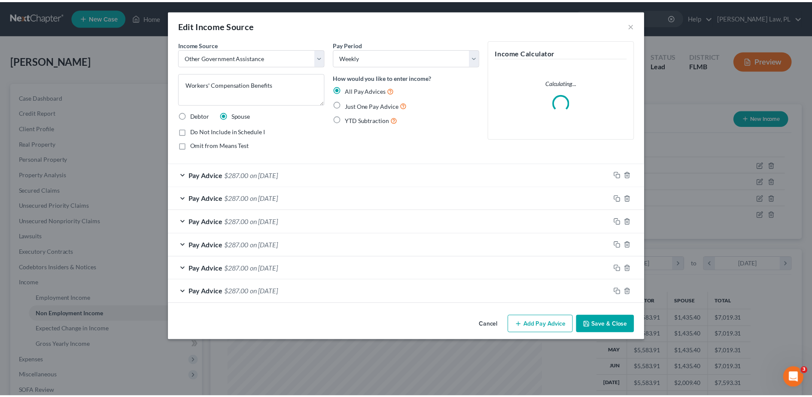
scroll to position [161, 339]
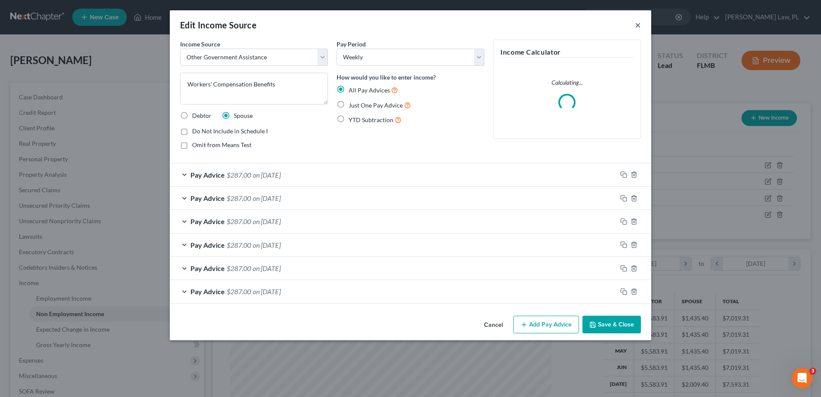
click at [639, 26] on button "×" at bounding box center [637, 25] width 6 height 10
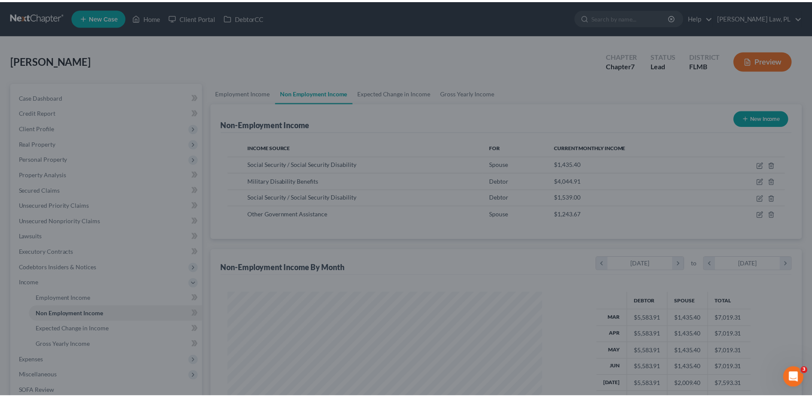
scroll to position [429425, 429249]
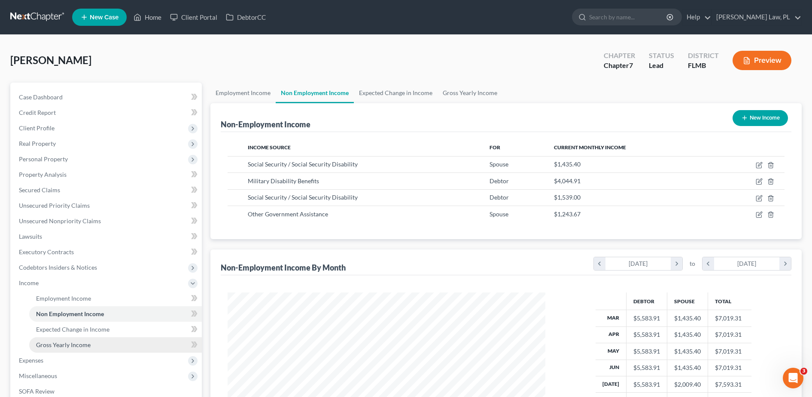
click at [76, 341] on span "Gross Yearly Income" at bounding box center [63, 344] width 55 height 7
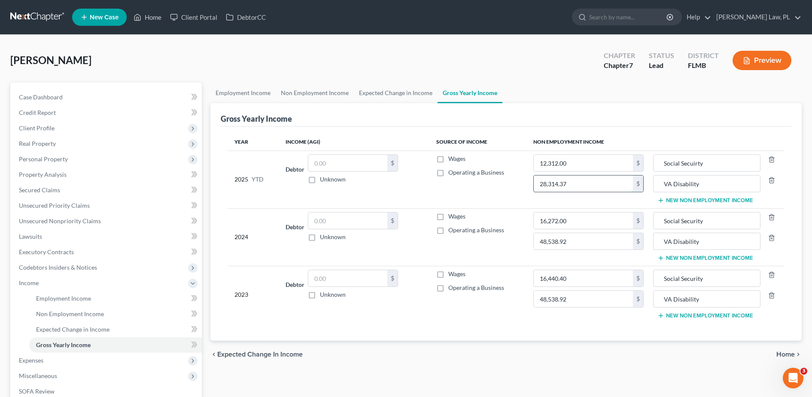
click at [582, 183] on input "28,314.37" at bounding box center [583, 183] width 99 height 16
type input "32,360.00"
click at [613, 125] on div "Gross Yearly Income" at bounding box center [506, 114] width 571 height 23
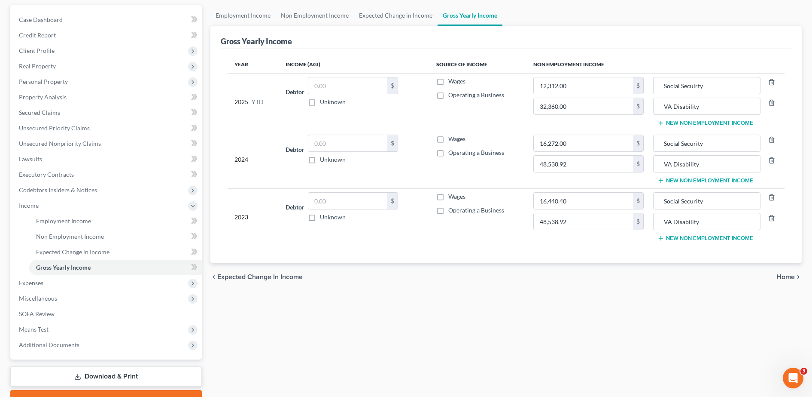
scroll to position [86, 0]
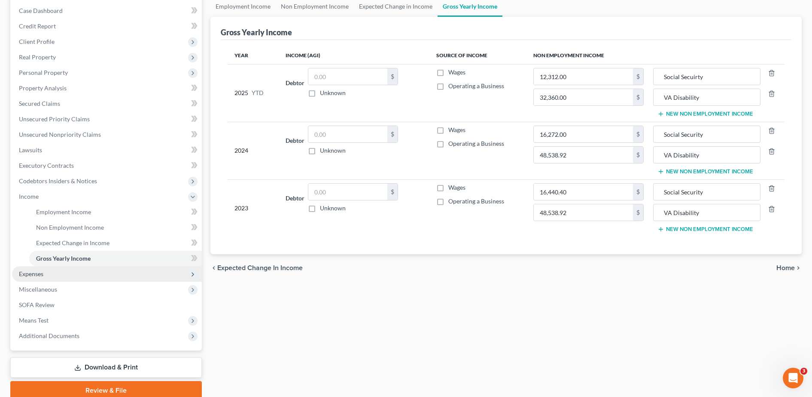
click at [94, 275] on span "Expenses" at bounding box center [107, 273] width 190 height 15
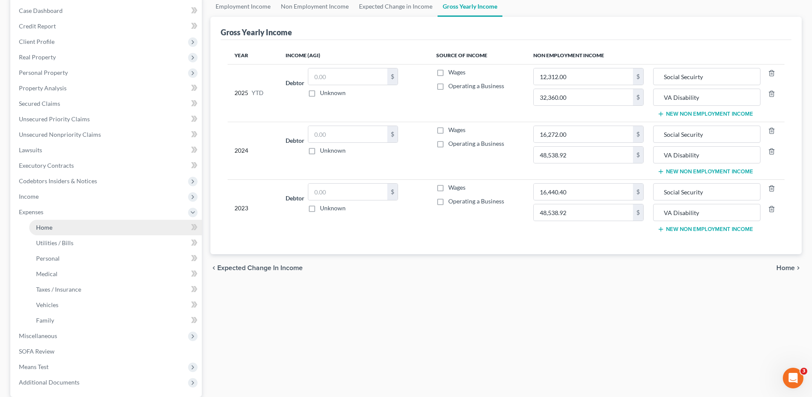
click at [52, 227] on span "Home" at bounding box center [44, 226] width 16 height 7
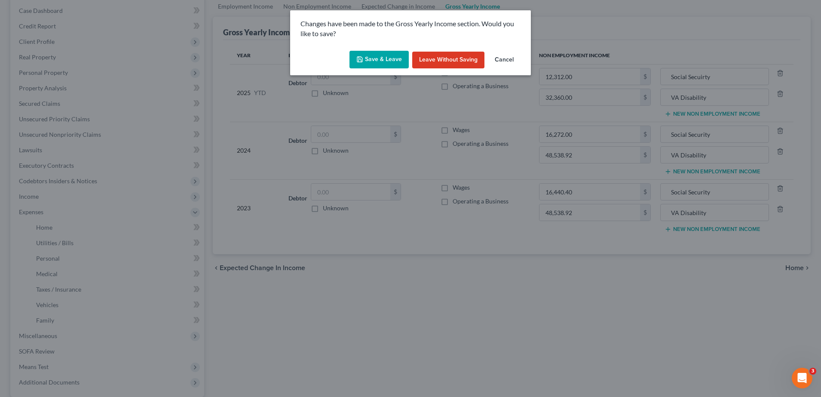
click at [376, 52] on button "Save & Leave" at bounding box center [378, 60] width 59 height 18
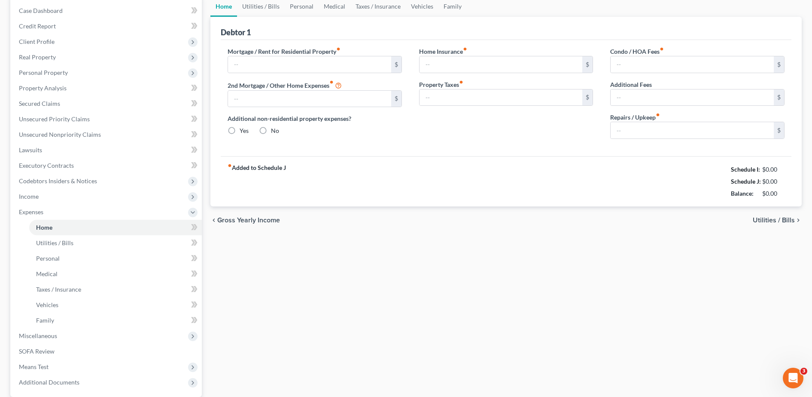
type input "2,947.00"
type input "0.00"
radio input "true"
type input "0.00"
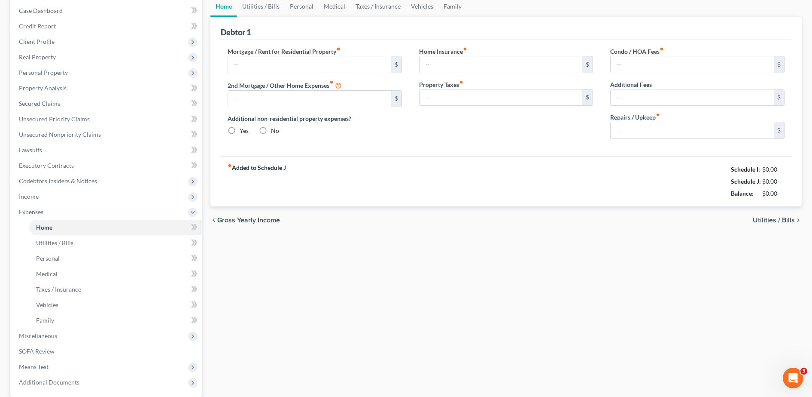
type input "431.00"
type input "0.00"
type input "100.00"
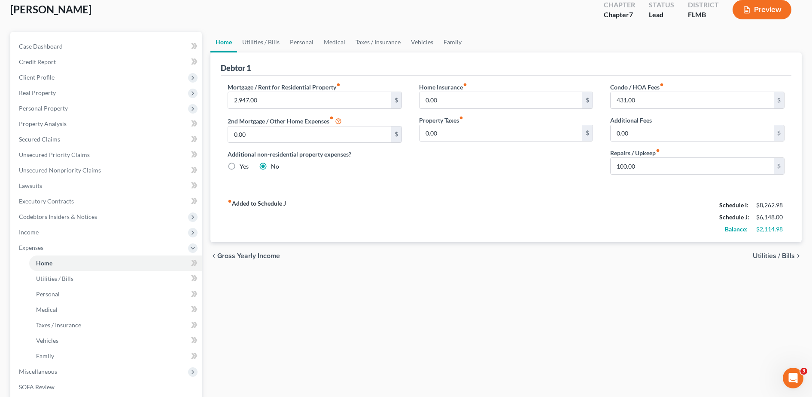
scroll to position [113, 0]
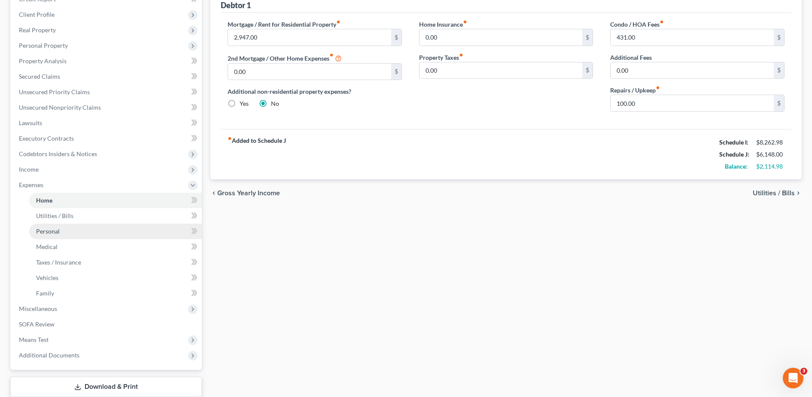
click at [108, 225] on link "Personal" at bounding box center [115, 230] width 173 height 15
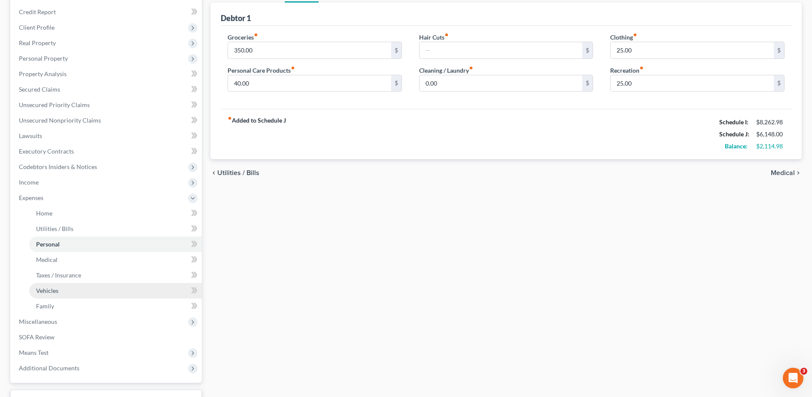
click at [98, 283] on link "Vehicles" at bounding box center [115, 290] width 173 height 15
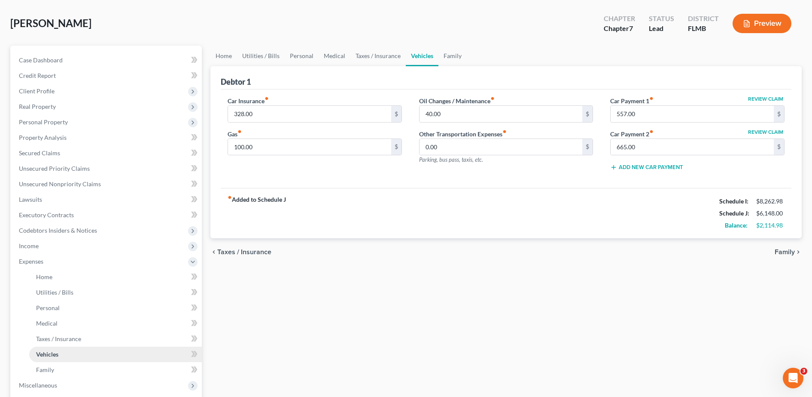
scroll to position [41, 0]
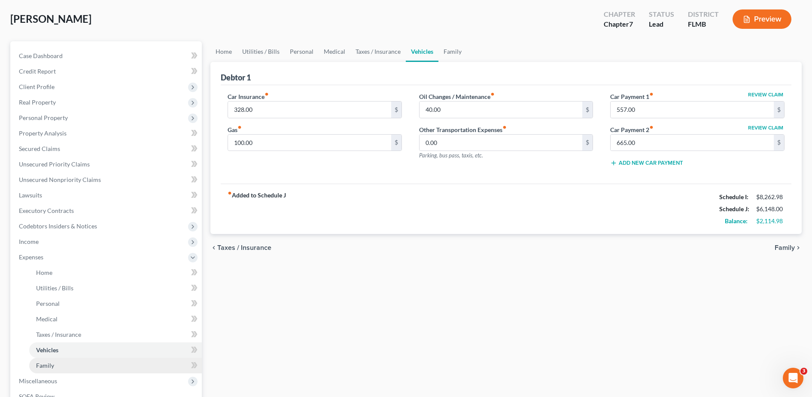
click at [70, 358] on link "Family" at bounding box center [115, 364] width 173 height 15
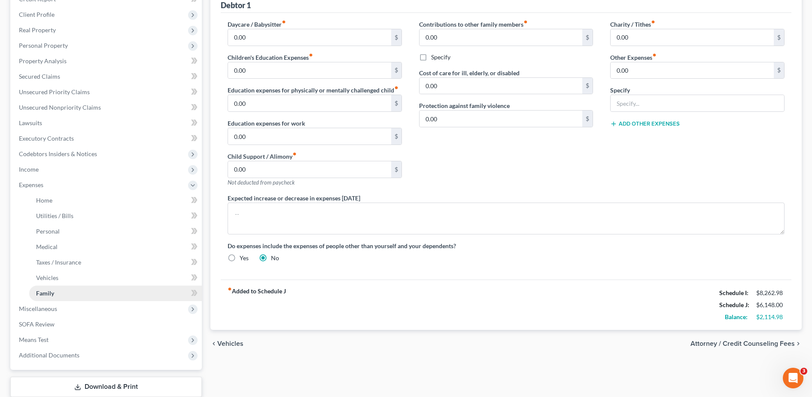
scroll to position [118, 0]
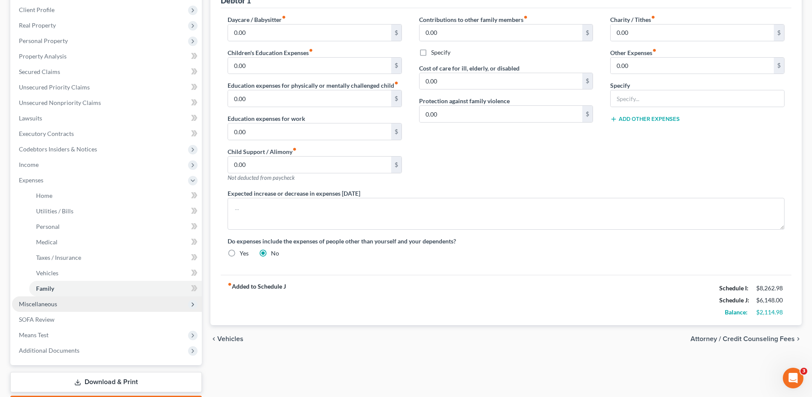
click at [58, 307] on span "Miscellaneous" at bounding box center [107, 303] width 190 height 15
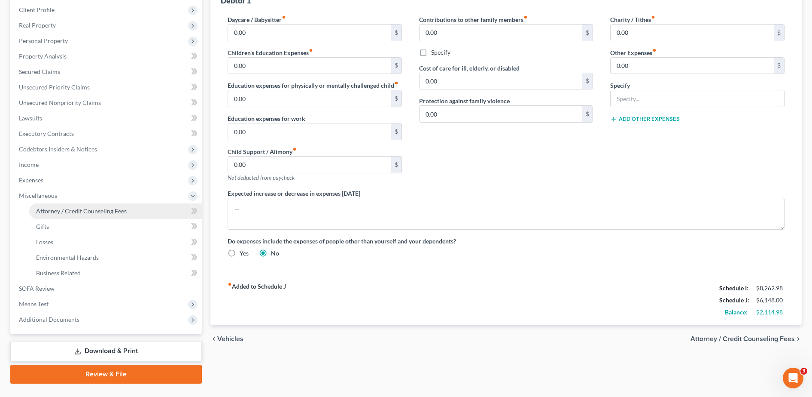
click at [72, 210] on span "Attorney / Credit Counseling Fees" at bounding box center [81, 210] width 91 height 7
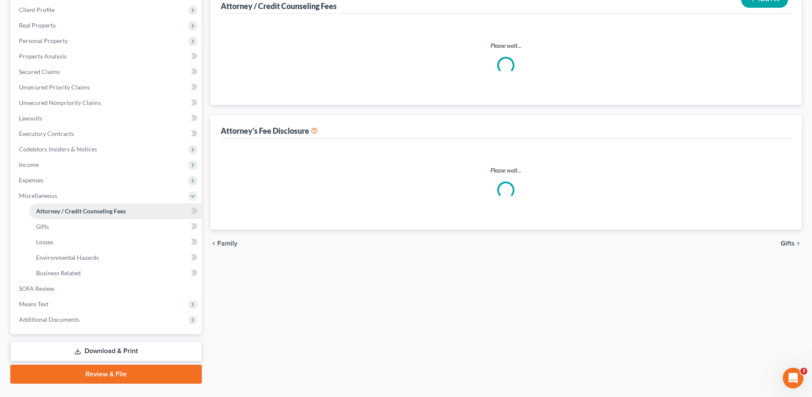
scroll to position [11, 0]
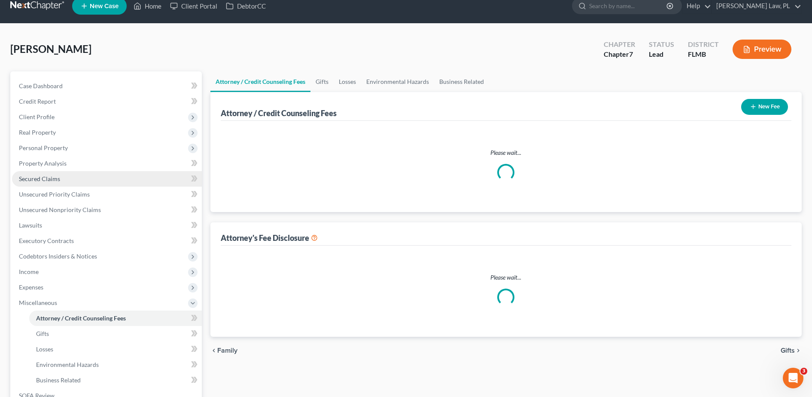
select select "0"
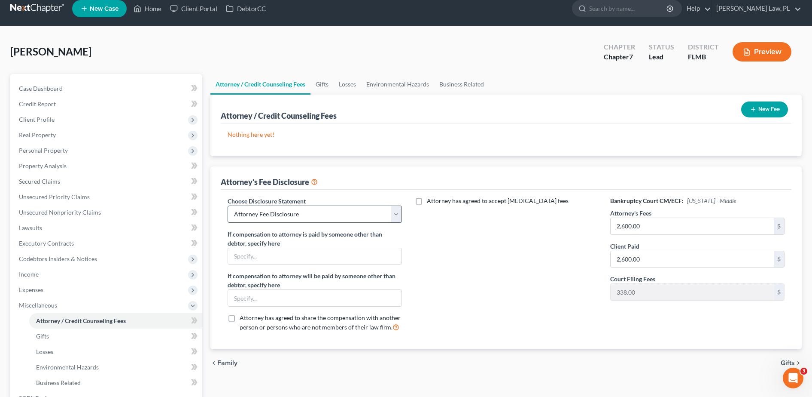
scroll to position [137, 0]
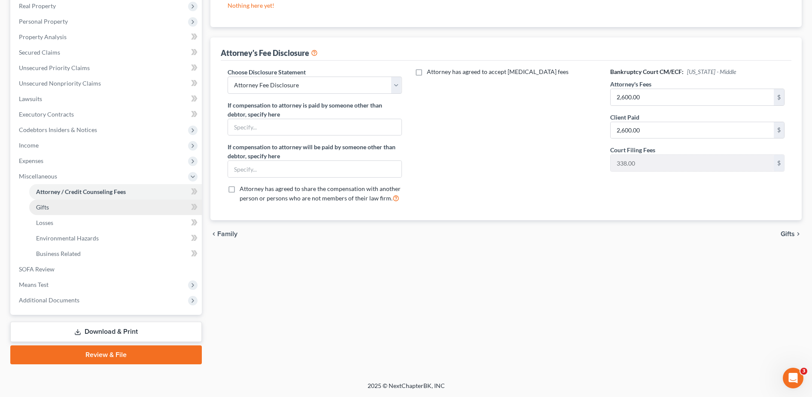
click at [119, 205] on link "Gifts" at bounding box center [115, 206] width 173 height 15
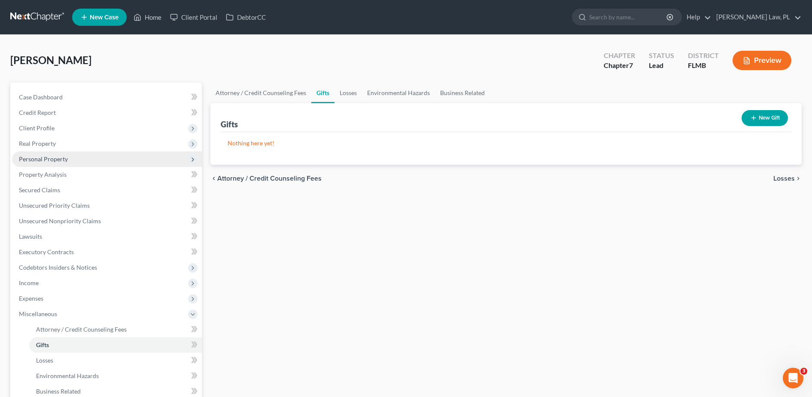
click at [81, 159] on span "Personal Property" at bounding box center [107, 158] width 190 height 15
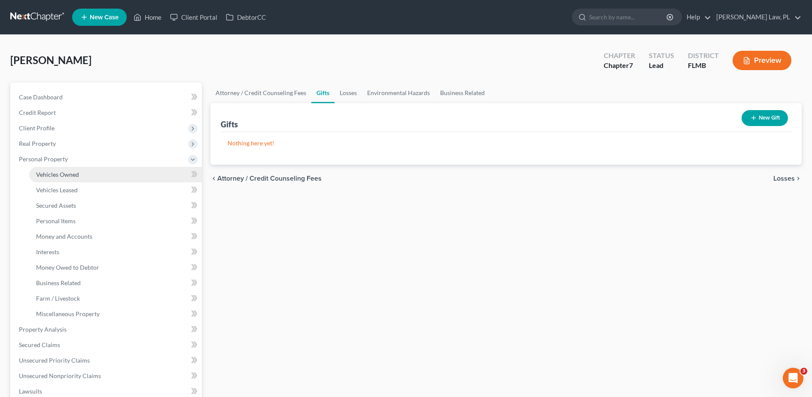
click at [82, 171] on link "Vehicles Owned" at bounding box center [115, 174] width 173 height 15
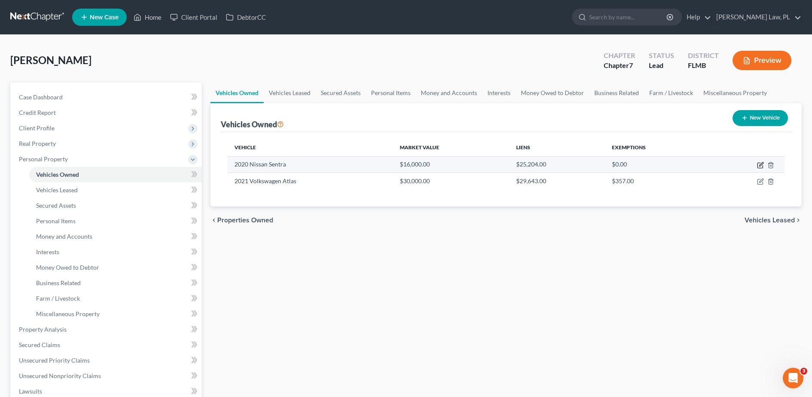
click at [760, 166] on icon "button" at bounding box center [760, 165] width 7 height 7
select select "0"
select select "6"
select select "1"
select select "0"
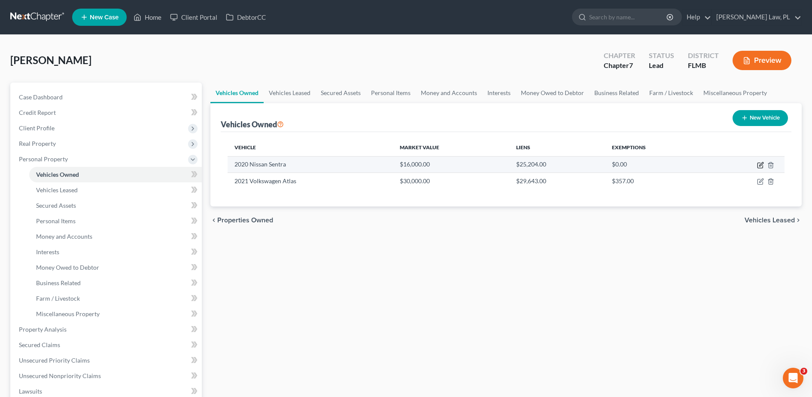
select select "10"
select select "0"
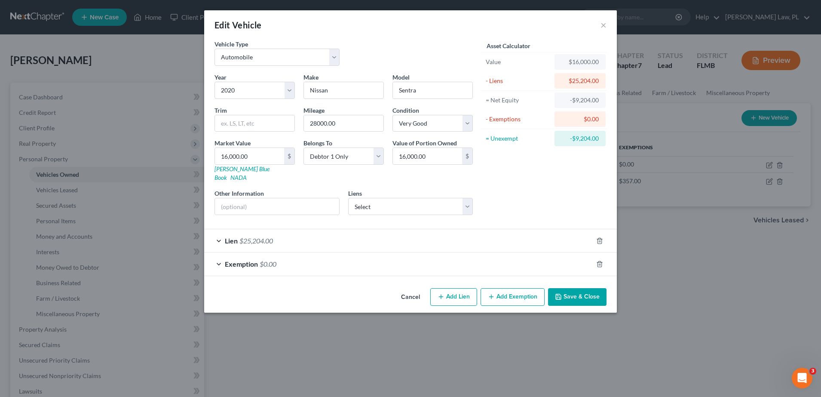
click at [376, 239] on div "Lien $25,204.00" at bounding box center [398, 240] width 388 height 23
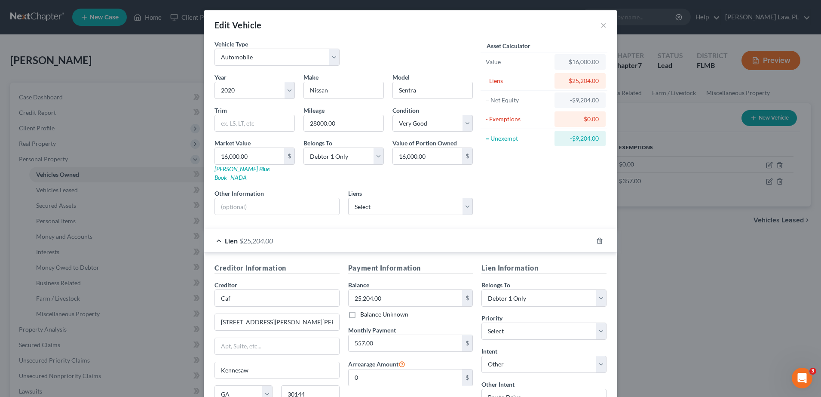
scroll to position [97, 0]
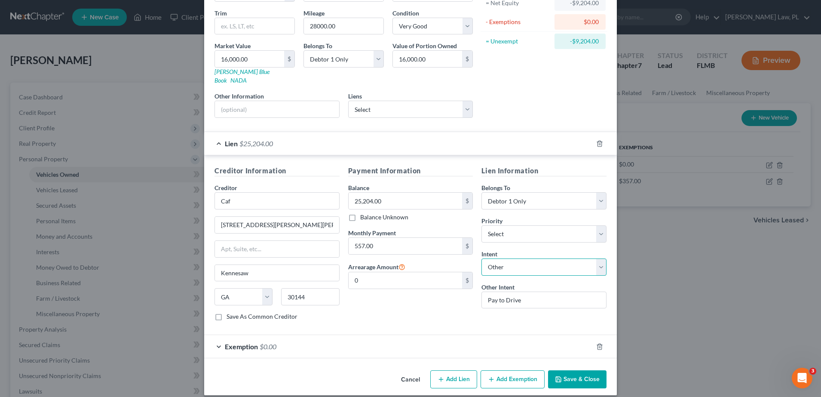
click at [518, 261] on select "Select Surrender Redeem Reaffirm Avoid Other" at bounding box center [543, 266] width 125 height 17
select select "1"
click at [481, 258] on select "Select Surrender Redeem Reaffirm Avoid Other" at bounding box center [543, 266] width 125 height 17
click at [573, 372] on button "Save & Close" at bounding box center [577, 379] width 58 height 18
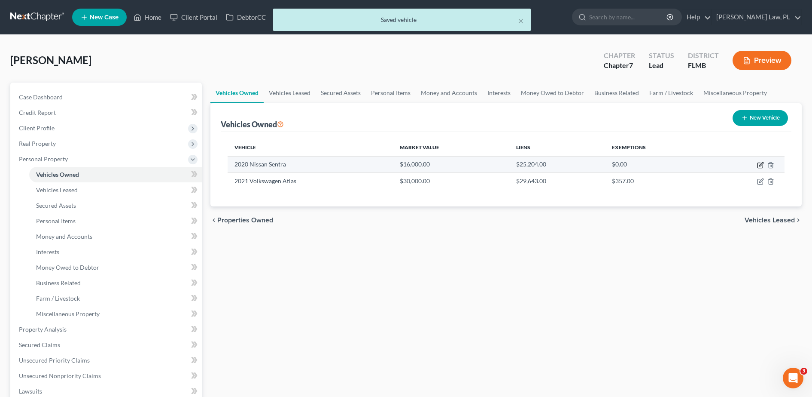
click at [758, 164] on icon "button" at bounding box center [760, 165] width 5 height 5
select select "0"
select select "6"
select select "1"
select select "0"
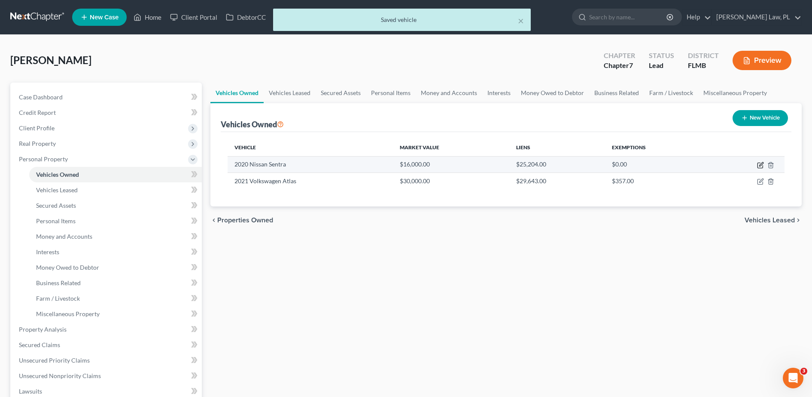
select select "10"
select select "0"
select select "1"
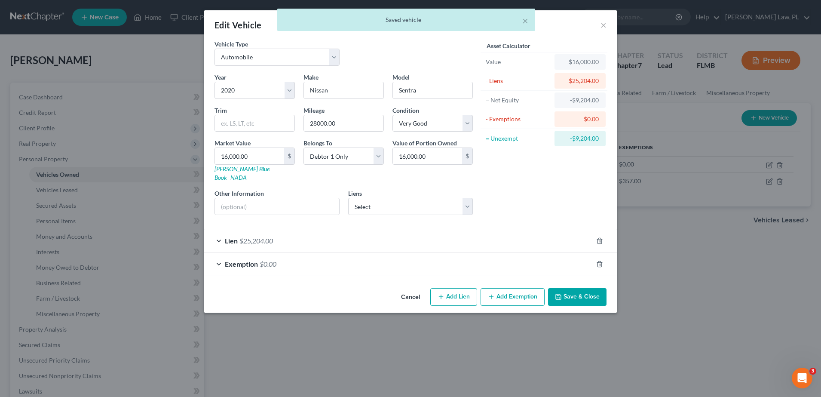
click at [451, 242] on div "Lien $25,204.00" at bounding box center [398, 240] width 388 height 23
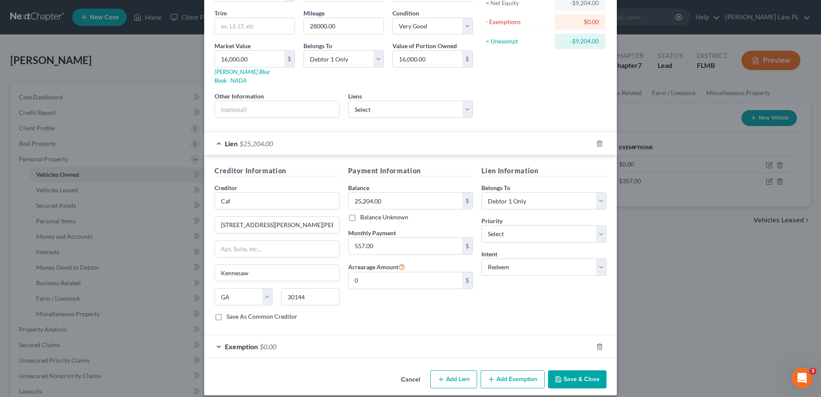
click at [580, 375] on button "Save & Close" at bounding box center [577, 379] width 58 height 18
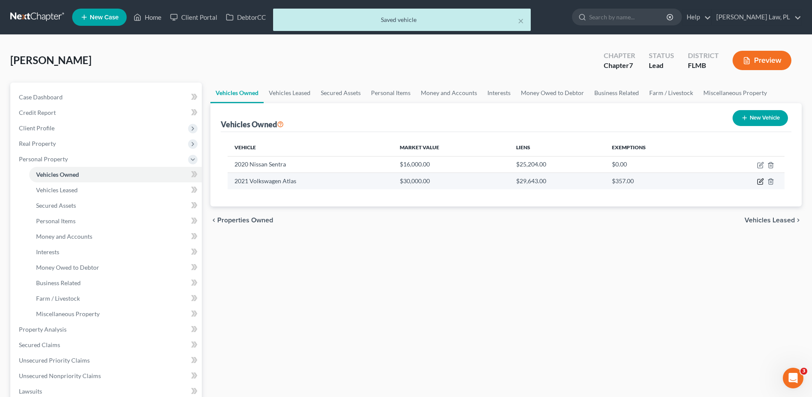
click at [763, 180] on icon "button" at bounding box center [760, 181] width 7 height 7
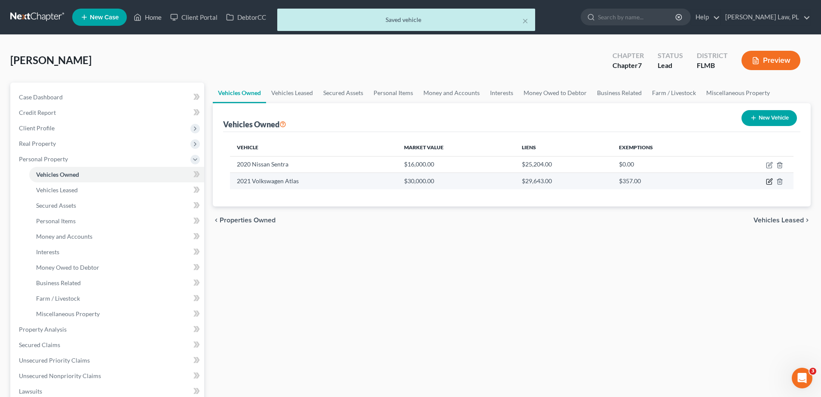
select select "0"
select select "5"
select select "1"
select select "0"
select select "10"
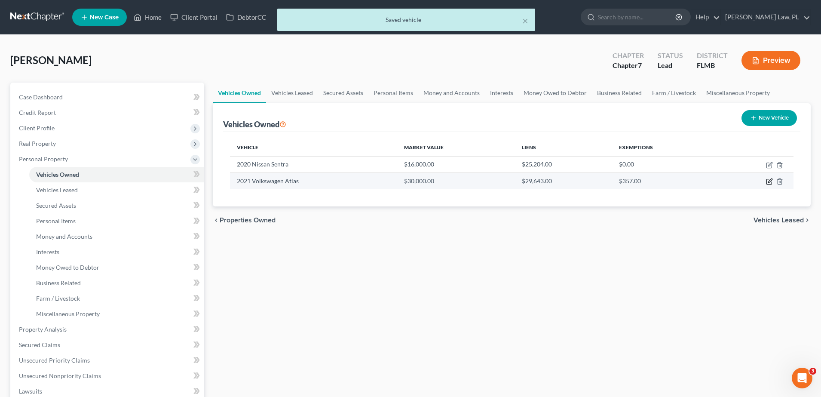
select select "0"
select select "4"
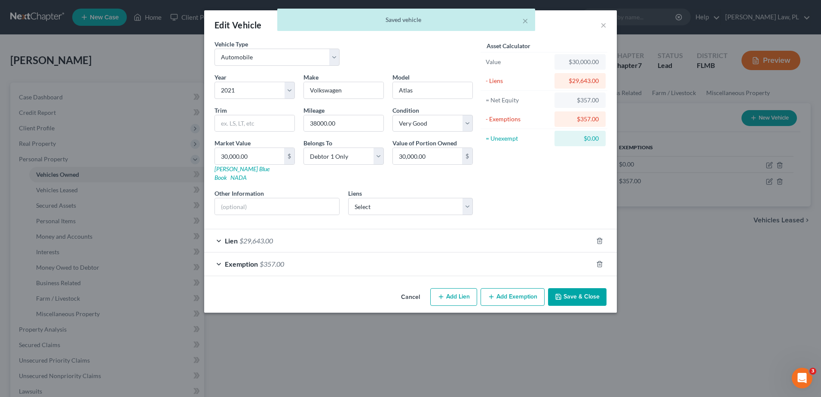
click at [420, 235] on div "Lien $29,643.00" at bounding box center [398, 240] width 388 height 23
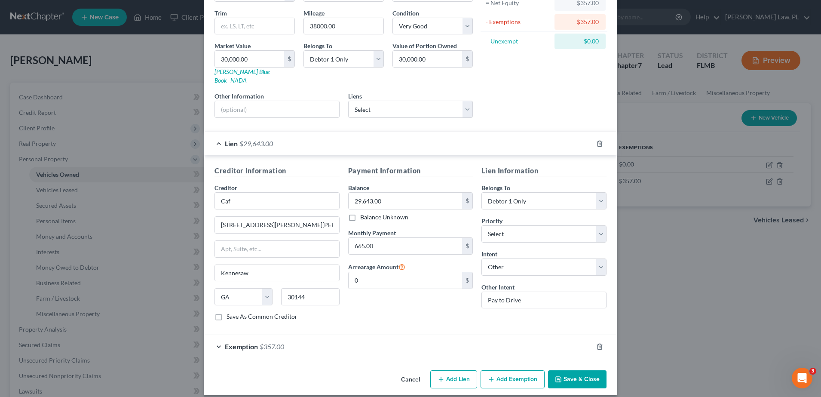
scroll to position [0, 0]
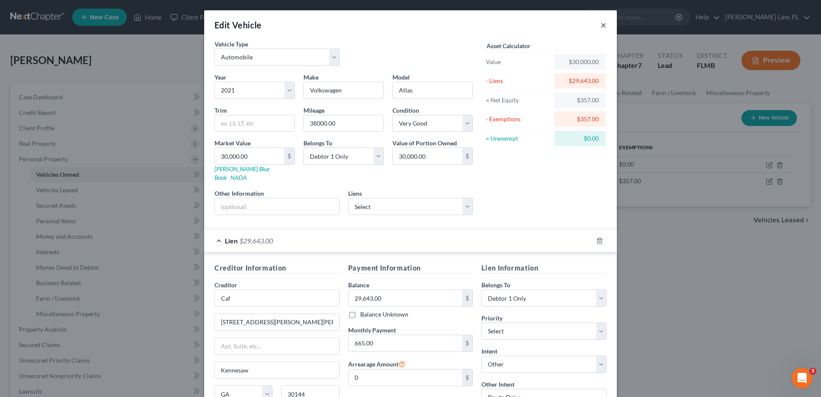
click at [600, 26] on button "×" at bounding box center [603, 25] width 6 height 10
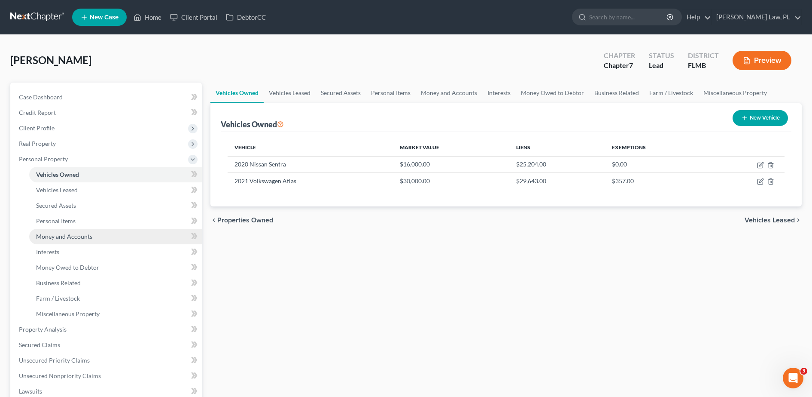
click at [70, 235] on span "Money and Accounts" at bounding box center [64, 235] width 56 height 7
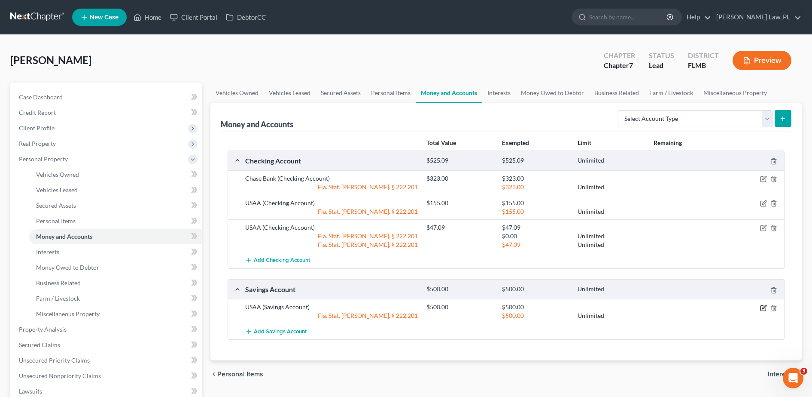
click at [764, 306] on icon "button" at bounding box center [765, 307] width 4 height 4
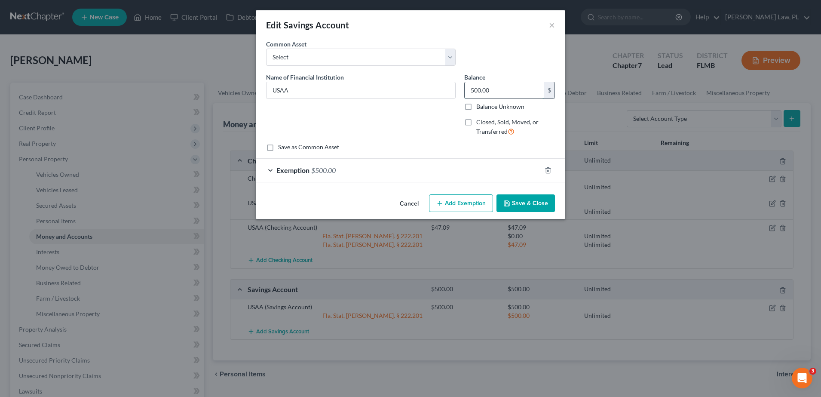
click at [493, 88] on input "500.00" at bounding box center [503, 90] width 79 height 16
type input "55.00"
click at [407, 174] on div "Exemption $500.00" at bounding box center [398, 170] width 285 height 23
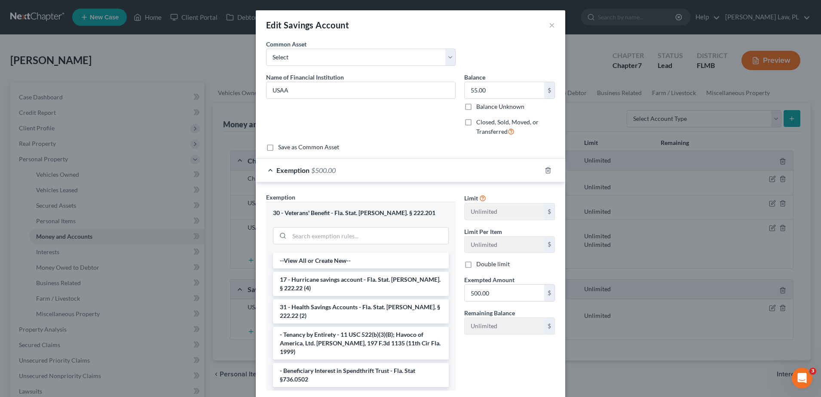
scroll to position [55, 0]
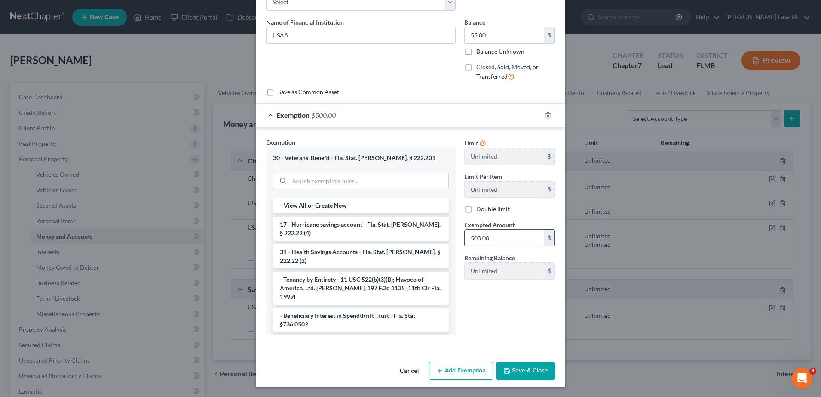
click at [495, 233] on input "500.00" at bounding box center [503, 237] width 79 height 16
type input "55.00"
click at [522, 365] on button "Save & Close" at bounding box center [525, 370] width 58 height 18
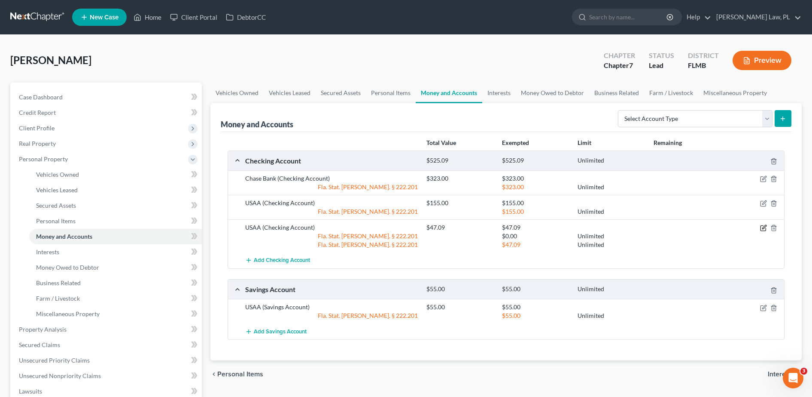
click at [764, 230] on icon "button" at bounding box center [763, 227] width 7 height 7
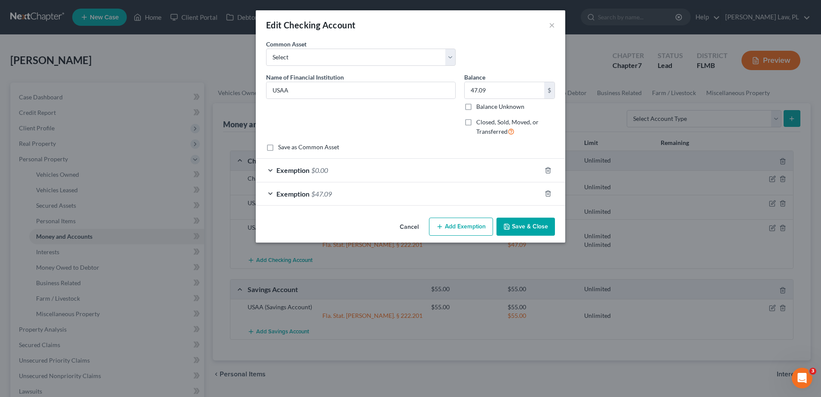
click at [381, 196] on div "Exemption $47.09" at bounding box center [398, 193] width 285 height 23
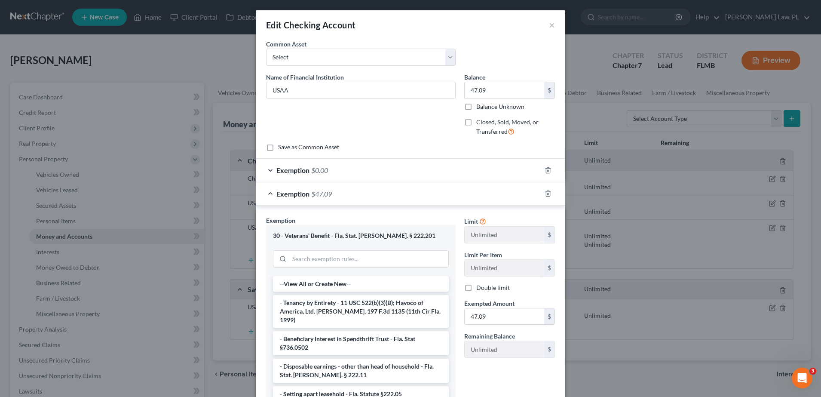
click at [381, 196] on div "Exemption $47.09" at bounding box center [398, 193] width 285 height 23
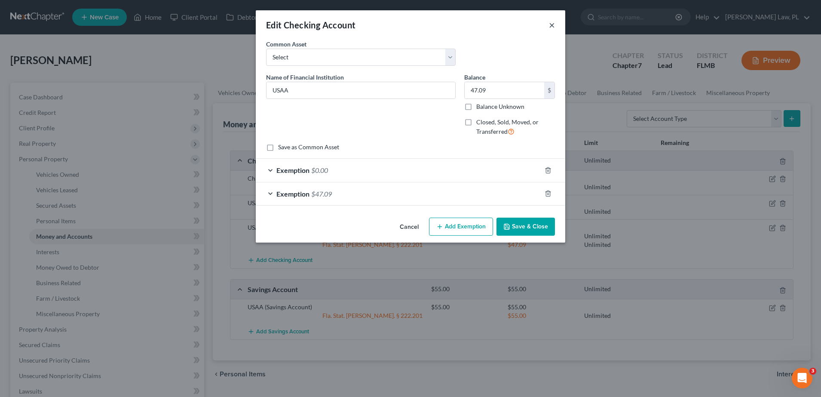
click at [550, 26] on button "×" at bounding box center [552, 25] width 6 height 10
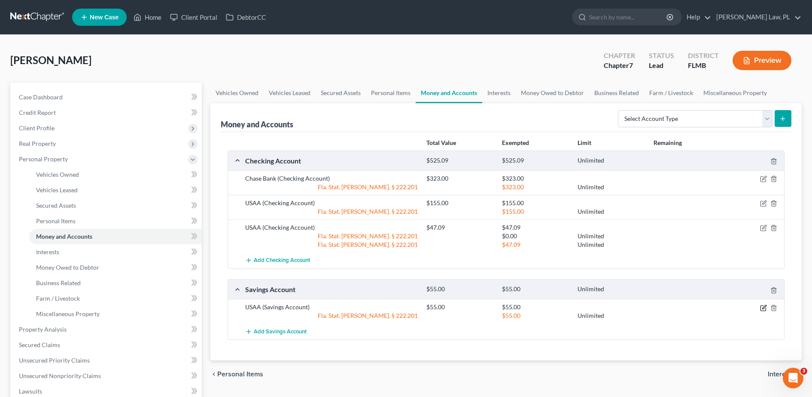
click at [765, 308] on icon "button" at bounding box center [763, 307] width 7 height 7
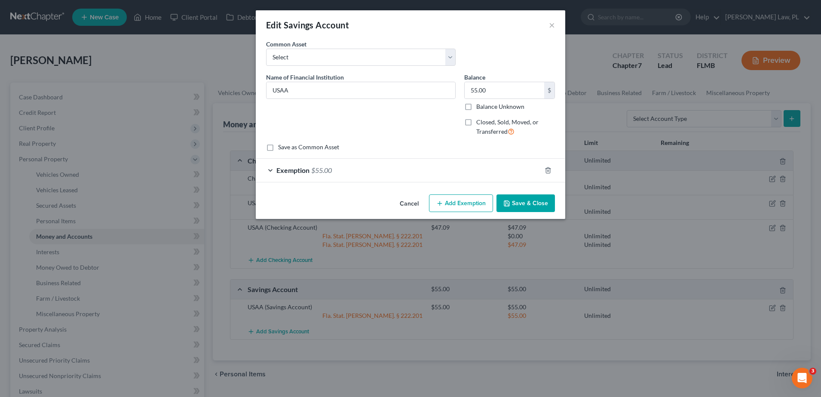
click at [451, 208] on button "Add Exemption" at bounding box center [461, 203] width 64 height 18
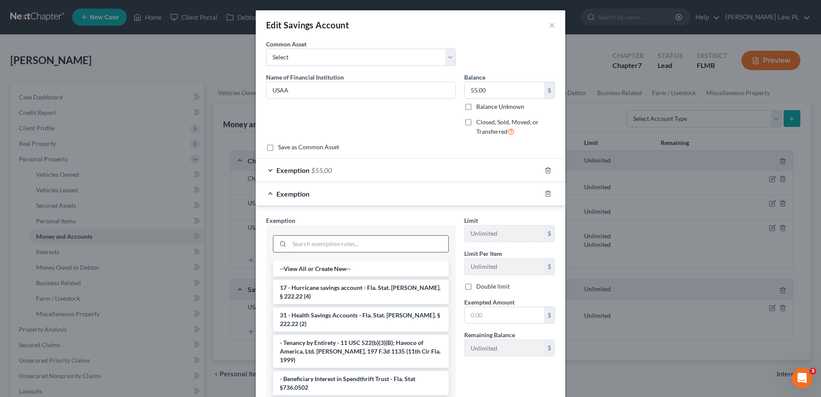
click at [317, 247] on input "search" at bounding box center [368, 243] width 159 height 16
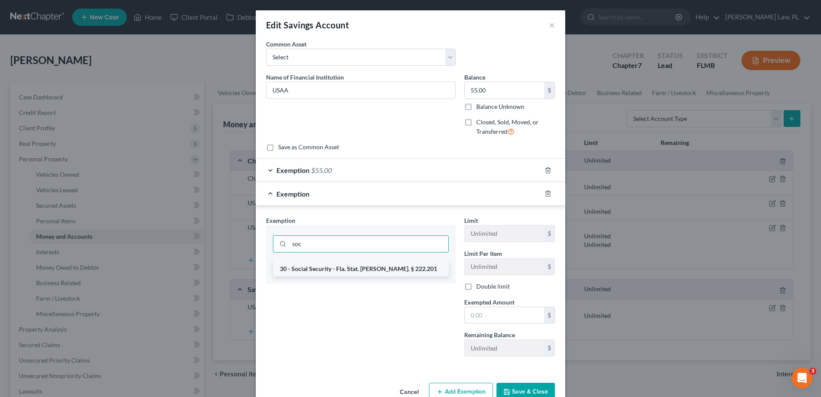
type input "soc"
click at [347, 271] on li "30 - Social Security - Fla. Stat. [PERSON_NAME]. § 222.201" at bounding box center [361, 268] width 176 height 15
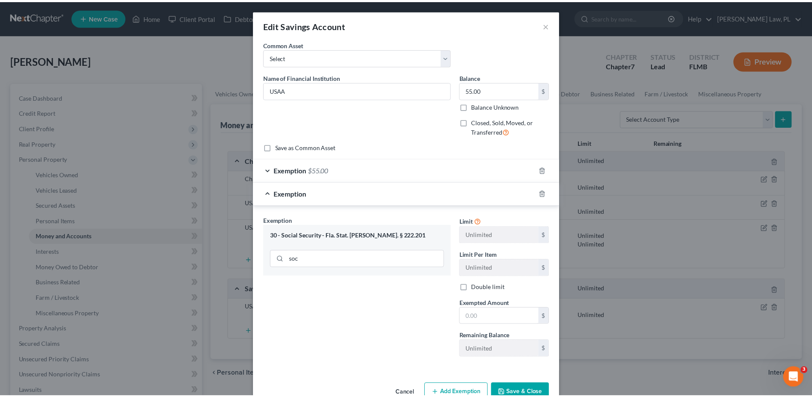
scroll to position [22, 0]
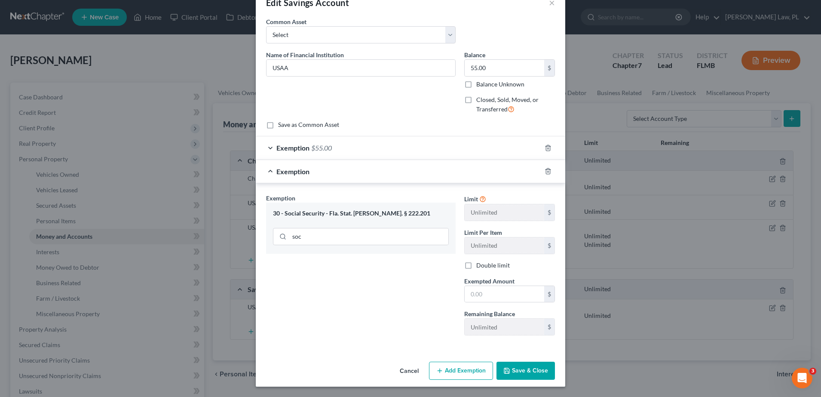
click at [509, 375] on button "Save & Close" at bounding box center [525, 370] width 58 height 18
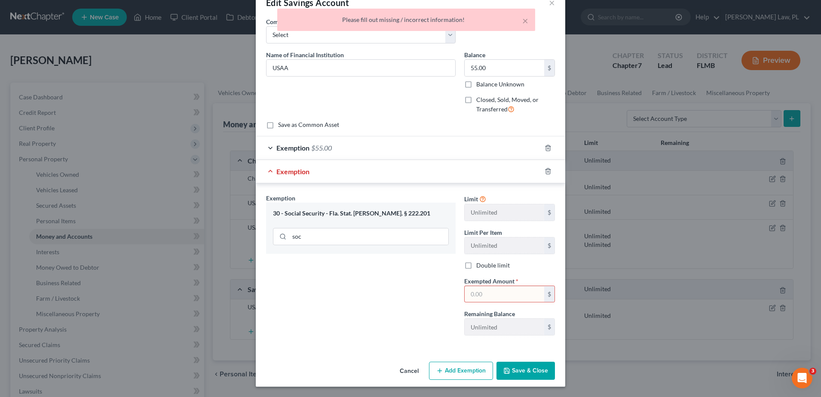
click at [499, 293] on input "text" at bounding box center [503, 294] width 79 height 16
type input "0"
click at [526, 369] on button "Save & Close" at bounding box center [525, 370] width 58 height 18
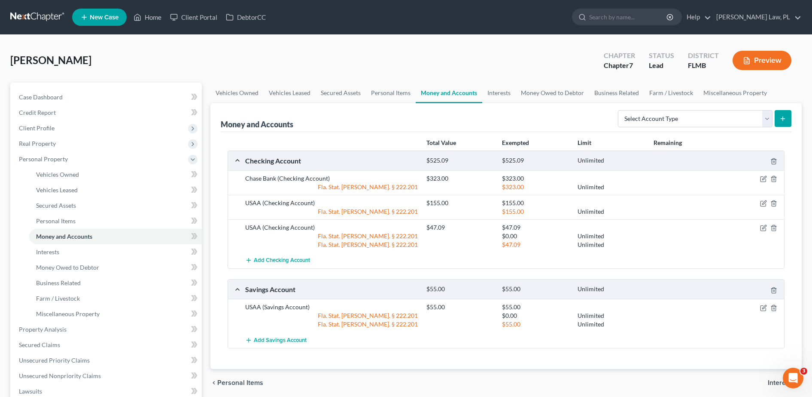
scroll to position [31, 0]
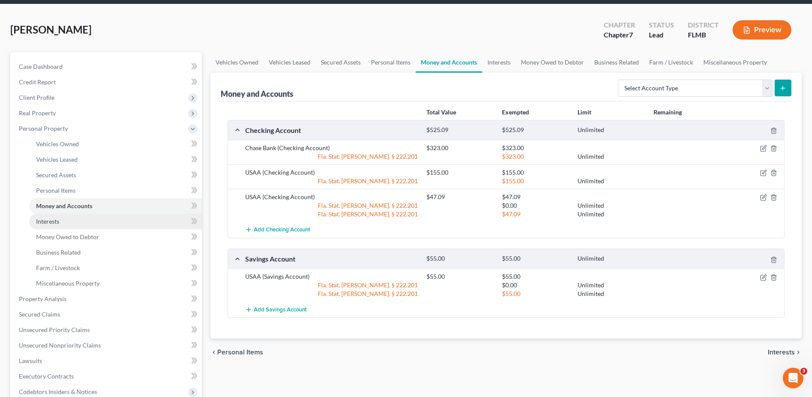
click at [98, 226] on link "Interests" at bounding box center [115, 221] width 173 height 15
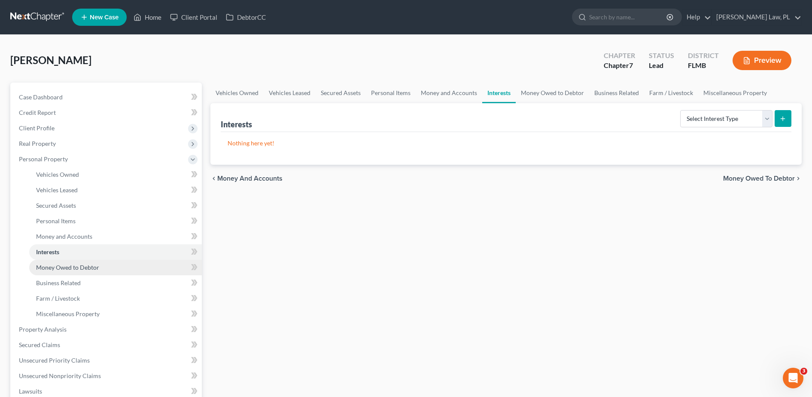
click at [81, 266] on span "Money Owed to Debtor" at bounding box center [67, 266] width 63 height 7
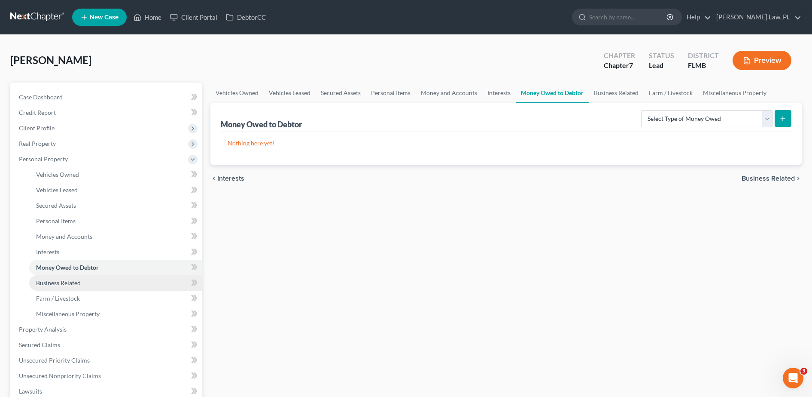
click at [81, 281] on link "Business Related" at bounding box center [115, 282] width 173 height 15
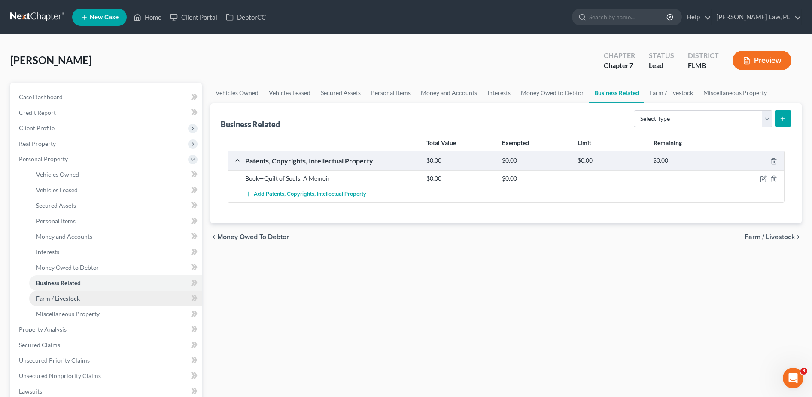
click at [85, 296] on link "Farm / Livestock" at bounding box center [115, 297] width 173 height 15
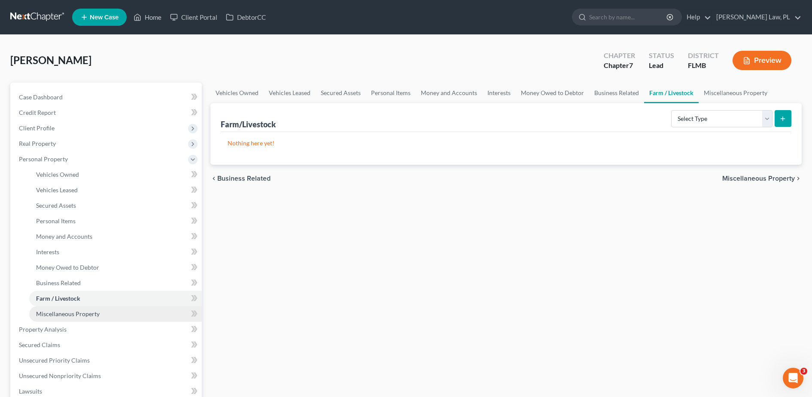
click at [89, 309] on link "Miscellaneous Property" at bounding box center [115, 313] width 173 height 15
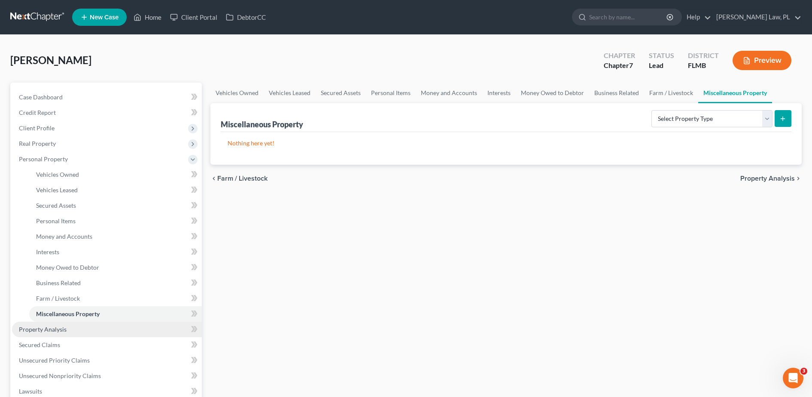
click at [74, 324] on link "Property Analysis" at bounding box center [107, 328] width 190 height 15
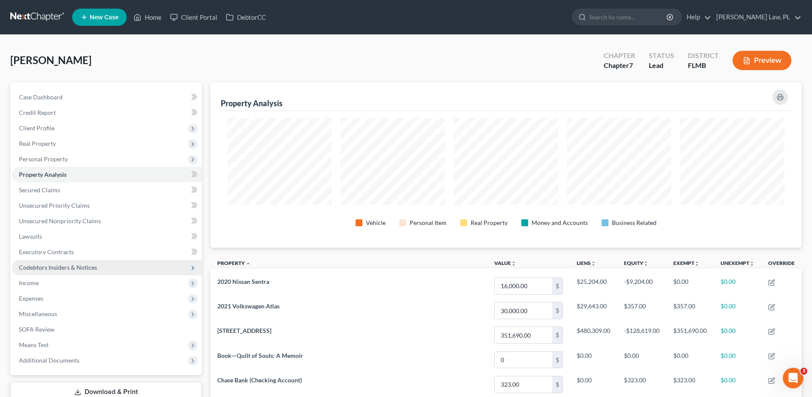
scroll to position [165, 592]
click at [70, 191] on link "Secured Claims" at bounding box center [107, 189] width 190 height 15
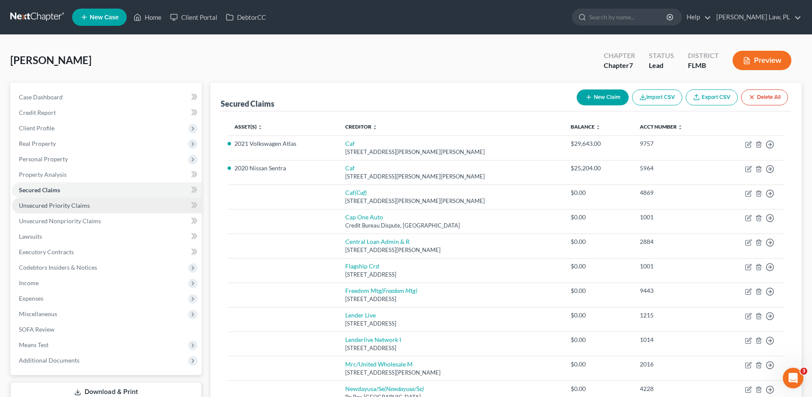
click at [65, 206] on span "Unsecured Priority Claims" at bounding box center [54, 204] width 71 height 7
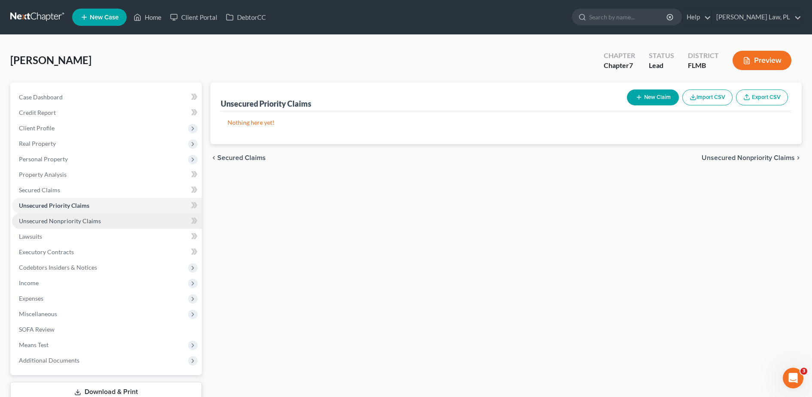
click at [64, 218] on span "Unsecured Nonpriority Claims" at bounding box center [60, 220] width 82 height 7
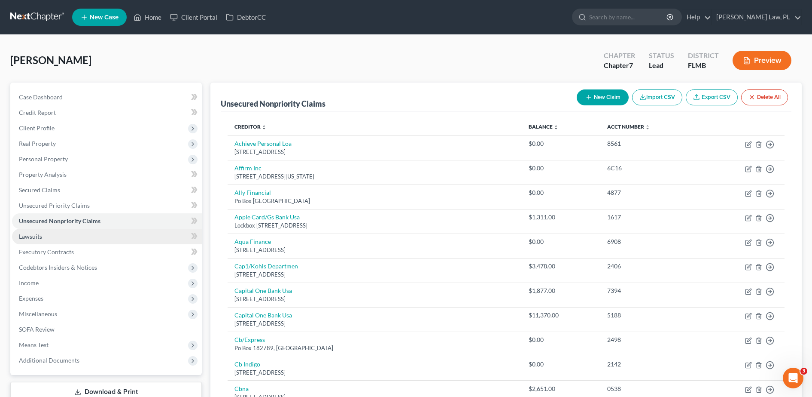
click at [67, 235] on link "Lawsuits" at bounding box center [107, 236] width 190 height 15
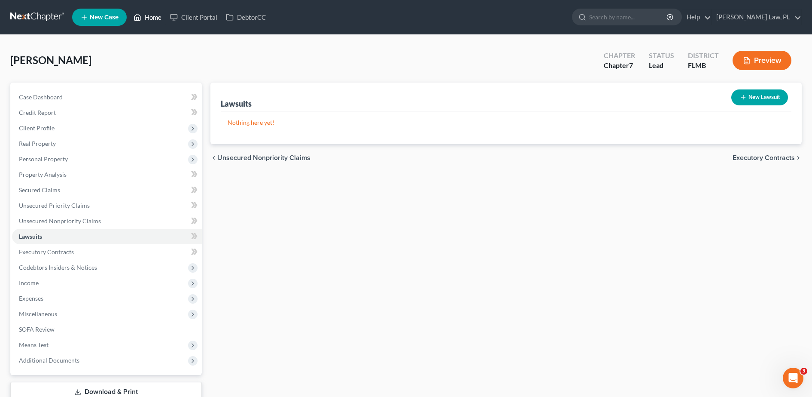
click at [156, 19] on link "Home" at bounding box center [147, 16] width 37 height 15
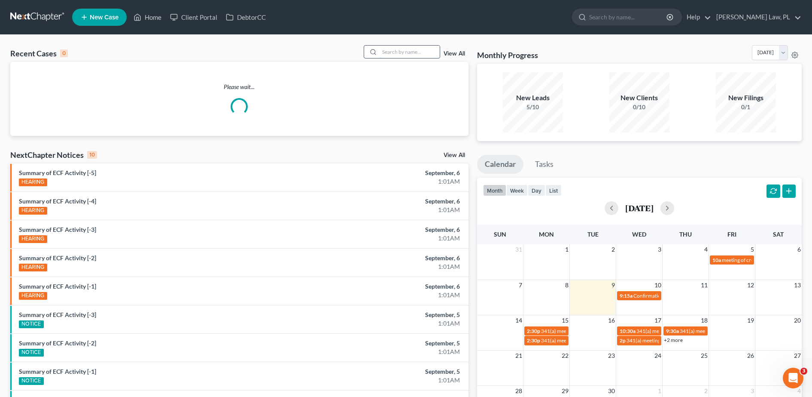
click at [412, 51] on input "search" at bounding box center [410, 52] width 60 height 12
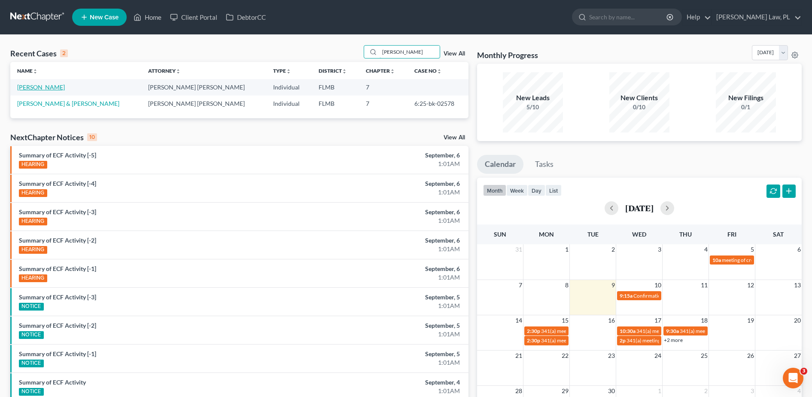
type input "elmore"
click at [53, 86] on link "Elmore, Phyllistene" at bounding box center [41, 86] width 48 height 7
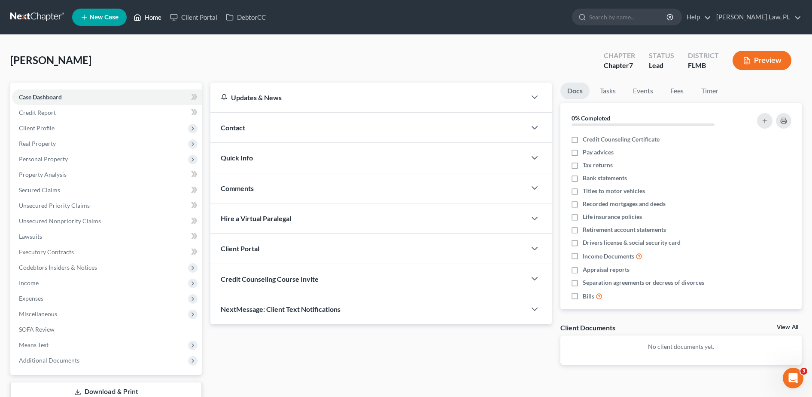
click at [141, 21] on icon at bounding box center [138, 17] width 8 height 10
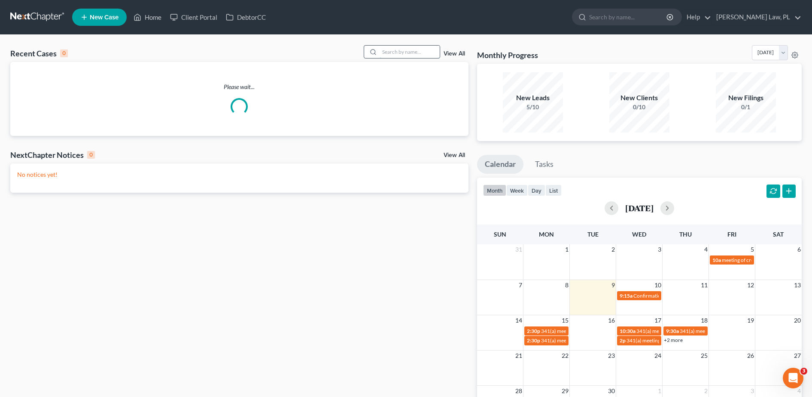
click at [422, 48] on input "search" at bounding box center [410, 52] width 60 height 12
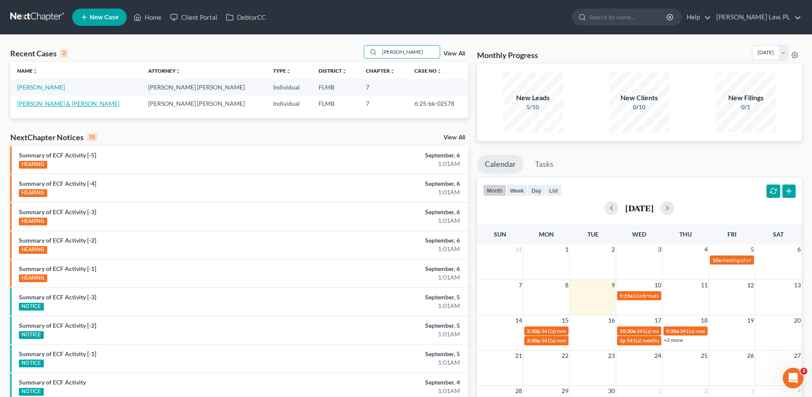
type input "elmore"
click at [49, 106] on link "Elmore, Phyllistene & Reginald" at bounding box center [68, 103] width 102 height 7
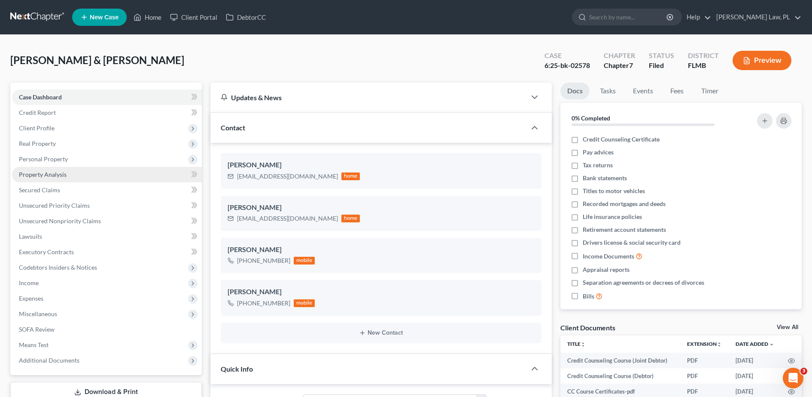
scroll to position [189, 0]
click at [55, 176] on span "Property Analysis" at bounding box center [43, 174] width 48 height 7
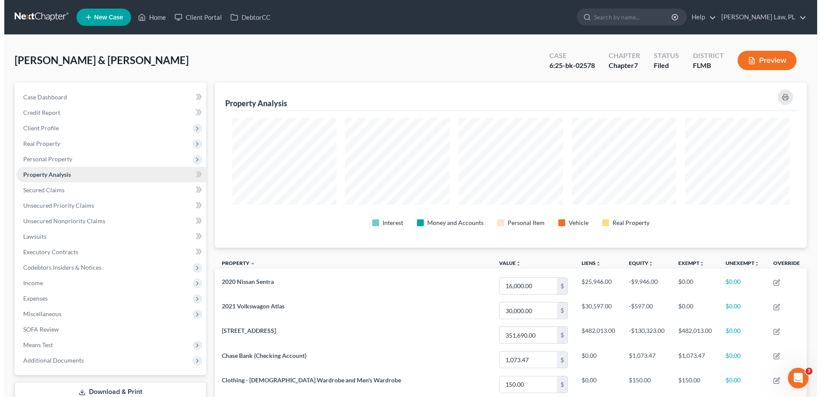
scroll to position [165, 592]
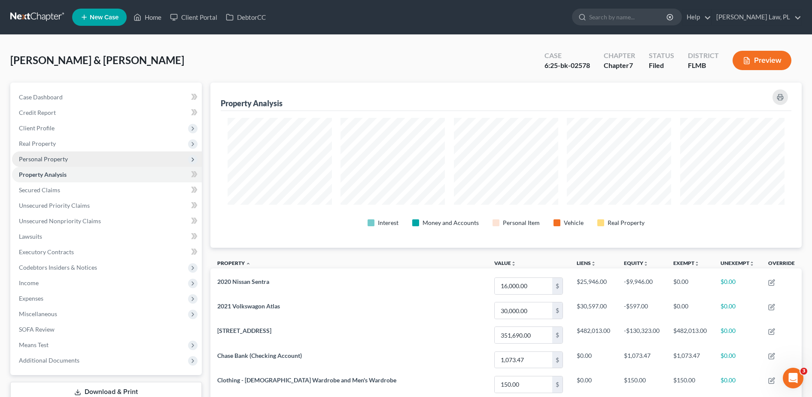
click at [71, 163] on span "Personal Property" at bounding box center [107, 158] width 190 height 15
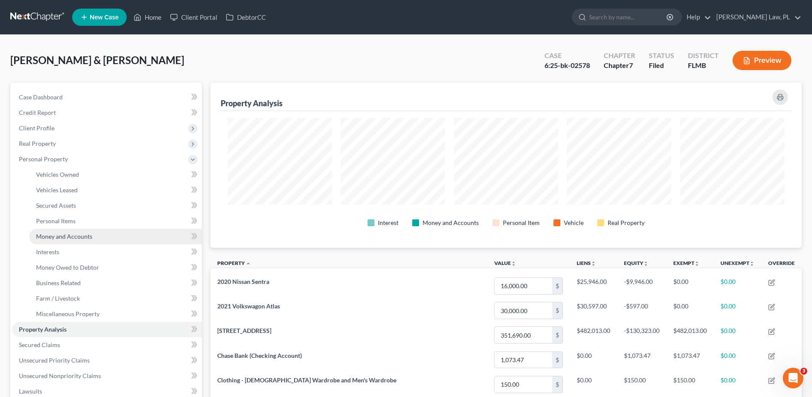
click at [84, 238] on span "Money and Accounts" at bounding box center [64, 235] width 56 height 7
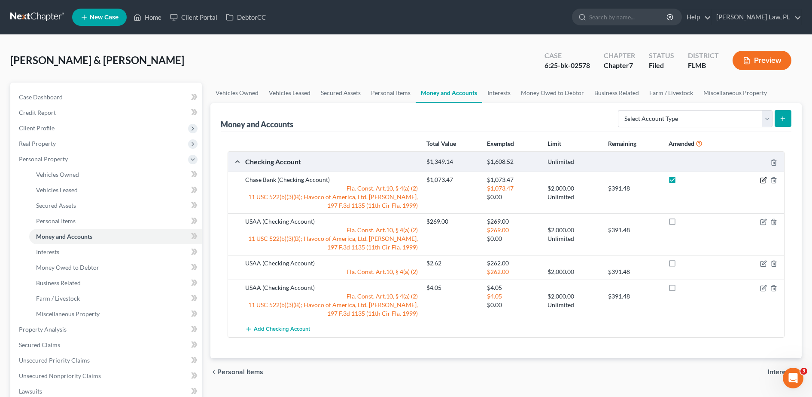
click at [765, 180] on icon "button" at bounding box center [765, 179] width 4 height 4
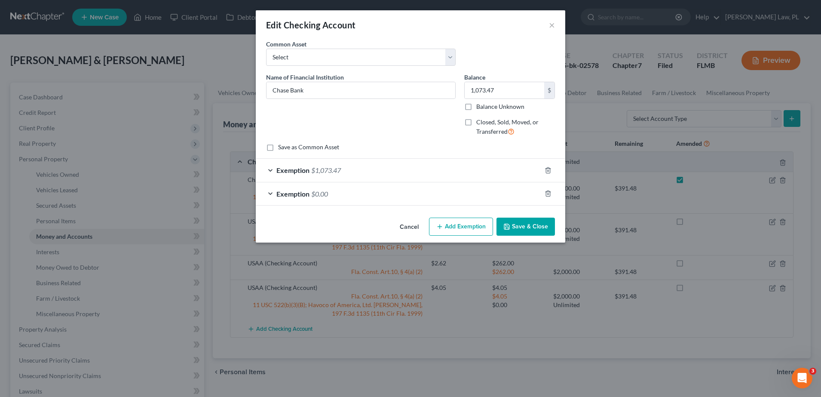
click at [450, 191] on div "Exemption $0.00" at bounding box center [398, 193] width 285 height 23
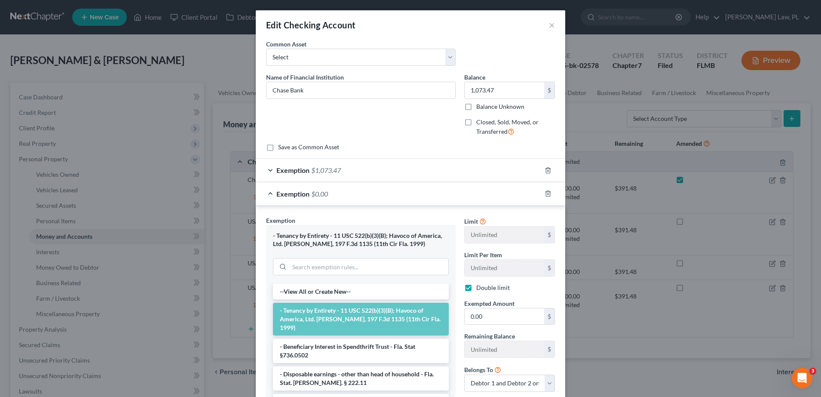
click at [449, 192] on div "Exemption $0.00" at bounding box center [398, 193] width 285 height 23
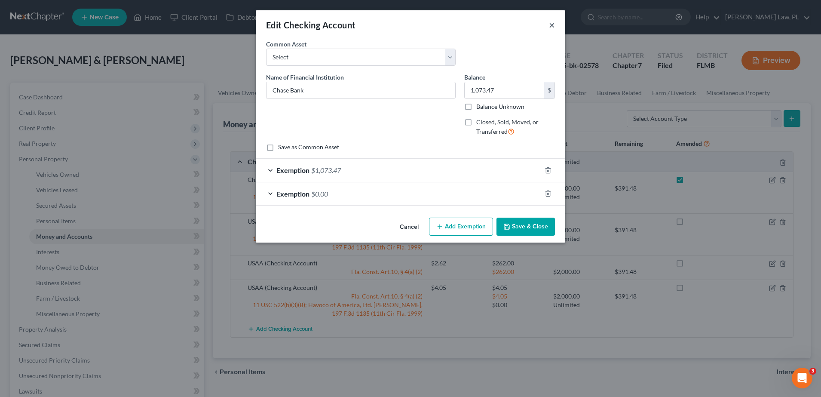
click at [552, 23] on button "×" at bounding box center [552, 25] width 6 height 10
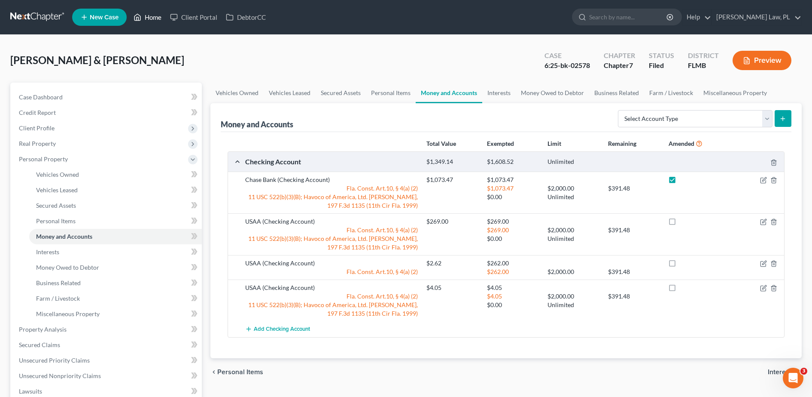
click at [144, 18] on link "Home" at bounding box center [147, 16] width 37 height 15
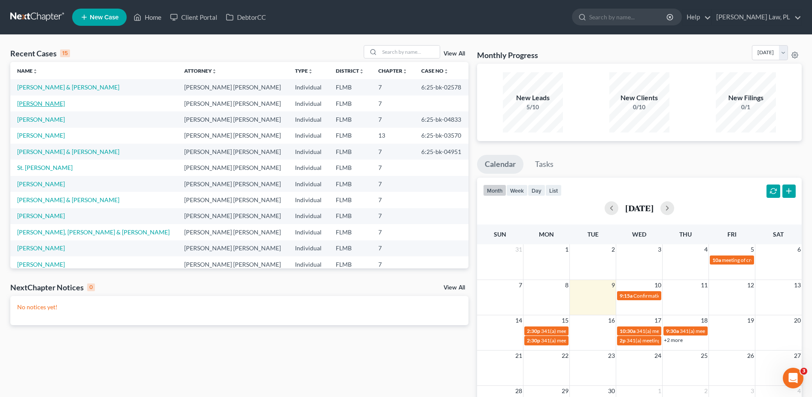
click at [40, 105] on link "Elmore, Phyllistene" at bounding box center [41, 103] width 48 height 7
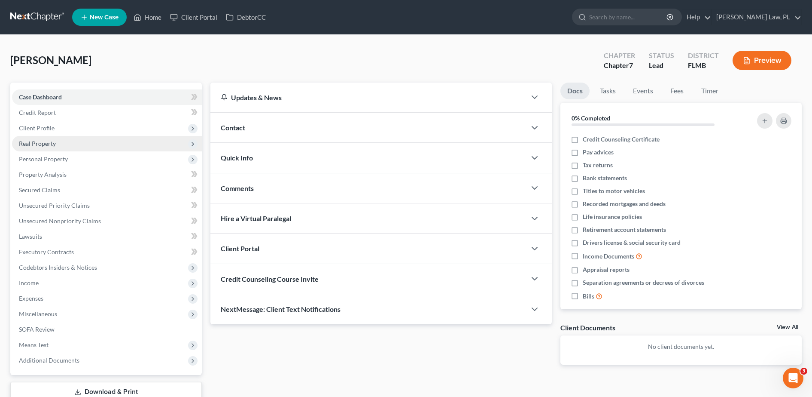
click at [67, 140] on span "Real Property" at bounding box center [107, 143] width 190 height 15
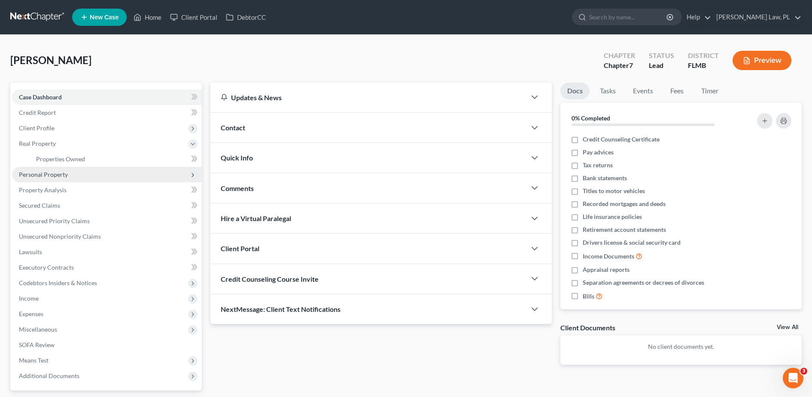
click at [65, 169] on span "Personal Property" at bounding box center [107, 174] width 190 height 15
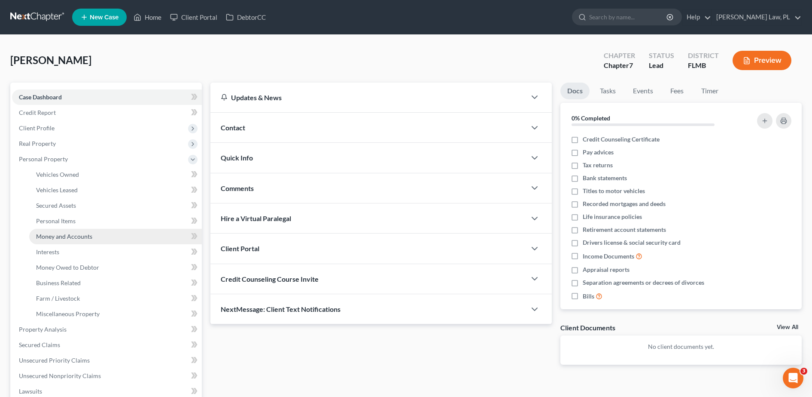
click at [88, 232] on span "Money and Accounts" at bounding box center [64, 235] width 56 height 7
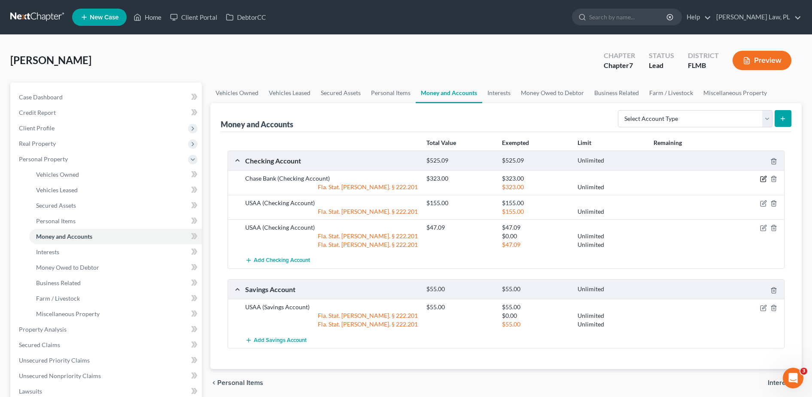
click at [762, 176] on icon "button" at bounding box center [763, 178] width 7 height 7
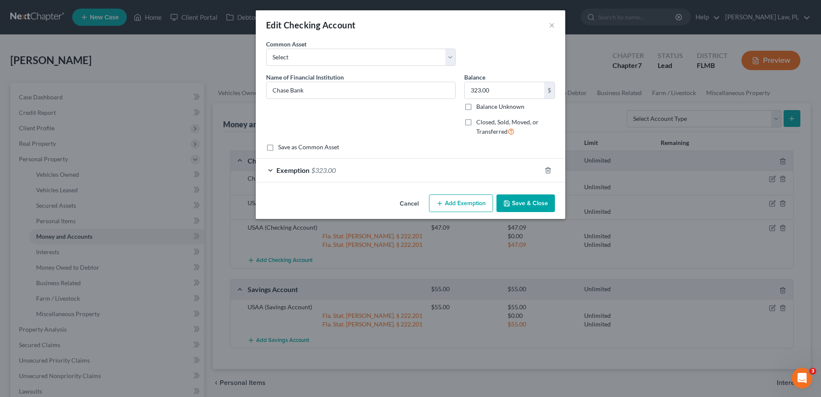
click at [444, 210] on button "Add Exemption" at bounding box center [461, 203] width 64 height 18
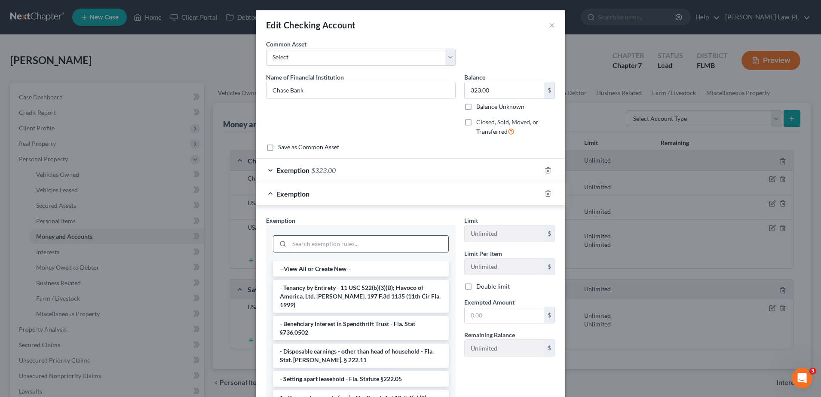
click at [332, 237] on input "search" at bounding box center [368, 243] width 159 height 16
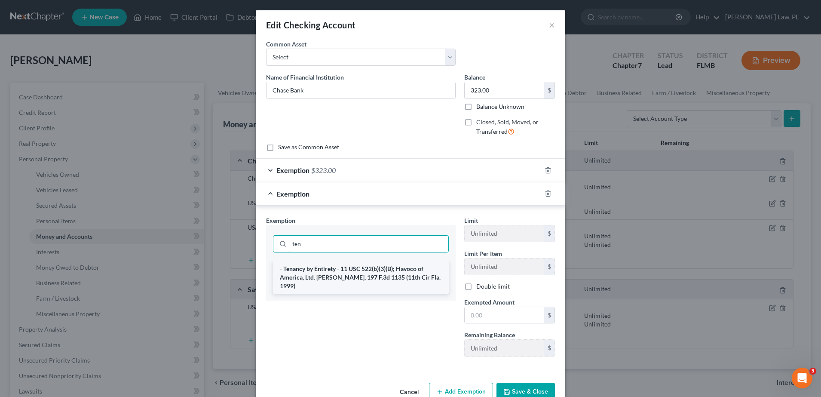
type input "ten"
click at [347, 270] on li "- Tenancy by Entirety - 11 USC 522(b)(3)(B); Havoco of America, Ltd. [PERSON_NA…" at bounding box center [361, 277] width 176 height 33
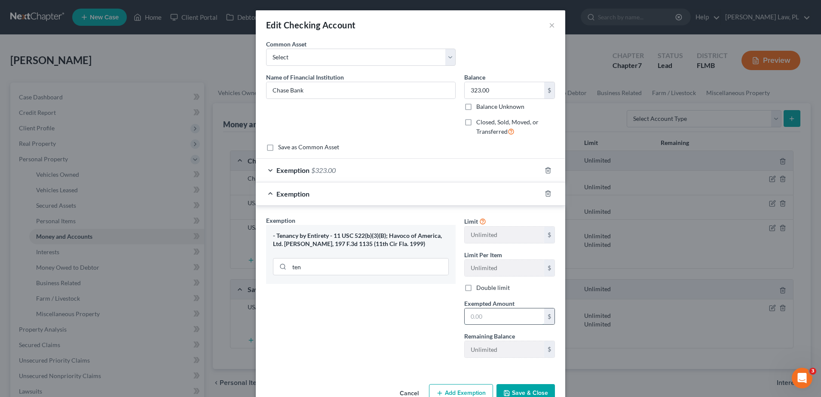
click at [480, 318] on input "text" at bounding box center [503, 316] width 79 height 16
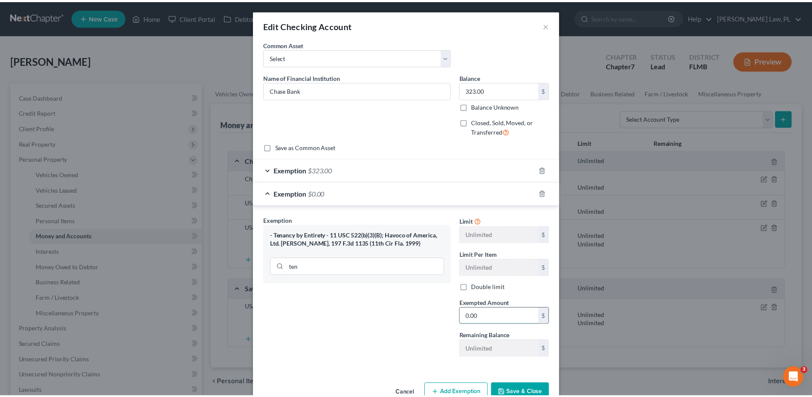
scroll to position [22, 0]
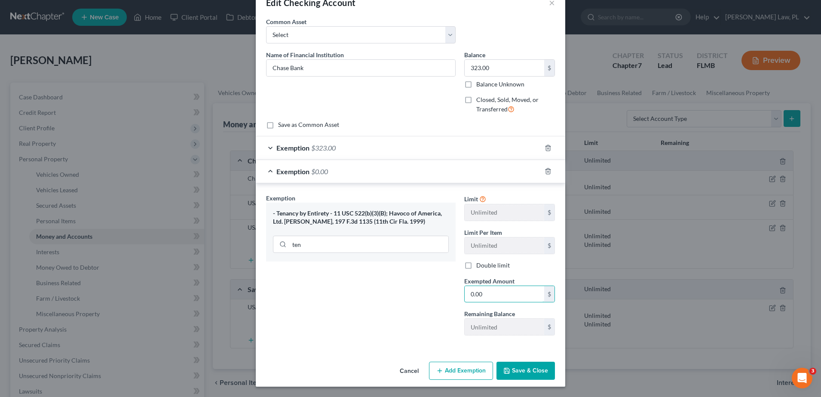
type input "0.00"
click at [510, 366] on button "Save & Close" at bounding box center [525, 370] width 58 height 18
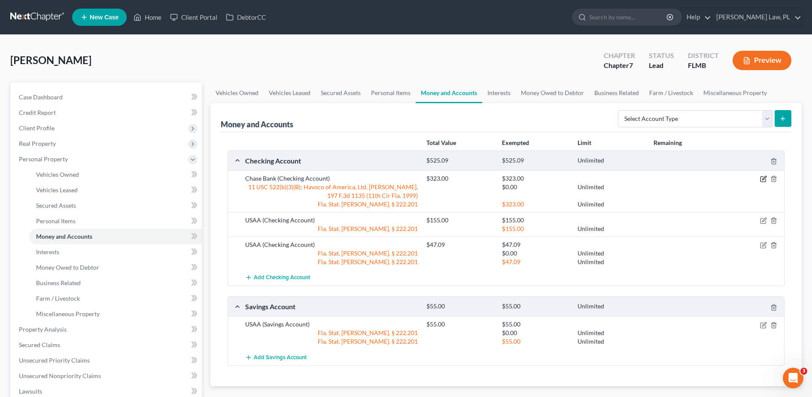
click at [762, 177] on icon "button" at bounding box center [763, 178] width 7 height 7
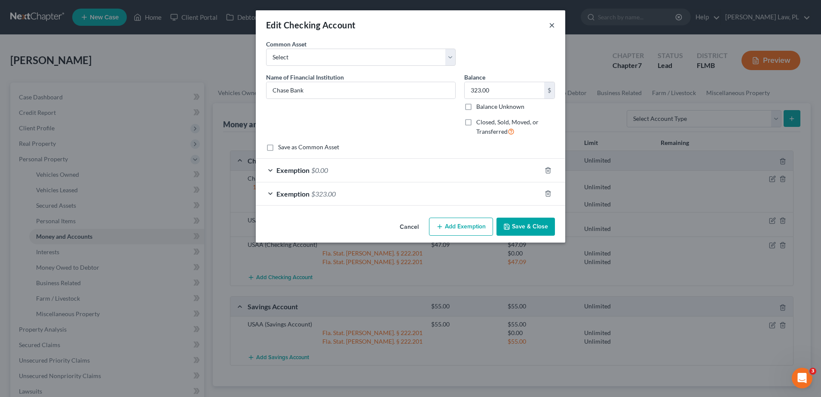
click at [553, 26] on button "×" at bounding box center [552, 25] width 6 height 10
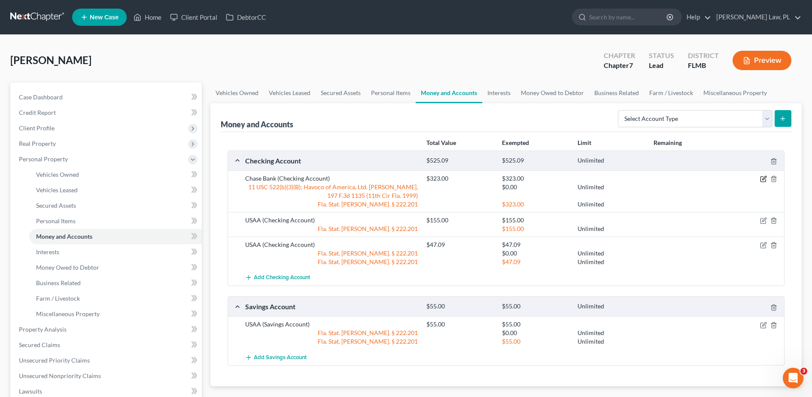
click at [761, 180] on icon "button" at bounding box center [763, 179] width 5 height 5
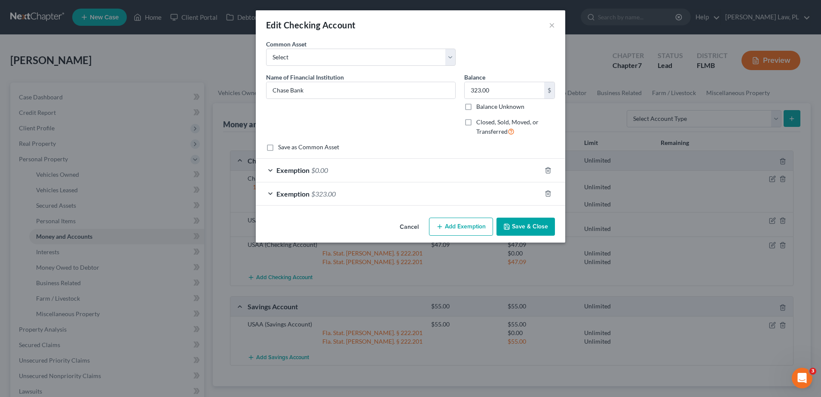
click at [409, 166] on div "Exemption $0.00" at bounding box center [398, 170] width 285 height 23
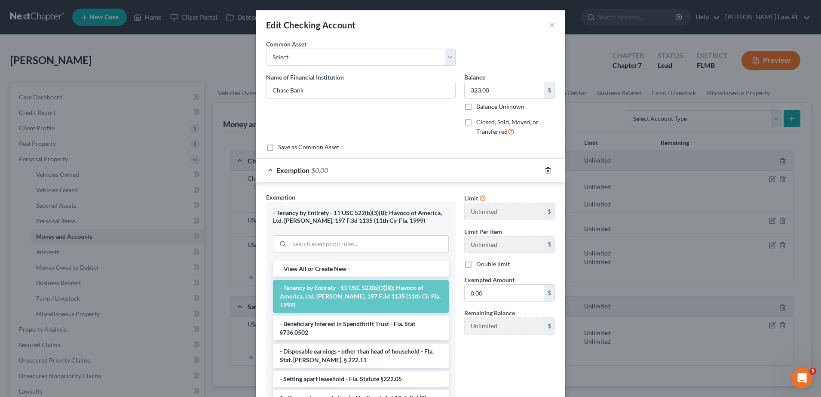
click at [544, 169] on icon "button" at bounding box center [547, 170] width 7 height 7
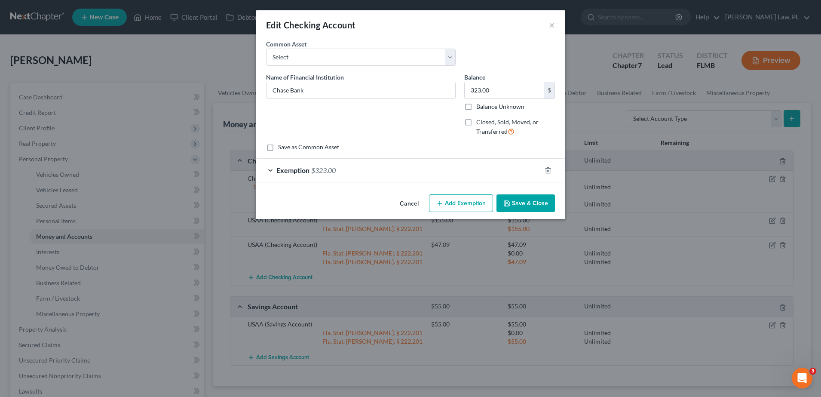
click at [521, 198] on button "Save & Close" at bounding box center [525, 203] width 58 height 18
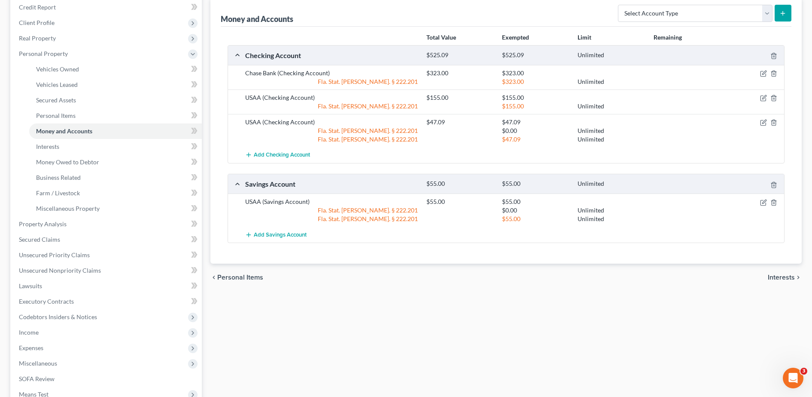
scroll to position [215, 0]
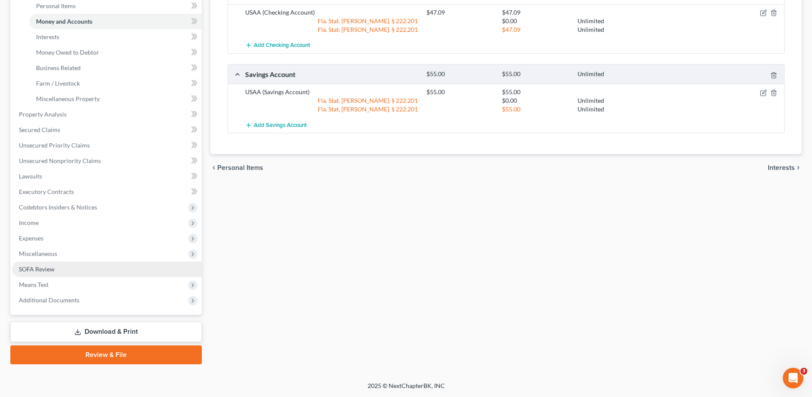
click at [65, 273] on link "SOFA Review" at bounding box center [107, 268] width 190 height 15
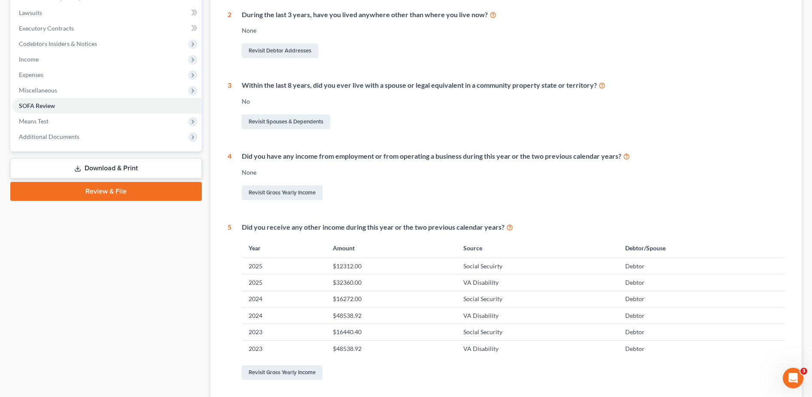
scroll to position [223, 0]
click at [134, 170] on link "Download & Print" at bounding box center [106, 169] width 192 height 20
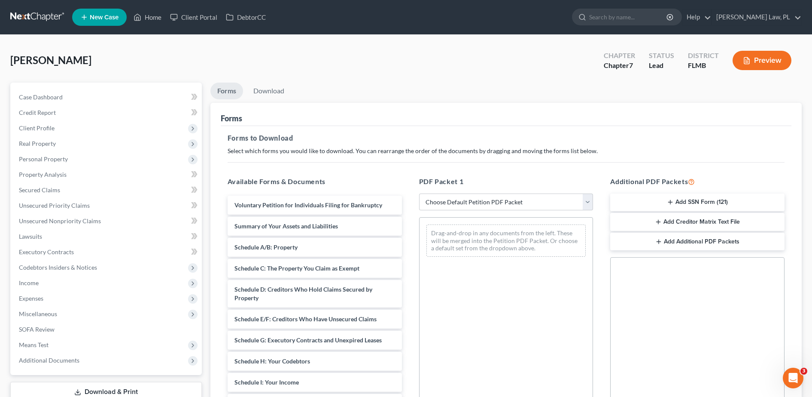
click at [485, 191] on div "PDF Packet 1 Choose Default Petition PDF Packet Complete Bankruptcy Petition (a…" at bounding box center [507, 314] width 192 height 291
click at [484, 202] on select "Choose Default Petition PDF Packet Complete Bankruptcy Petition (all forms and …" at bounding box center [506, 201] width 174 height 17
select select "0"
click at [419, 193] on select "Choose Default Petition PDF Packet Complete Bankruptcy Petition (all forms and …" at bounding box center [506, 201] width 174 height 17
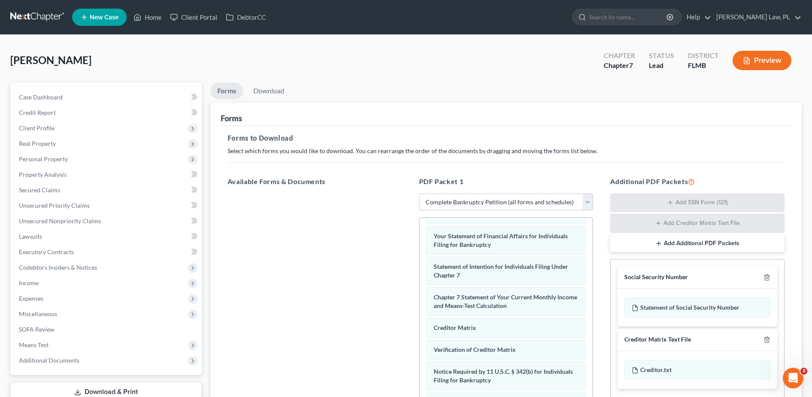
scroll to position [135, 0]
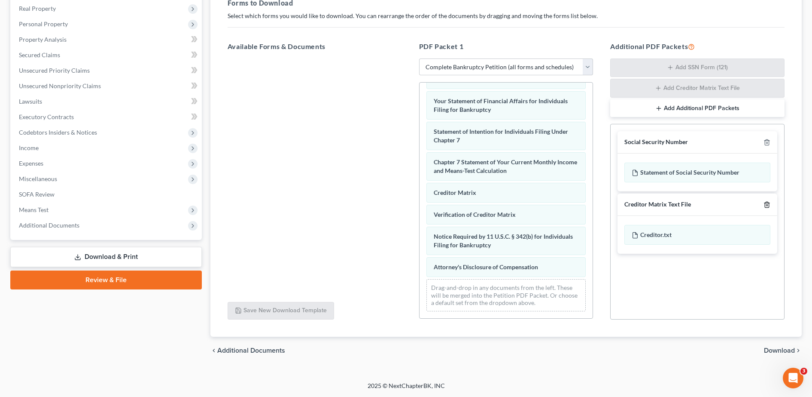
click at [767, 203] on polyline "button" at bounding box center [767, 203] width 5 height 0
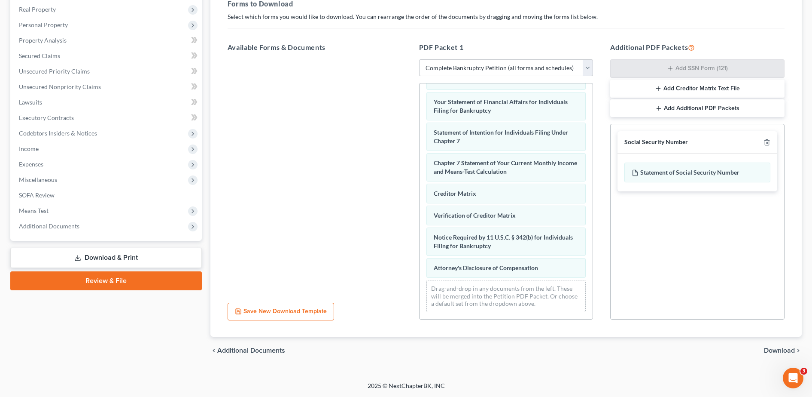
scroll to position [134, 0]
click at [785, 350] on span "Download" at bounding box center [779, 350] width 31 height 7
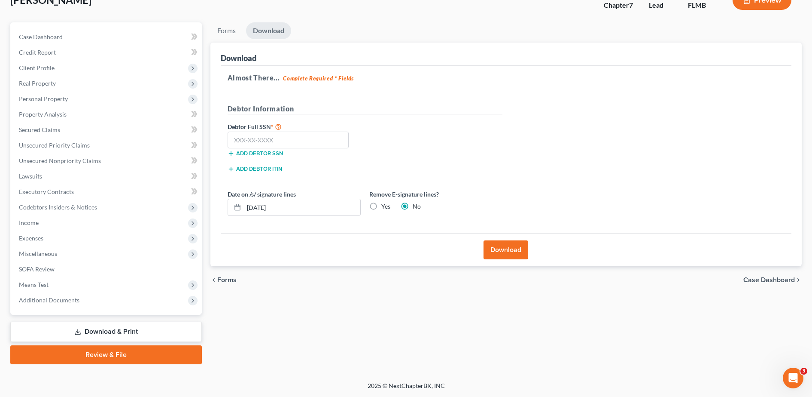
scroll to position [60, 0]
click at [278, 143] on input "text" at bounding box center [289, 139] width 122 height 17
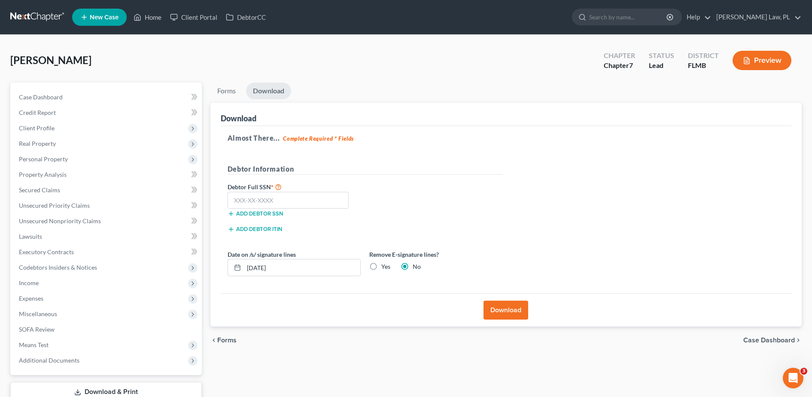
click at [117, 20] on span "New Case" at bounding box center [104, 17] width 29 height 6
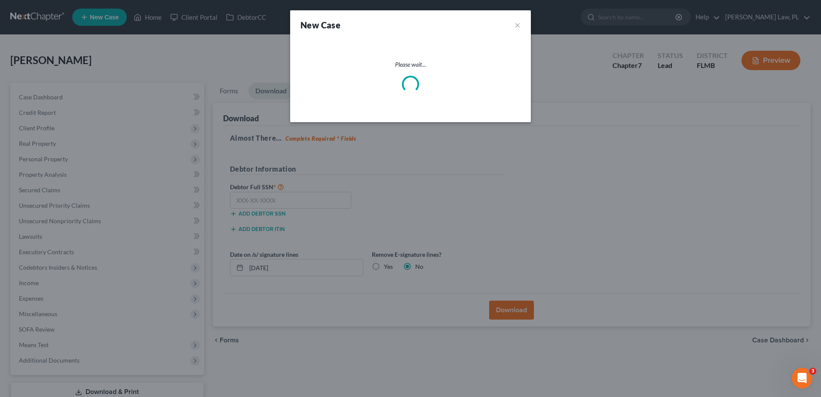
select select "15"
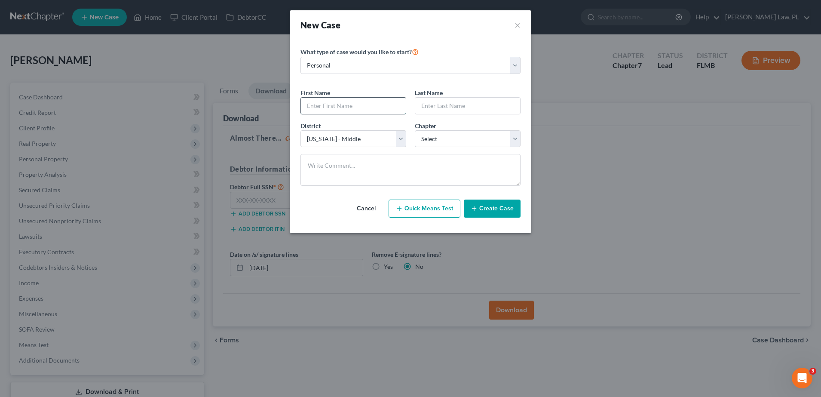
click at [345, 101] on input "text" at bounding box center [353, 106] width 105 height 16
type input "Lisa"
type input "Hopkins"
click at [445, 138] on select "Select 7 11 12 13" at bounding box center [468, 138] width 106 height 17
click at [415, 130] on select "Select 7 11 12 13" at bounding box center [468, 138] width 106 height 17
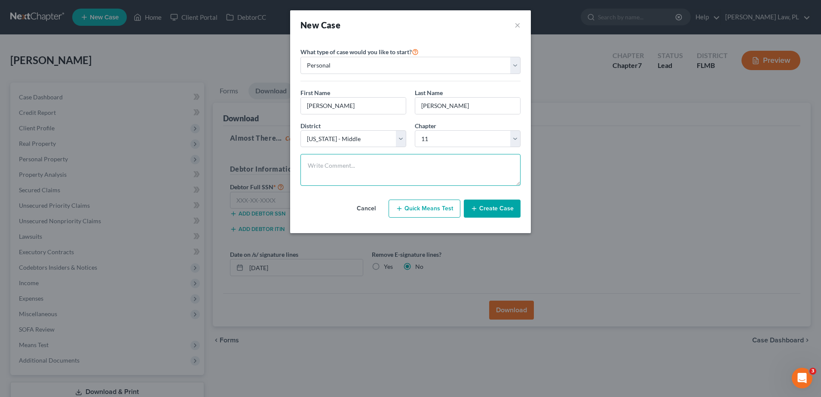
click at [442, 161] on textarea at bounding box center [410, 170] width 220 height 32
click at [446, 143] on select "Select 7 11 12 13" at bounding box center [468, 138] width 106 height 17
select select "0"
click at [415, 130] on select "Select 7 11 12 13" at bounding box center [468, 138] width 106 height 17
click at [501, 214] on button "Create Case" at bounding box center [492, 208] width 57 height 18
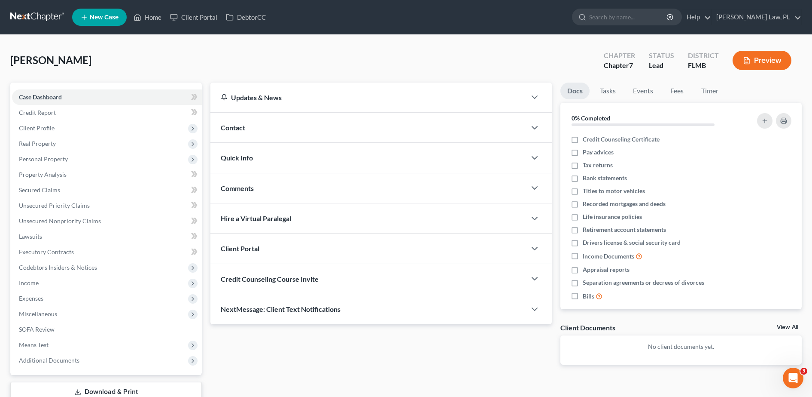
click at [261, 128] on div "Contact" at bounding box center [368, 128] width 316 height 30
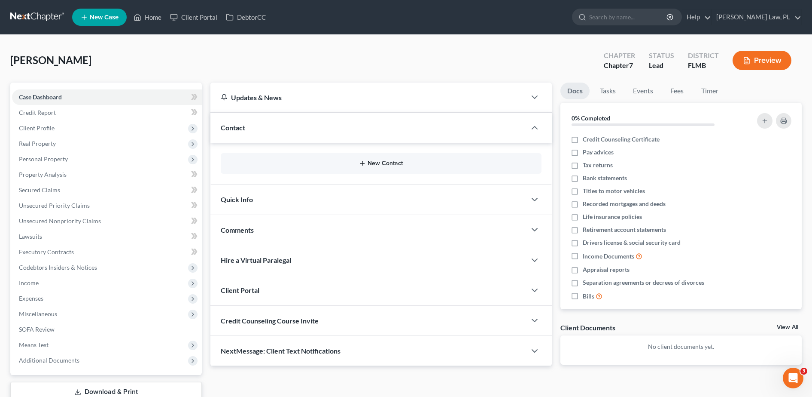
click at [272, 163] on button "New Contact" at bounding box center [381, 163] width 307 height 7
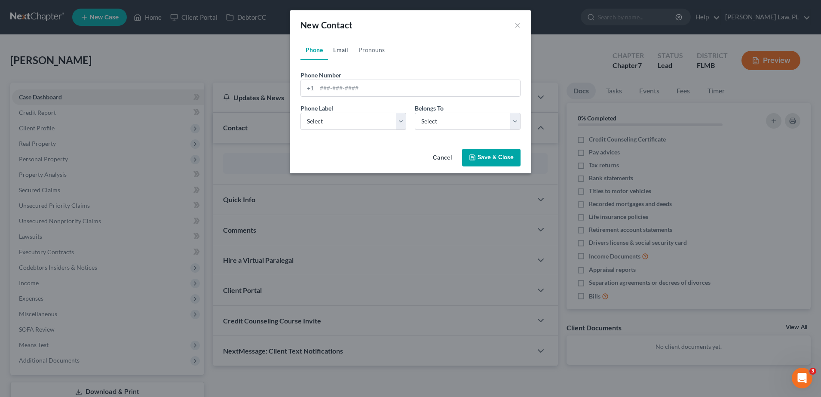
click at [340, 44] on link "Email" at bounding box center [340, 50] width 25 height 21
click at [347, 89] on input "email" at bounding box center [418, 88] width 203 height 16
type input "lisahop959@yahoo.com"
click at [438, 116] on select "Select Client Other" at bounding box center [468, 121] width 106 height 17
select select "0"
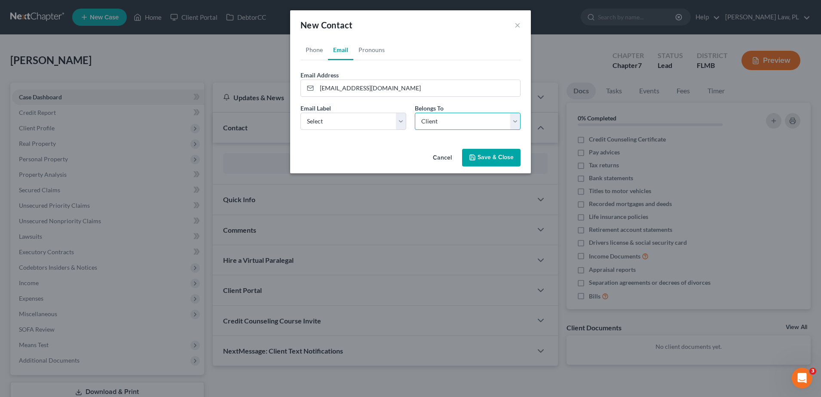
click at [415, 113] on select "Select Client Other" at bounding box center [468, 121] width 106 height 17
drag, startPoint x: 370, startPoint y: 117, endPoint x: 364, endPoint y: 129, distance: 13.4
click at [370, 117] on select "Select Home Work Other" at bounding box center [353, 121] width 106 height 17
select select "0"
click at [300, 113] on select "Select Home Work Other" at bounding box center [353, 121] width 106 height 17
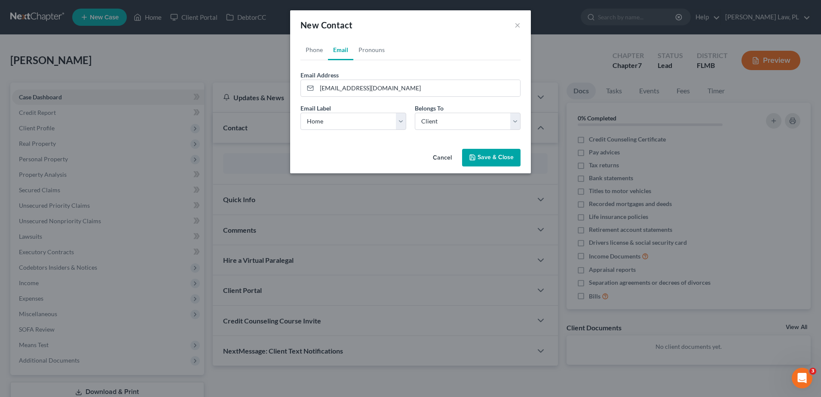
click at [479, 153] on button "Save & Close" at bounding box center [491, 158] width 58 height 18
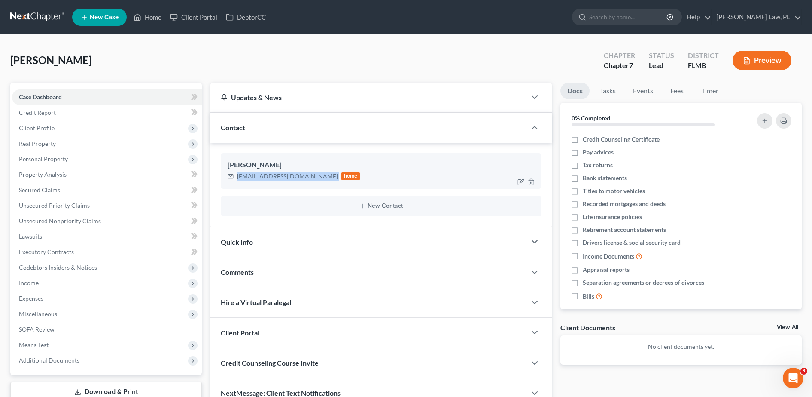
drag, startPoint x: 235, startPoint y: 175, endPoint x: 302, endPoint y: 180, distance: 66.8
click at [302, 180] on div "lisahop959@yahoo.com home" at bounding box center [294, 176] width 133 height 11
copy div "lisahop959@yahoo.com"
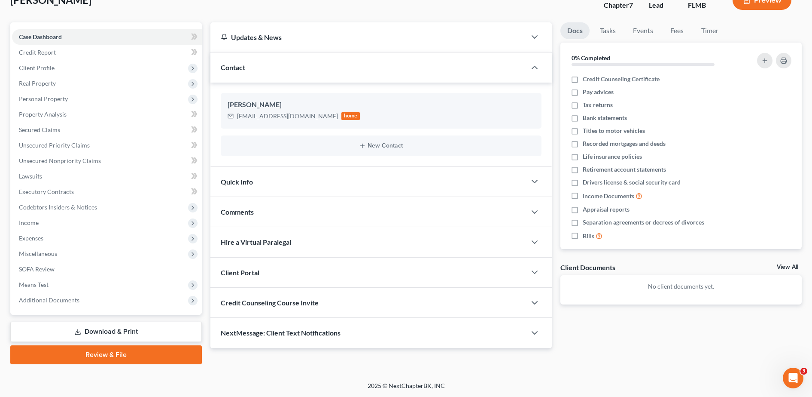
click at [298, 302] on span "Credit Counseling Course Invite" at bounding box center [270, 302] width 98 height 8
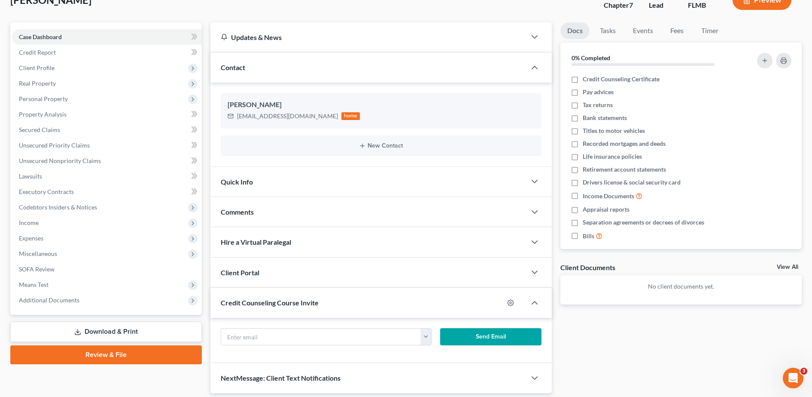
scroll to position [89, 0]
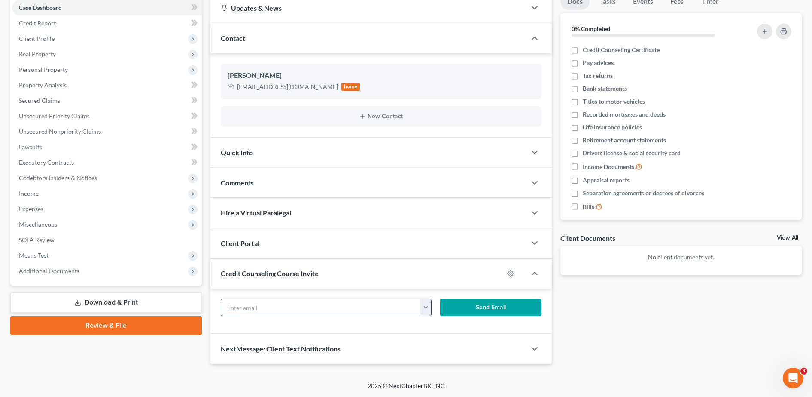
click at [284, 306] on input "text" at bounding box center [321, 307] width 200 height 16
paste input "lisahop959@yahoo.com"
type input "lisahop959@yahoo.com"
click at [479, 309] on button "Send Email" at bounding box center [490, 307] width 101 height 17
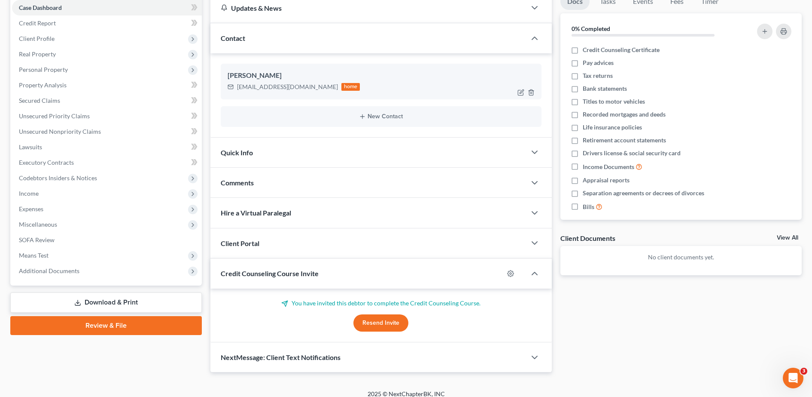
scroll to position [0, 0]
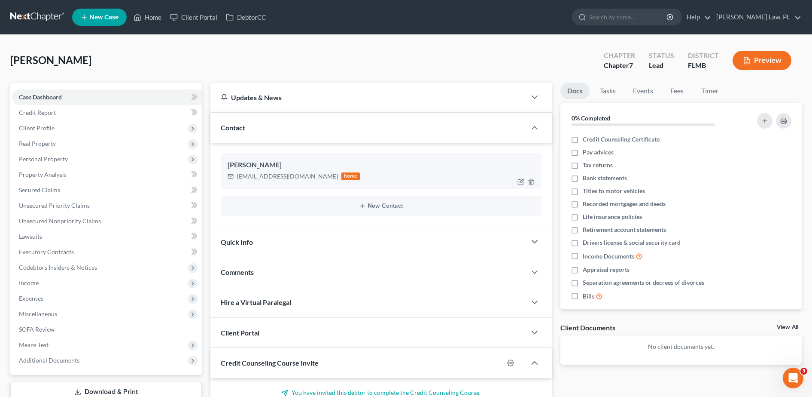
click at [238, 176] on div "lisahop959@yahoo.com" at bounding box center [287, 176] width 101 height 9
drag, startPoint x: 237, startPoint y: 176, endPoint x: 299, endPoint y: 179, distance: 61.9
click at [299, 179] on div "lisahop959@yahoo.com" at bounding box center [287, 176] width 101 height 9
copy div "lisahop959@yahoo.com"
click at [137, 18] on polyline at bounding box center [138, 18] width 2 height 3
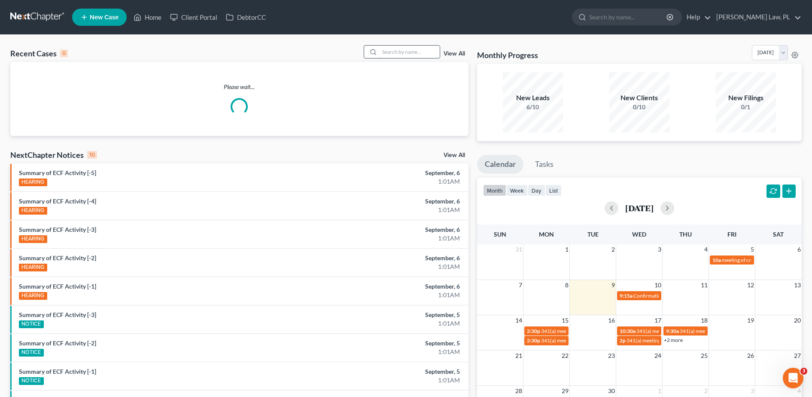
click at [421, 51] on input "search" at bounding box center [410, 52] width 60 height 12
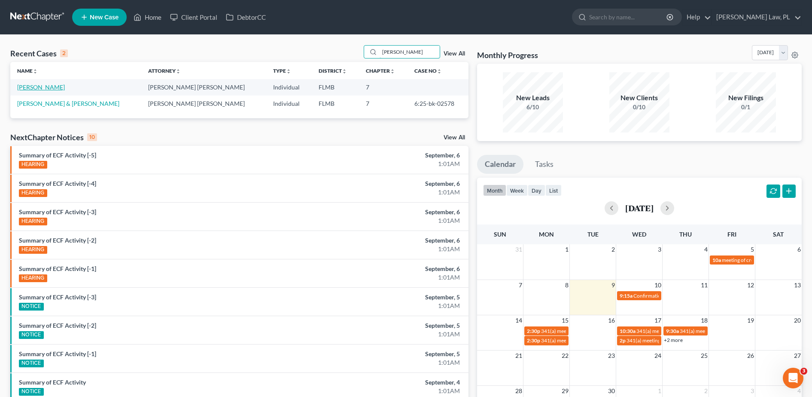
type input "elmore"
click at [52, 87] on link "Elmore, Phyllistene" at bounding box center [41, 86] width 48 height 7
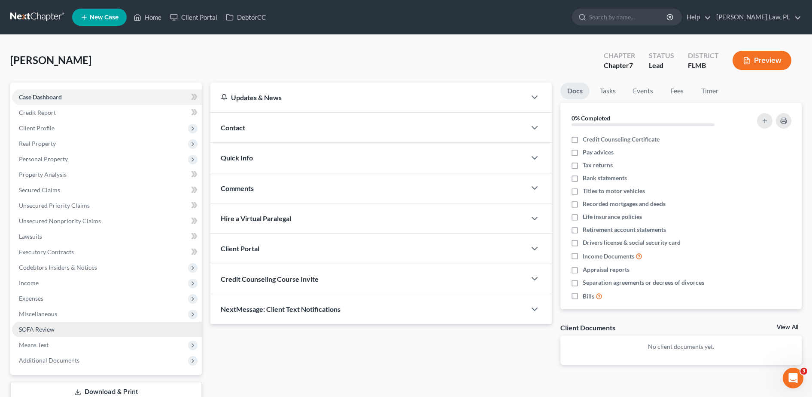
scroll to position [60, 0]
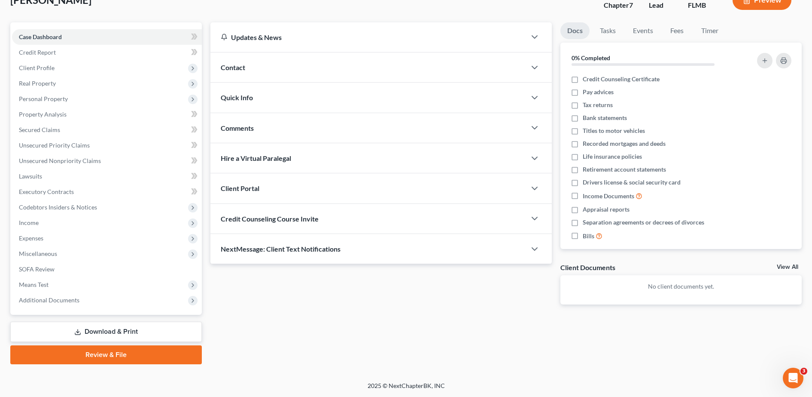
click at [79, 326] on link "Download & Print" at bounding box center [106, 331] width 192 height 20
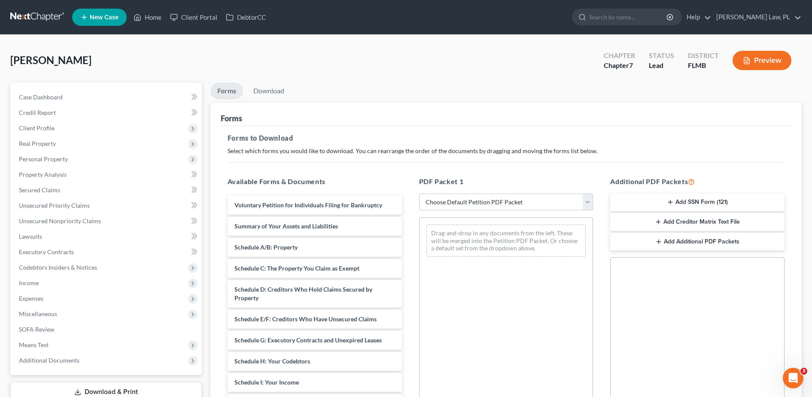
click at [522, 201] on select "Choose Default Petition PDF Packet Complete Bankruptcy Petition (all forms and …" at bounding box center [506, 201] width 174 height 17
select select "0"
click at [419, 193] on select "Choose Default Petition PDF Packet Complete Bankruptcy Petition (all forms and …" at bounding box center [506, 201] width 174 height 17
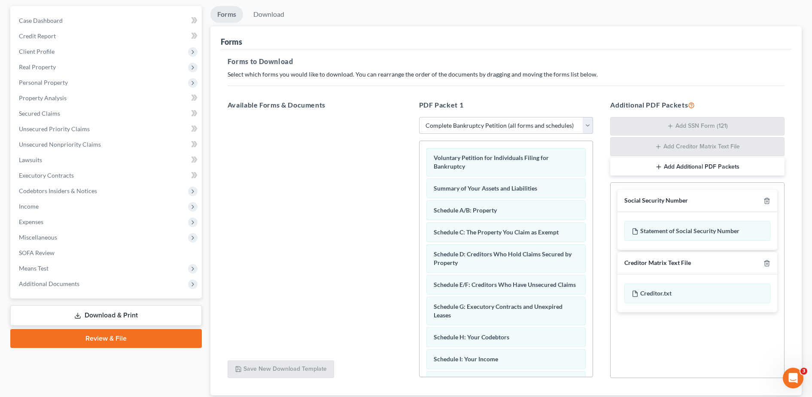
scroll to position [79, 0]
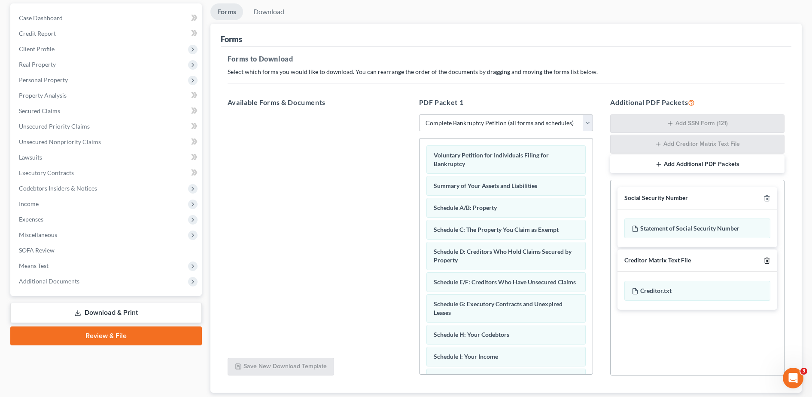
click at [767, 259] on icon "button" at bounding box center [767, 260] width 7 height 7
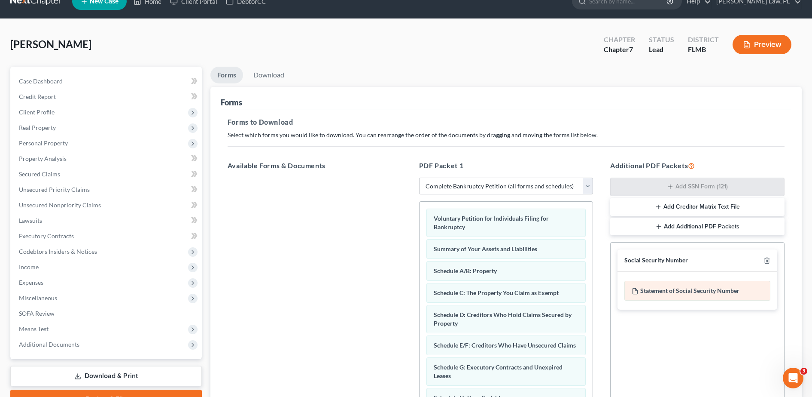
scroll to position [134, 0]
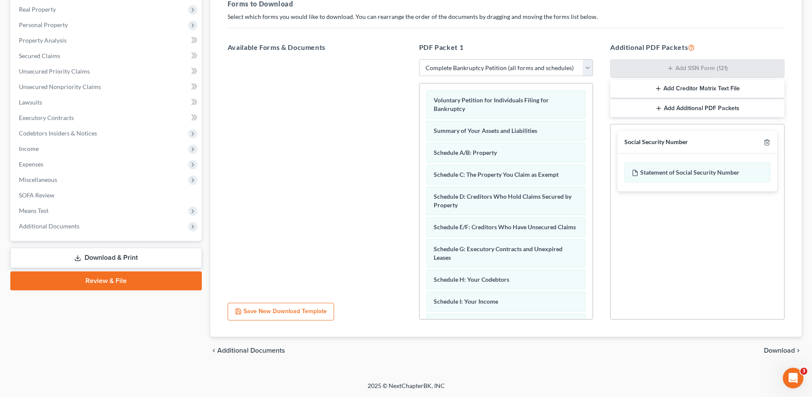
click at [776, 351] on span "Download" at bounding box center [779, 350] width 31 height 7
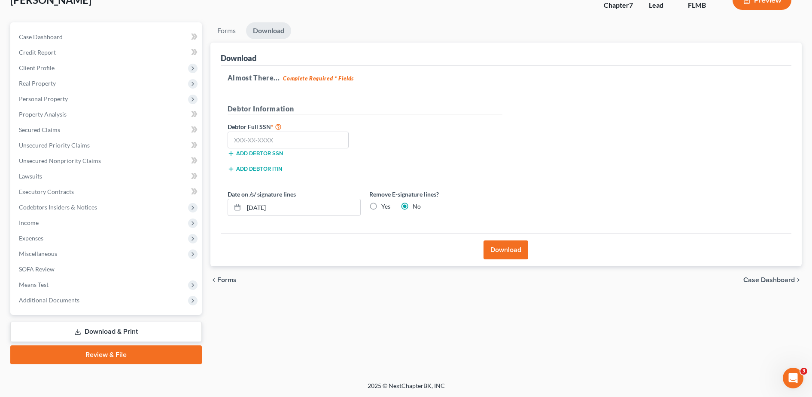
scroll to position [60, 0]
click at [316, 140] on input "text" at bounding box center [289, 139] width 122 height 17
type input "377-62-4864"
click at [381, 207] on label "Yes" at bounding box center [385, 206] width 9 height 9
click at [385, 207] on input "Yes" at bounding box center [388, 205] width 6 height 6
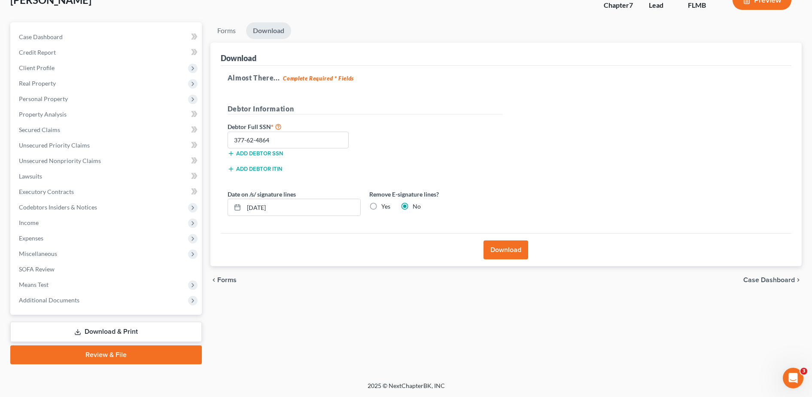
radio input "true"
radio input "false"
click at [497, 251] on button "Download" at bounding box center [506, 249] width 45 height 19
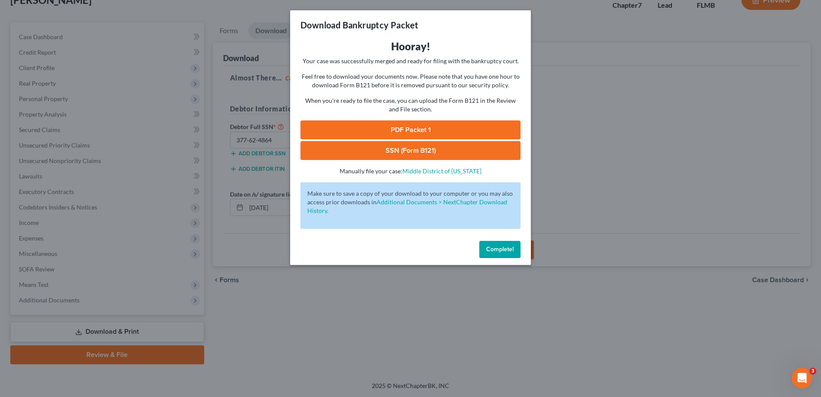
click at [403, 128] on link "PDF Packet 1" at bounding box center [410, 129] width 220 height 19
click at [401, 144] on link "SSN (Form B121)" at bounding box center [410, 150] width 220 height 19
click at [138, 99] on div "Download Bankruptcy Packet Hooray! Your case was successfully merged and ready …" at bounding box center [410, 198] width 821 height 397
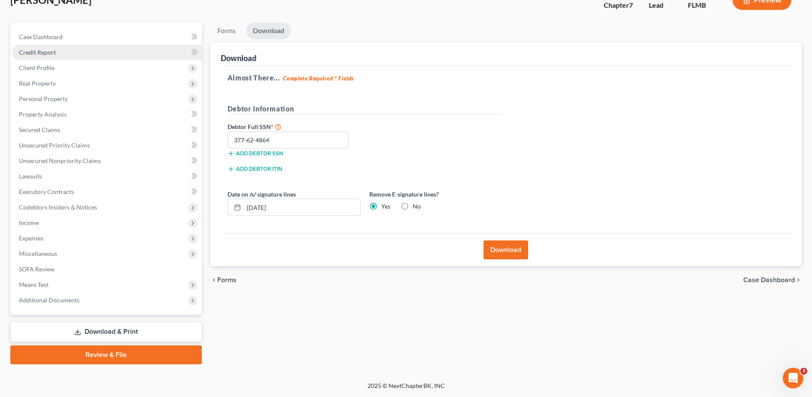
scroll to position [0, 0]
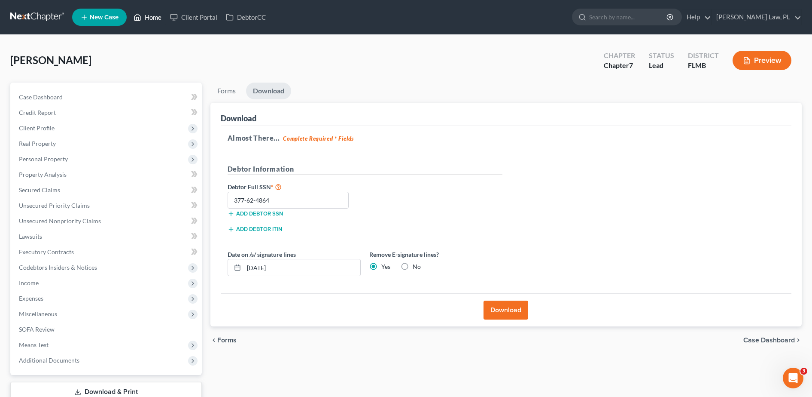
click at [161, 20] on link "Home" at bounding box center [147, 16] width 37 height 15
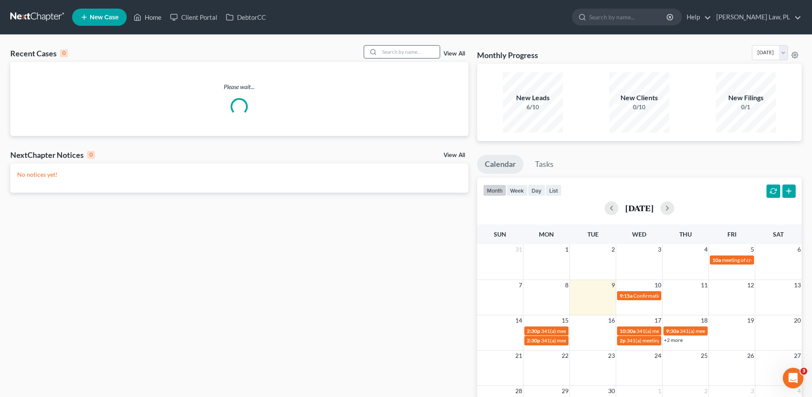
click at [411, 48] on input "search" at bounding box center [410, 52] width 60 height 12
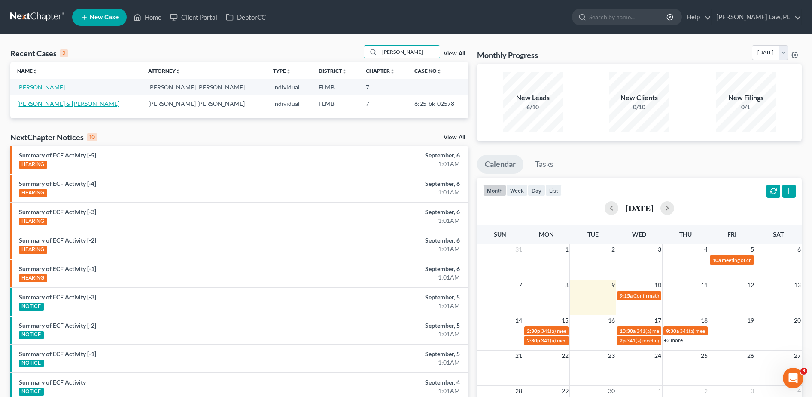
type input "elmore"
click at [58, 100] on link "Elmore, Phyllistene & Reginald" at bounding box center [68, 103] width 102 height 7
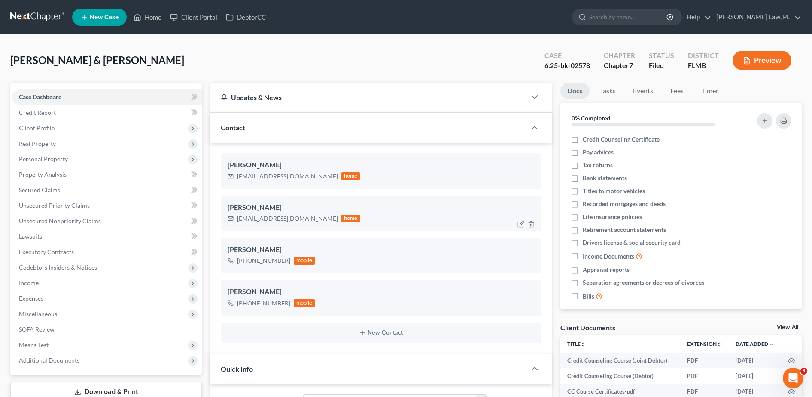
scroll to position [189, 0]
click at [238, 179] on div "thequiltofsouls@yahoo.com" at bounding box center [287, 176] width 101 height 9
drag, startPoint x: 237, startPoint y: 171, endPoint x: 312, endPoint y: 176, distance: 74.9
click at [312, 176] on div "thequiltofsouls@yahoo.com home" at bounding box center [294, 176] width 133 height 11
copy div "thequiltofsouls@yahoo.com"
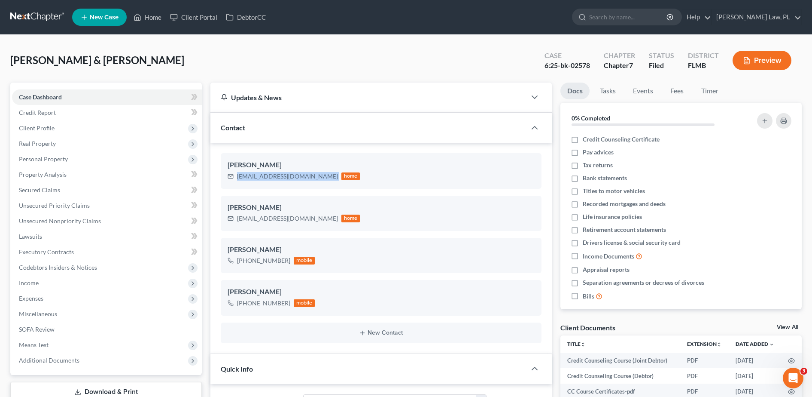
click at [104, 10] on link "New Case" at bounding box center [99, 17] width 55 height 17
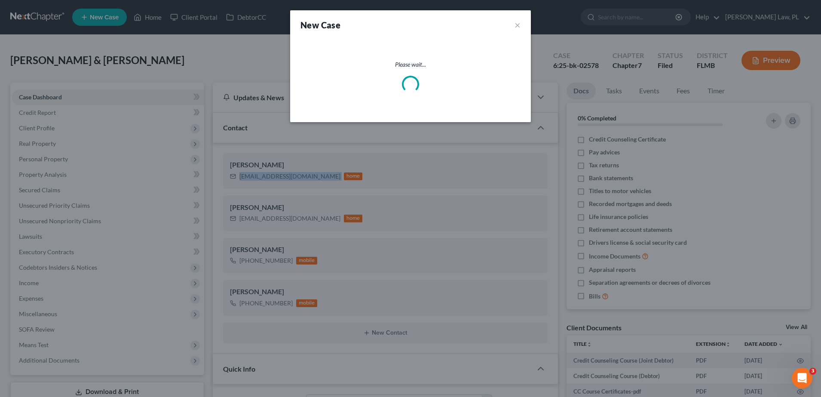
select select "15"
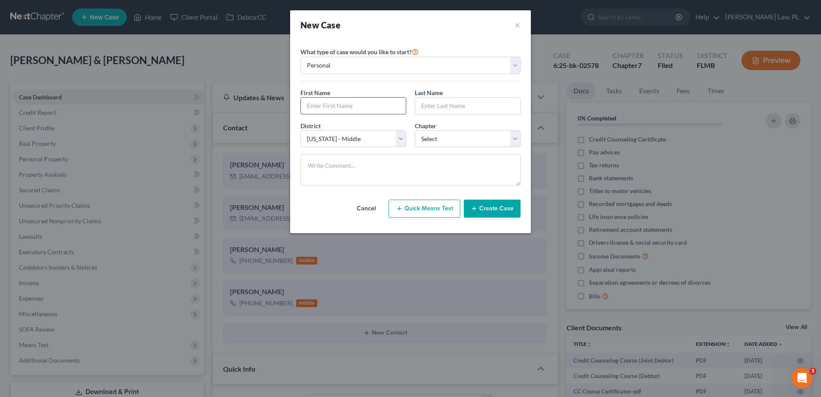
click at [360, 101] on input "text" at bounding box center [353, 106] width 105 height 16
type input "Linda"
type input "g"
type input "German"
drag, startPoint x: 435, startPoint y: 138, endPoint x: 438, endPoint y: 148, distance: 9.8
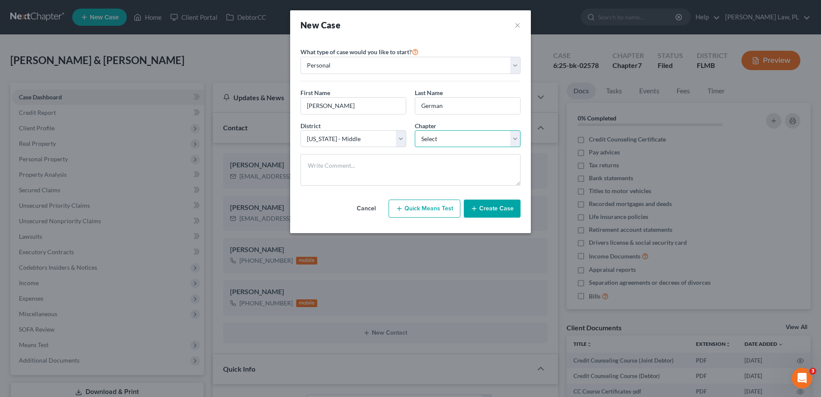
click at [435, 138] on select "Select 7 11 12 13" at bounding box center [468, 138] width 106 height 17
select select "0"
click at [415, 130] on select "Select 7 11 12 13" at bounding box center [468, 138] width 106 height 17
click at [493, 210] on button "Create Case" at bounding box center [492, 208] width 57 height 18
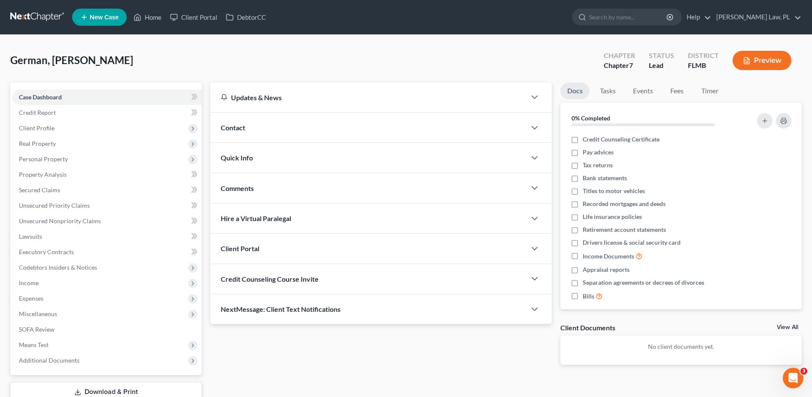
click at [258, 131] on div "Contact" at bounding box center [368, 128] width 316 height 30
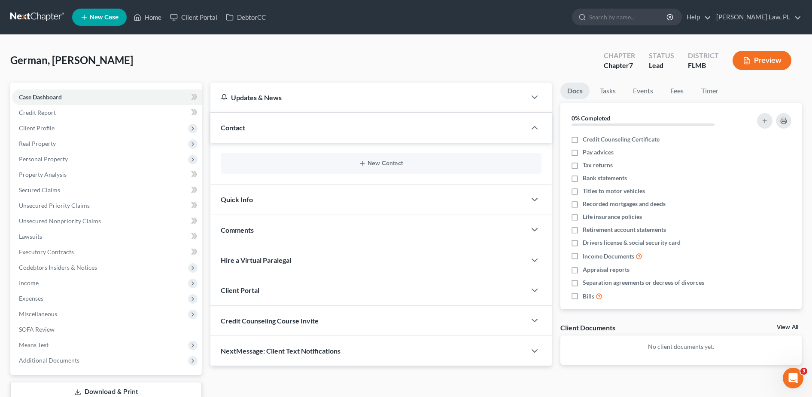
click at [320, 159] on div "New Contact" at bounding box center [381, 163] width 321 height 21
click at [331, 168] on div "New Contact" at bounding box center [381, 163] width 321 height 21
click at [380, 163] on button "New Contact" at bounding box center [381, 163] width 307 height 7
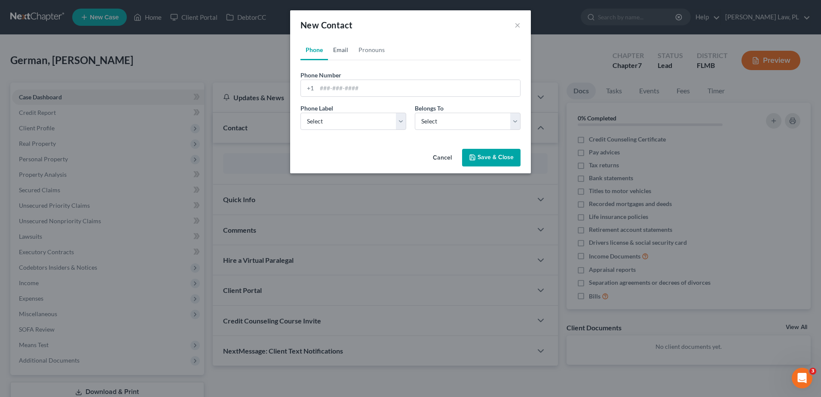
drag, startPoint x: 337, startPoint y: 54, endPoint x: 345, endPoint y: 73, distance: 20.7
click at [338, 54] on link "Email" at bounding box center [340, 50] width 25 height 21
click at [352, 92] on input "email" at bounding box center [418, 88] width 203 height 16
type input "isabella1@myself.com"
drag, startPoint x: 357, startPoint y: 124, endPoint x: 355, endPoint y: 130, distance: 6.0
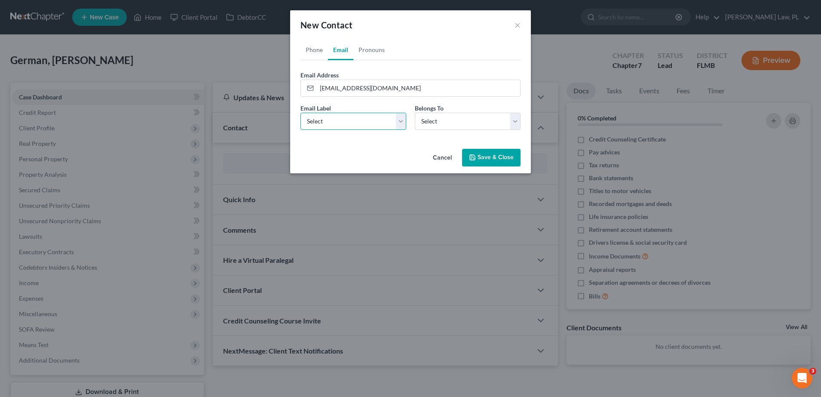
click at [357, 124] on select "Select Home Work Other" at bounding box center [353, 121] width 106 height 17
select select "0"
click at [300, 113] on select "Select Home Work Other" at bounding box center [353, 121] width 106 height 17
drag, startPoint x: 444, startPoint y: 119, endPoint x: 444, endPoint y: 128, distance: 9.0
click at [444, 119] on select "Select Client Other" at bounding box center [468, 121] width 106 height 17
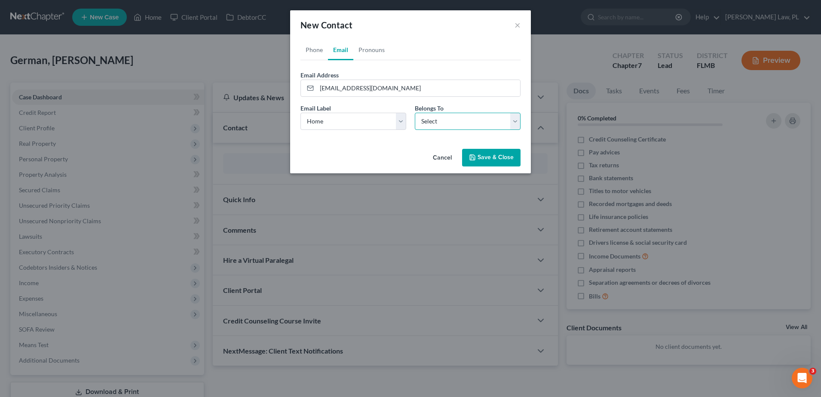
select select "0"
click at [415, 113] on select "Select Client Other" at bounding box center [468, 121] width 106 height 17
drag, startPoint x: 317, startPoint y: 53, endPoint x: 347, endPoint y: 66, distance: 32.3
click at [317, 53] on link "Phone" at bounding box center [313, 50] width 27 height 21
click at [360, 84] on input "tel" at bounding box center [418, 88] width 203 height 16
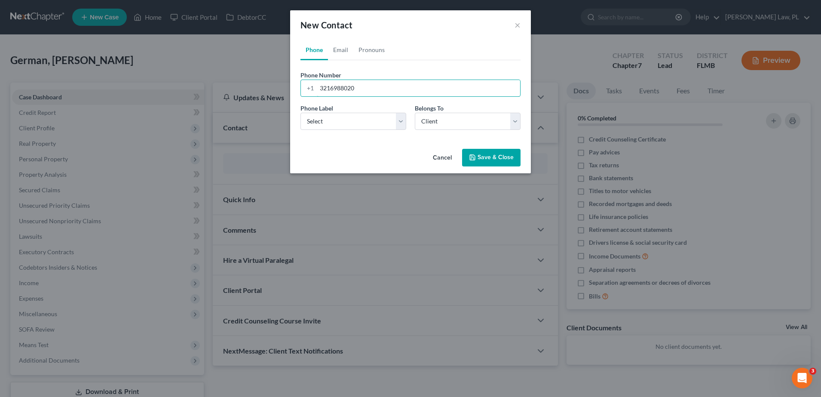
type input "3216988020"
click at [496, 160] on button "Save & Close" at bounding box center [491, 158] width 58 height 18
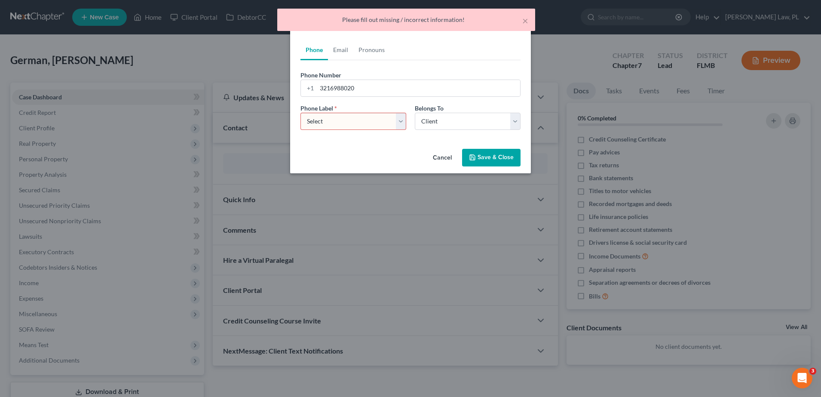
drag, startPoint x: 385, startPoint y: 127, endPoint x: 381, endPoint y: 131, distance: 5.5
click at [385, 127] on select "Select Mobile Home Work Other" at bounding box center [353, 121] width 106 height 17
select select "0"
click at [300, 113] on select "Select Mobile Home Work Other" at bounding box center [353, 121] width 106 height 17
click at [502, 159] on button "Save & Close" at bounding box center [491, 158] width 58 height 18
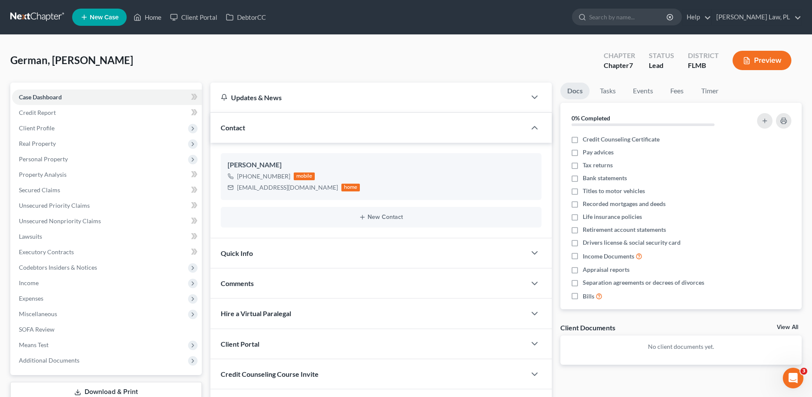
click at [512, 56] on div "German, Linda Upgraded Chapter Chapter 7 Status Lead District FLMB Preview" at bounding box center [406, 63] width 792 height 37
drag, startPoint x: 236, startPoint y: 187, endPoint x: 295, endPoint y: 189, distance: 59.3
click at [295, 189] on div "isabella1@myself.com home" at bounding box center [294, 187] width 133 height 11
copy div "isabella1@myself.com"
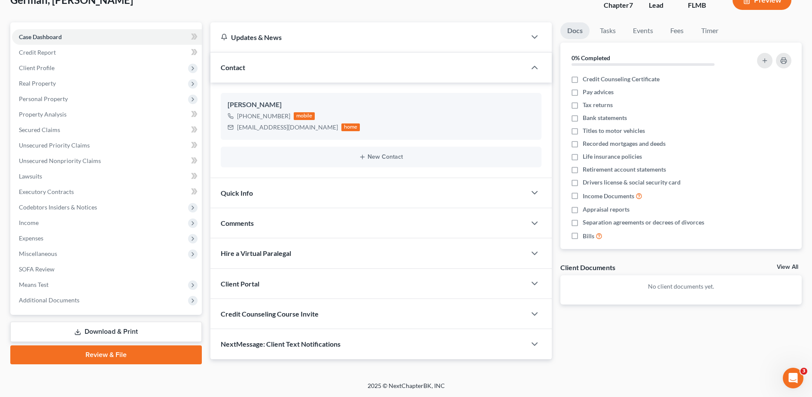
click at [307, 311] on span "Credit Counseling Course Invite" at bounding box center [270, 313] width 98 height 8
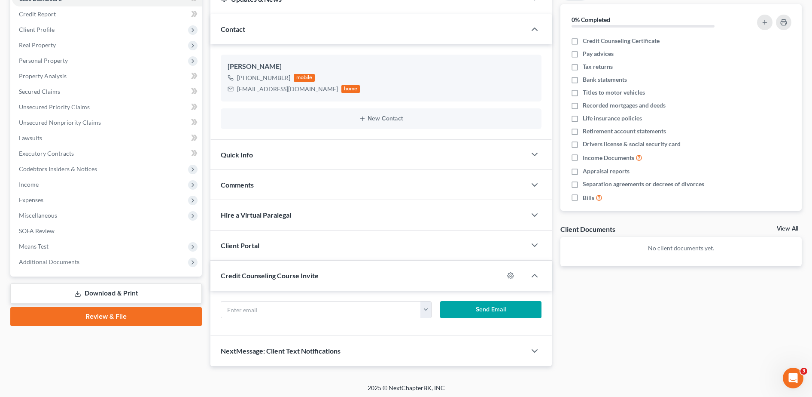
scroll to position [99, 0]
click at [288, 309] on input "text" at bounding box center [321, 309] width 200 height 16
paste input "isabella1@myself.com"
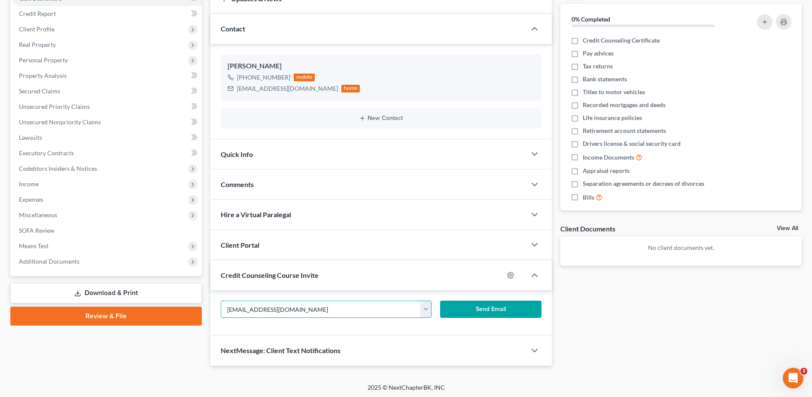
type input "isabella1@myself.com"
click at [469, 314] on button "Send Email" at bounding box center [490, 308] width 101 height 17
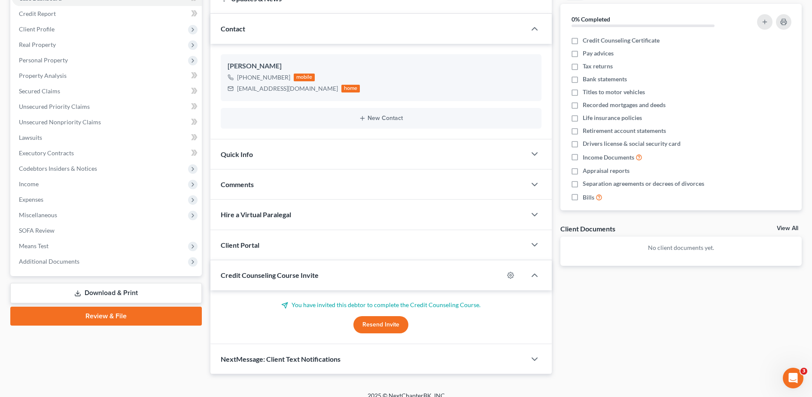
scroll to position [0, 0]
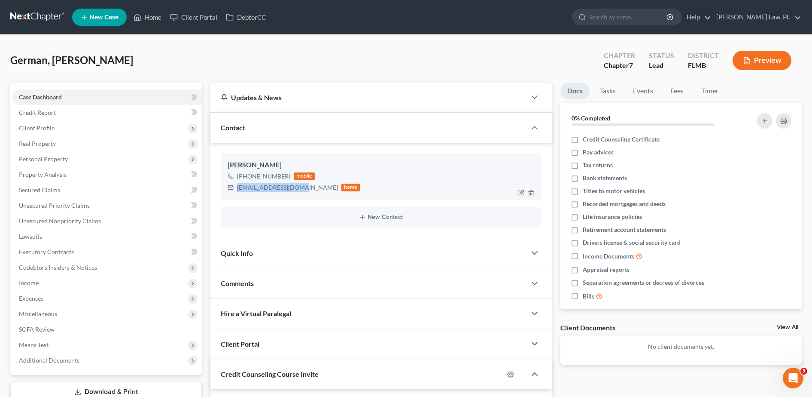
drag, startPoint x: 235, startPoint y: 188, endPoint x: 296, endPoint y: 195, distance: 61.5
click at [296, 195] on div "Linda German +1 (321) 698-8020 mobile isabella1@myself.com home" at bounding box center [381, 176] width 321 height 46
copy div "isabella1@myself.com"
click at [146, 16] on link "Home" at bounding box center [147, 16] width 37 height 15
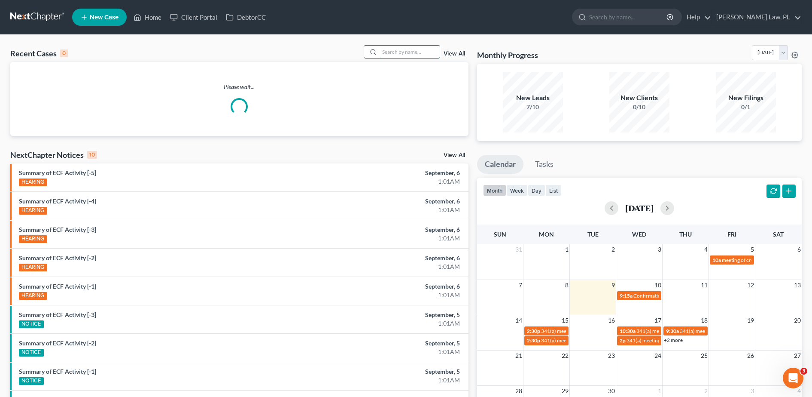
click at [401, 51] on input "search" at bounding box center [410, 52] width 60 height 12
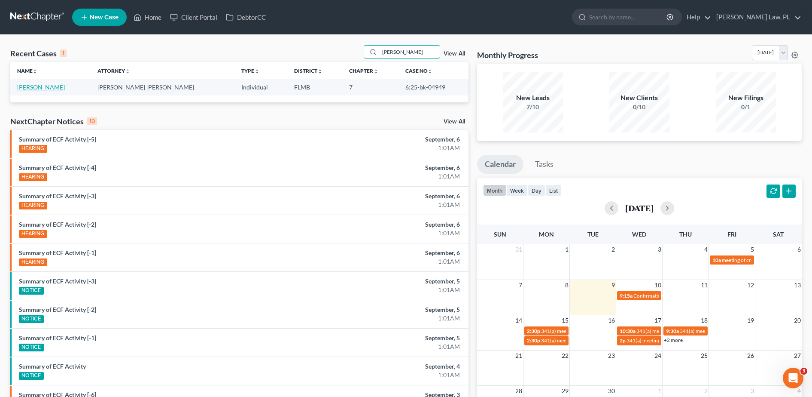
type input "gladys"
click at [47, 88] on link "Mastrion, Gladys" at bounding box center [41, 86] width 48 height 7
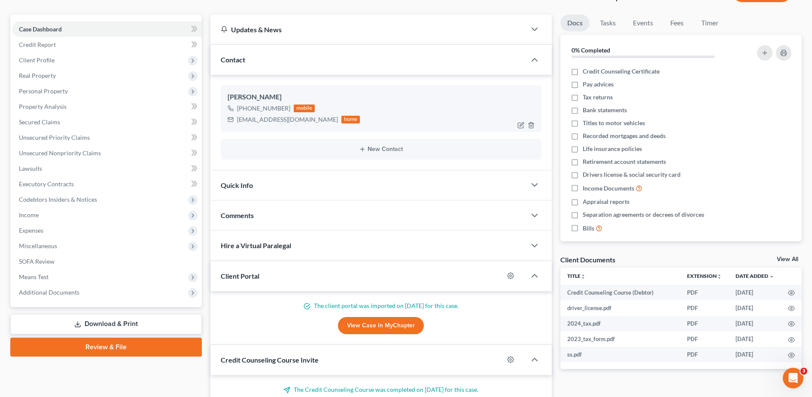
scroll to position [63, 0]
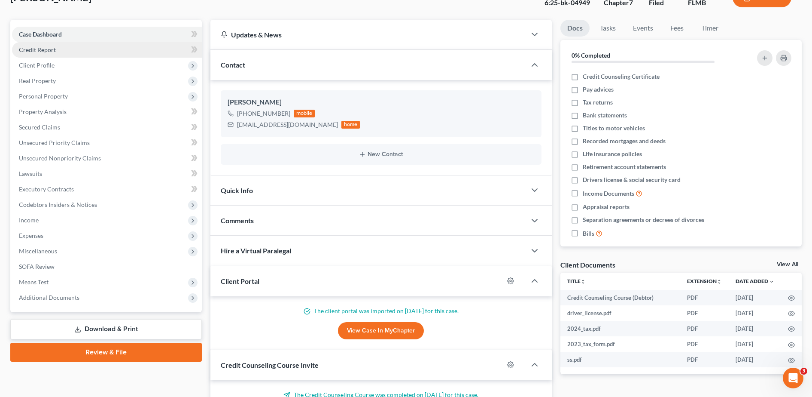
click at [74, 55] on link "Credit Report" at bounding box center [107, 49] width 190 height 15
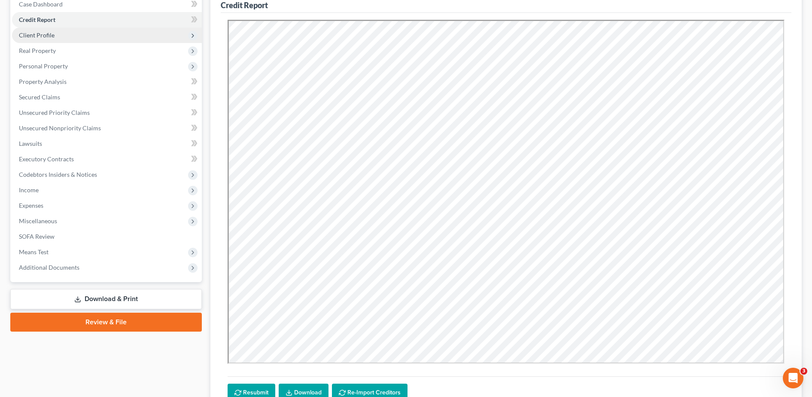
scroll to position [96, 0]
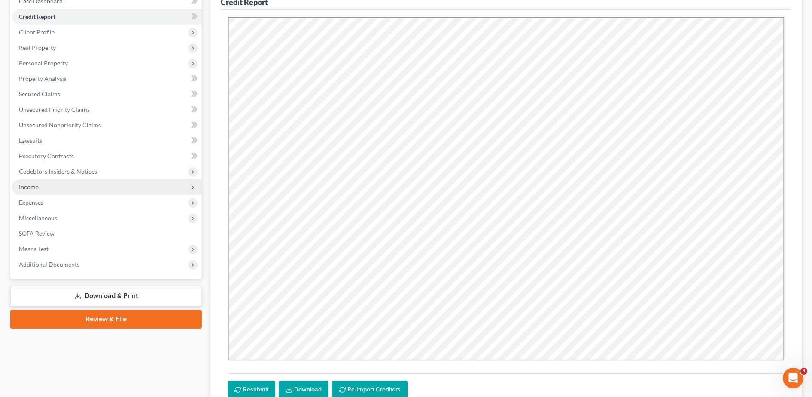
click at [69, 189] on span "Income" at bounding box center [107, 186] width 190 height 15
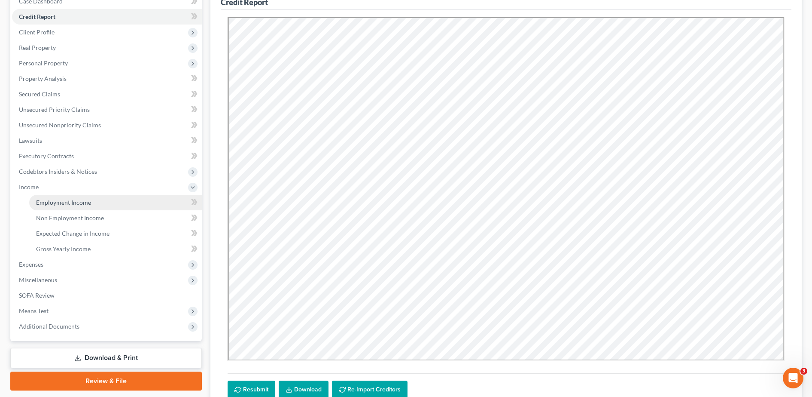
click at [80, 204] on span "Employment Income" at bounding box center [63, 201] width 55 height 7
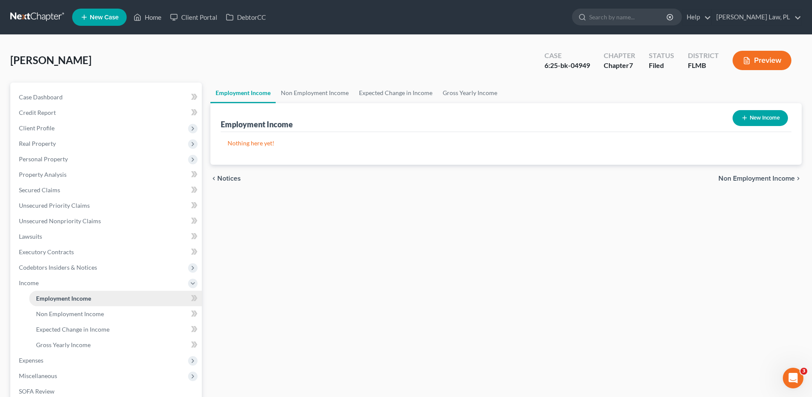
scroll to position [49, 0]
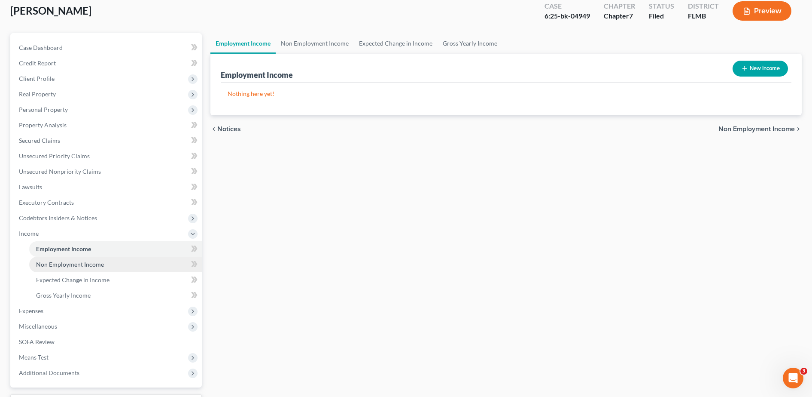
click at [89, 268] on link "Non Employment Income" at bounding box center [115, 263] width 173 height 15
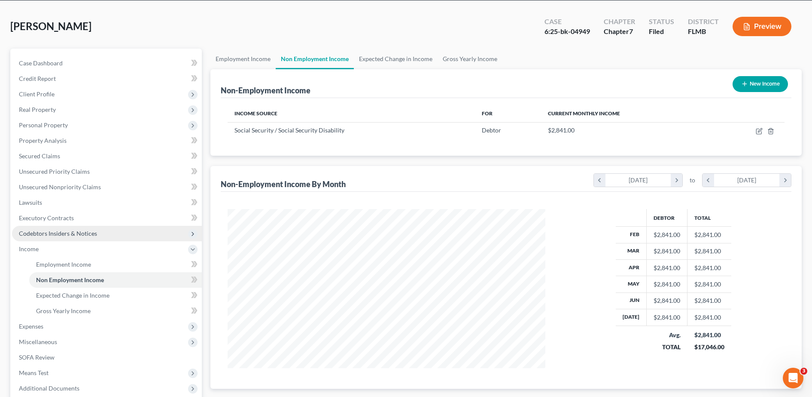
scroll to position [34, 0]
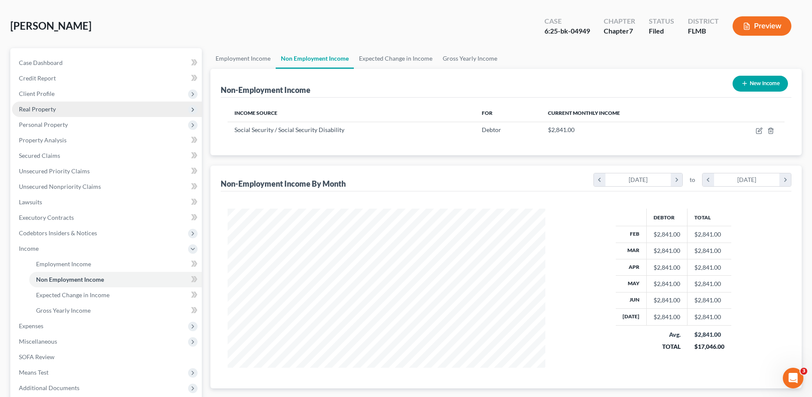
click at [74, 106] on span "Real Property" at bounding box center [107, 108] width 190 height 15
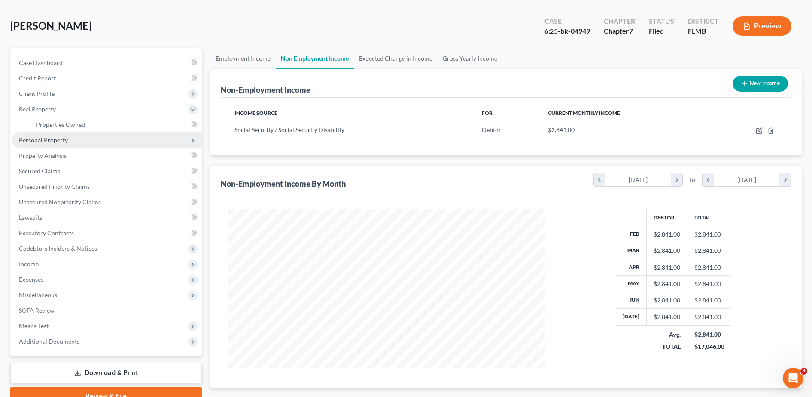
click at [69, 142] on span "Personal Property" at bounding box center [107, 139] width 190 height 15
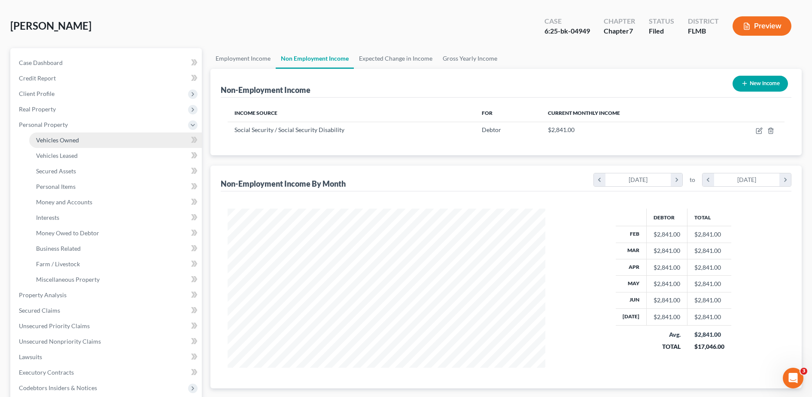
click at [67, 140] on span "Vehicles Owned" at bounding box center [57, 139] width 43 height 7
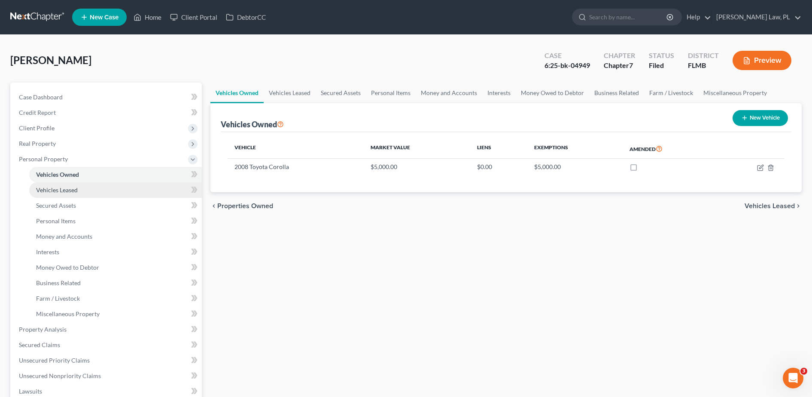
click at [72, 190] on span "Vehicles Leased" at bounding box center [57, 189] width 42 height 7
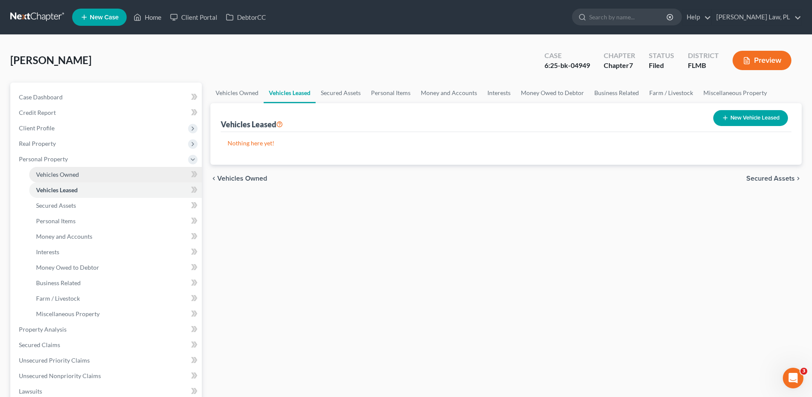
click at [70, 180] on link "Vehicles Owned" at bounding box center [115, 174] width 173 height 15
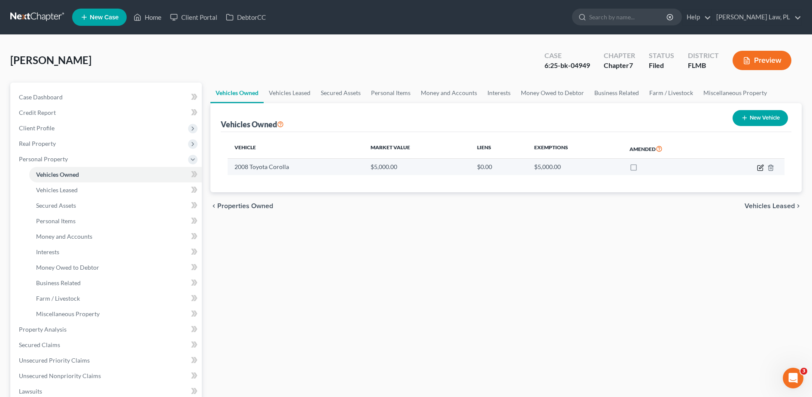
click at [760, 166] on icon "button" at bounding box center [760, 167] width 7 height 7
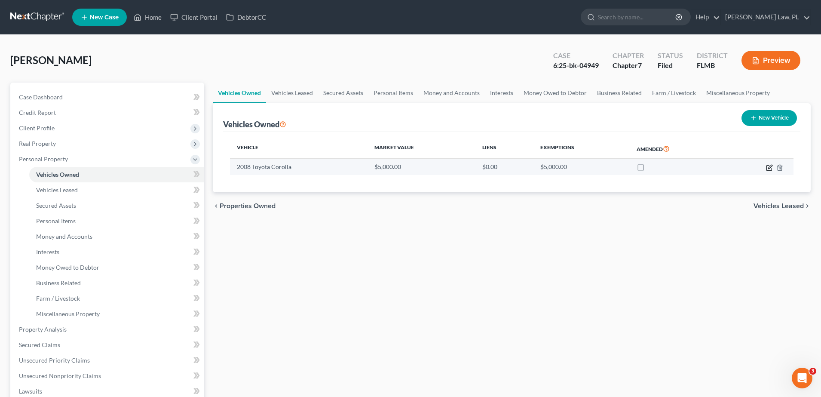
select select "0"
select select "18"
select select "2"
select select "0"
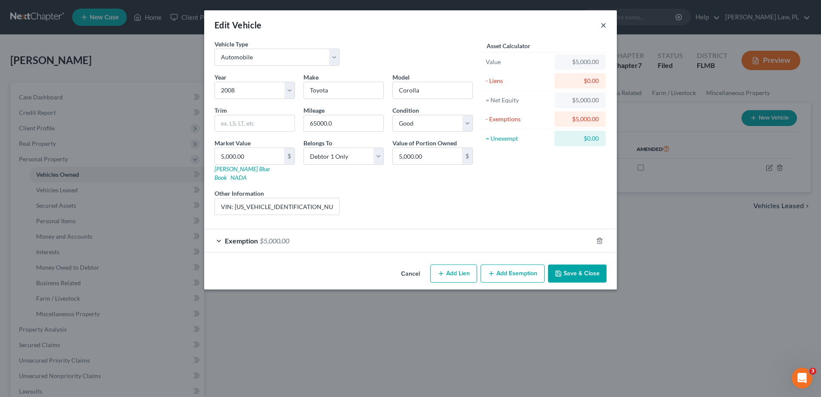
click at [604, 24] on button "×" at bounding box center [603, 25] width 6 height 10
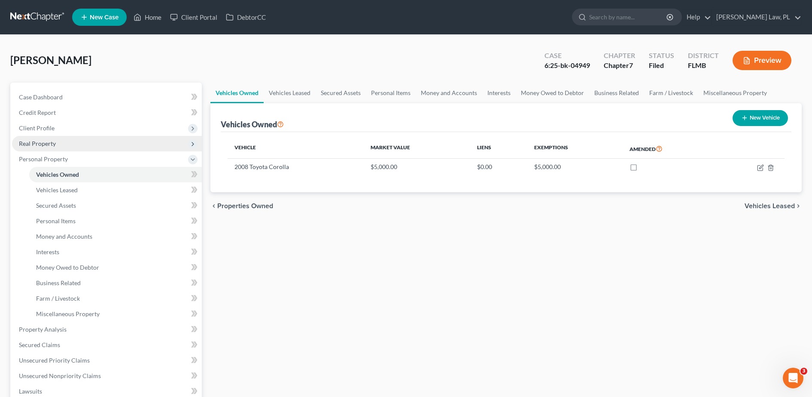
scroll to position [215, 0]
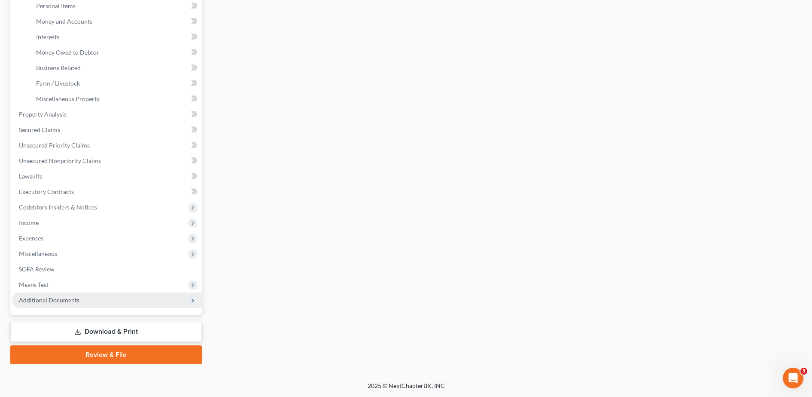
click at [67, 300] on span "Additional Documents" at bounding box center [49, 299] width 61 height 7
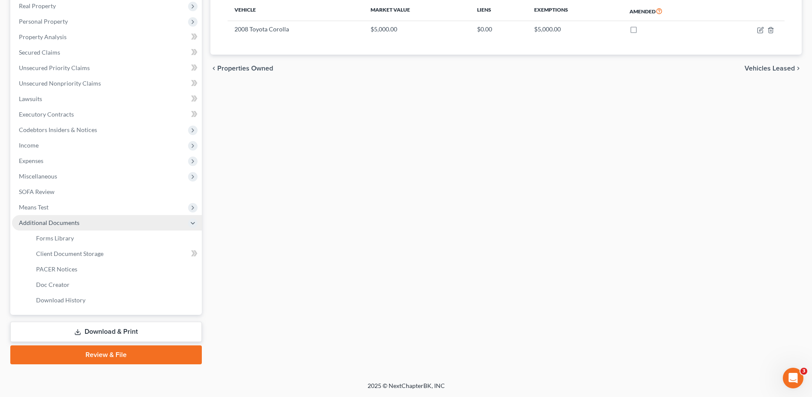
scroll to position [137, 0]
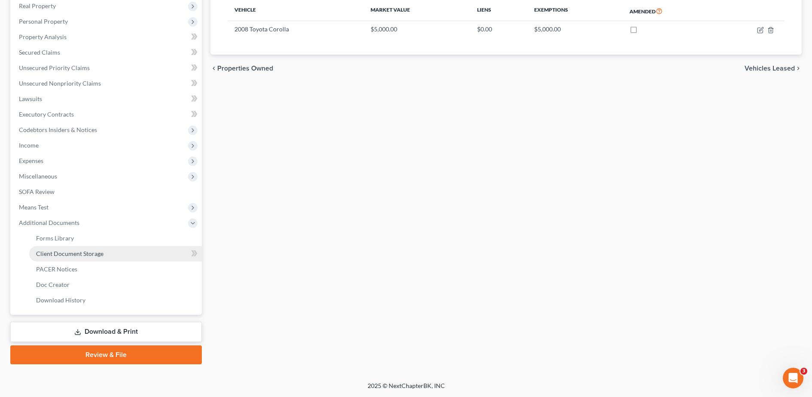
click at [98, 252] on span "Client Document Storage" at bounding box center [69, 253] width 67 height 7
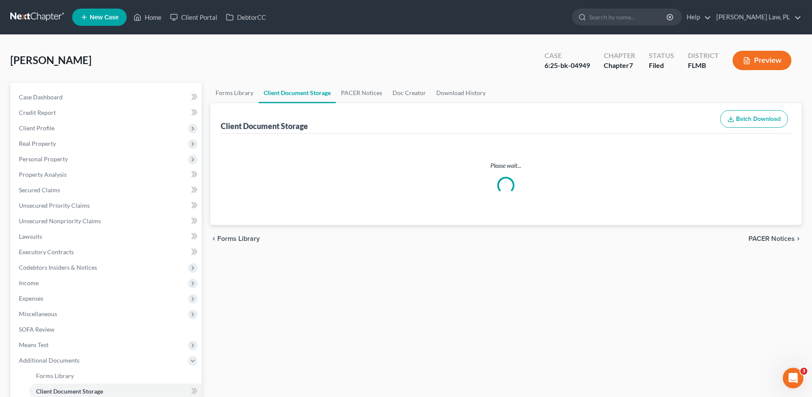
select select "9"
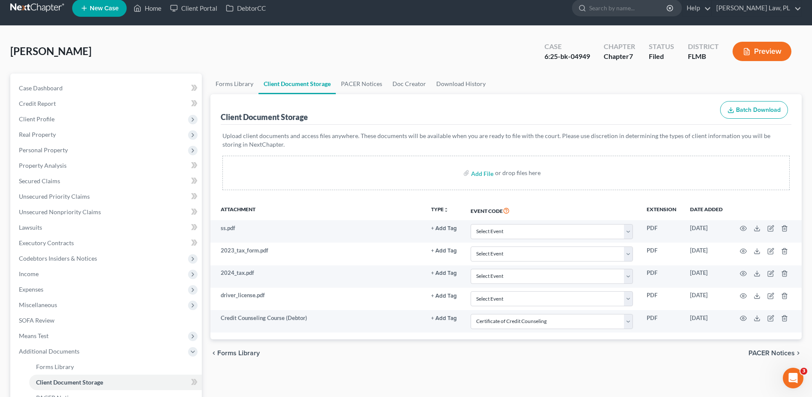
scroll to position [9, 0]
click at [52, 88] on span "Case Dashboard" at bounding box center [41, 88] width 44 height 7
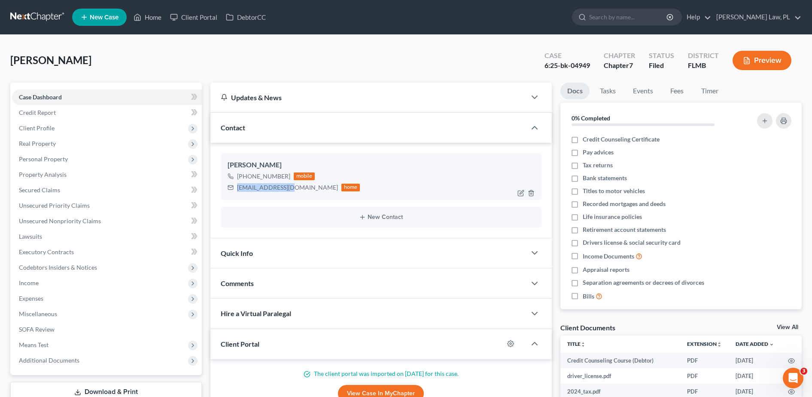
drag, startPoint x: 236, startPoint y: 189, endPoint x: 293, endPoint y: 194, distance: 57.3
click at [293, 194] on div "Gladys Mastrion +1 (347) 609-3166 mobile pupdonna1@aol.com home" at bounding box center [381, 176] width 321 height 46
copy div "pupdonna1@aol.com"
drag, startPoint x: 39, startPoint y: 282, endPoint x: 64, endPoint y: 279, distance: 24.7
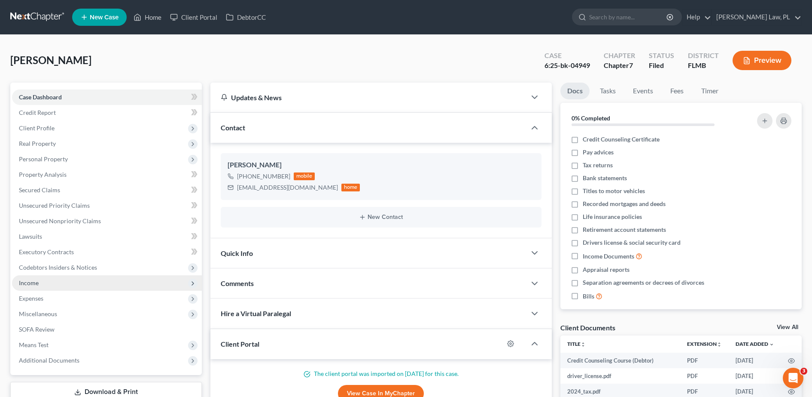
click at [39, 282] on span "Income" at bounding box center [107, 282] width 190 height 15
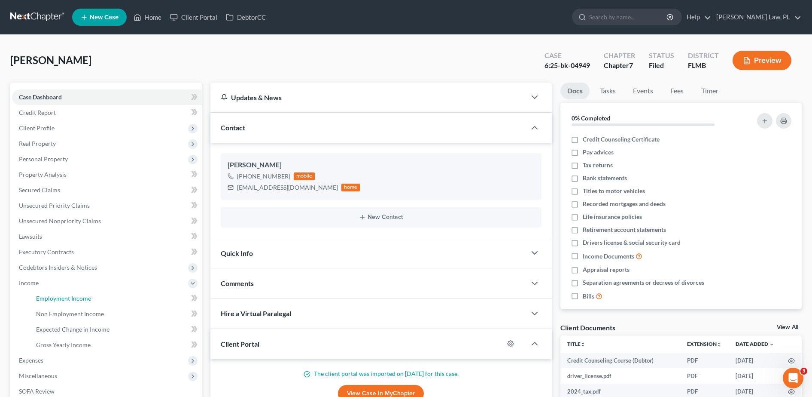
click at [74, 300] on span "Employment Income" at bounding box center [63, 297] width 55 height 7
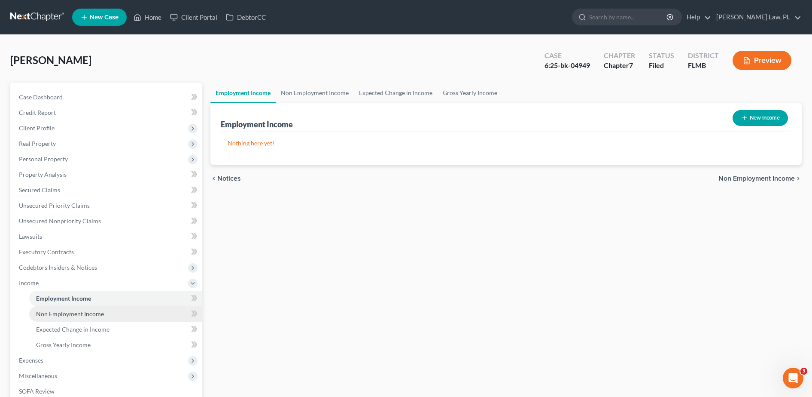
click at [117, 312] on link "Non Employment Income" at bounding box center [115, 313] width 173 height 15
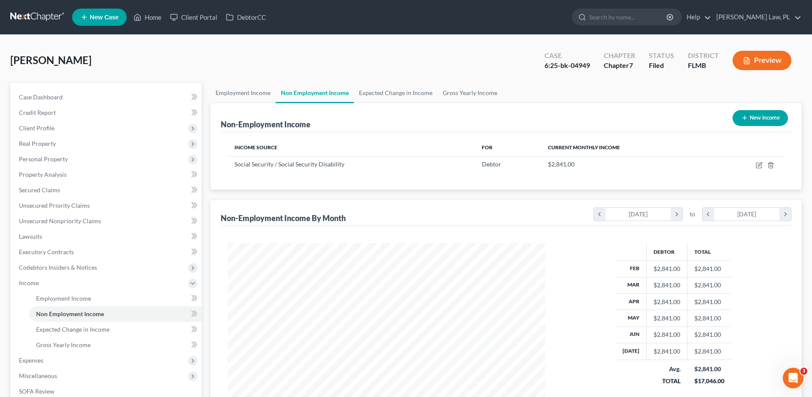
scroll to position [39, 0]
